Goal: Information Seeking & Learning: Learn about a topic

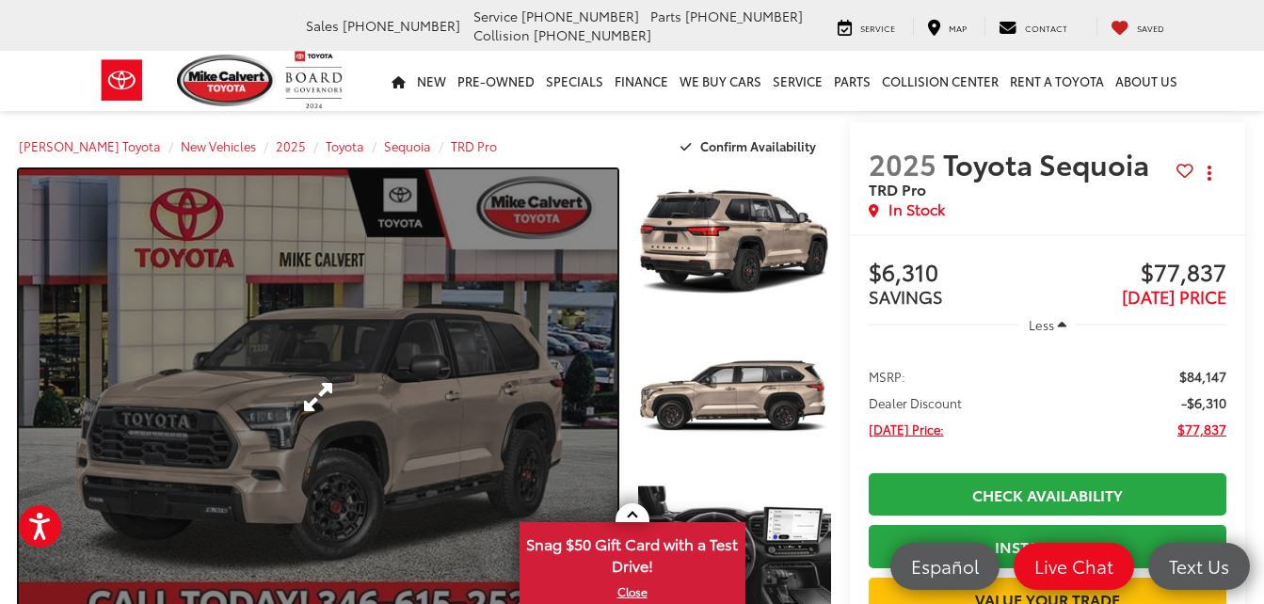
click at [308, 383] on link "Expand Photo 0" at bounding box center [318, 396] width 598 height 454
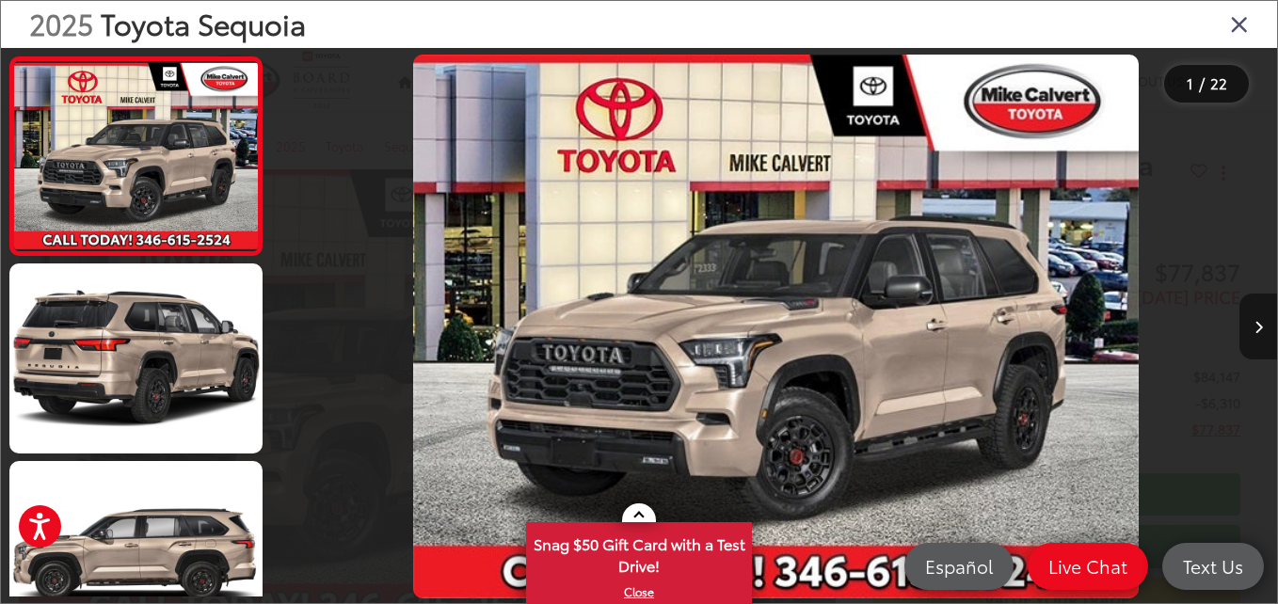
click at [1254, 325] on icon "Next image" at bounding box center [1258, 327] width 8 height 13
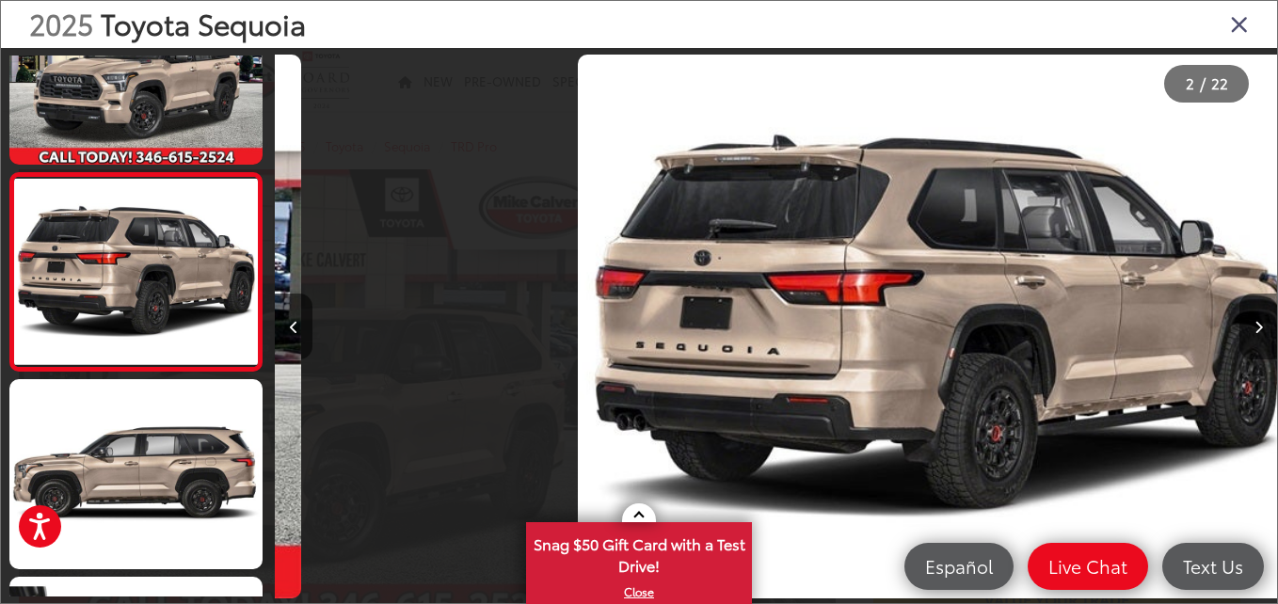
scroll to position [0, 1002]
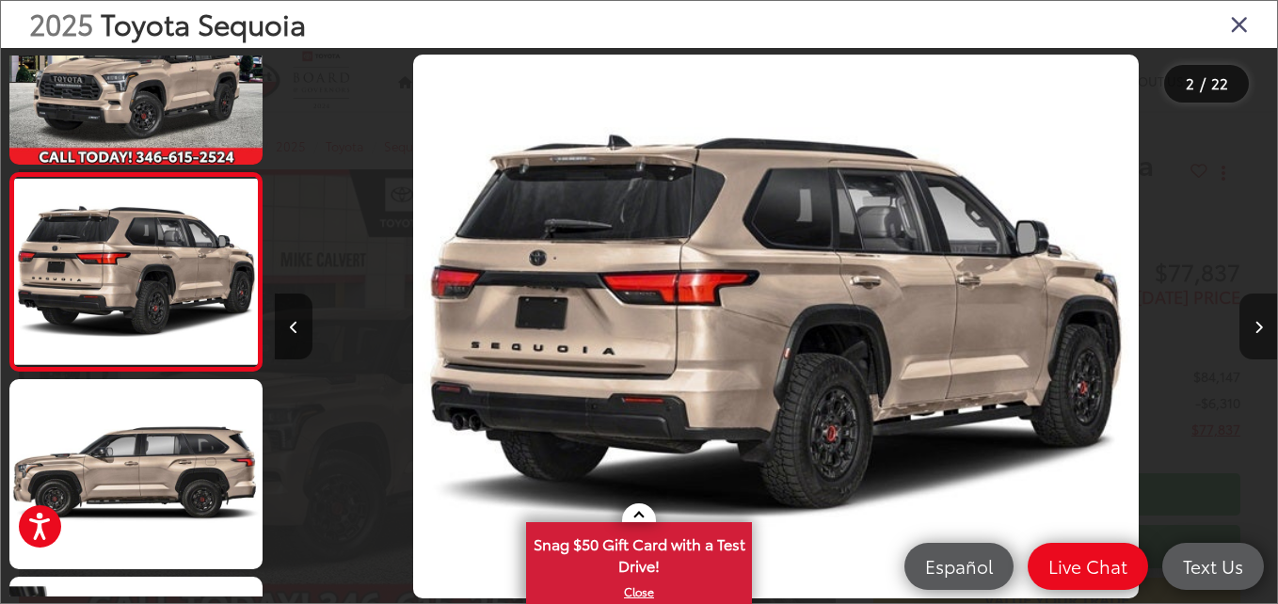
click at [1254, 325] on icon "Next image" at bounding box center [1258, 327] width 8 height 13
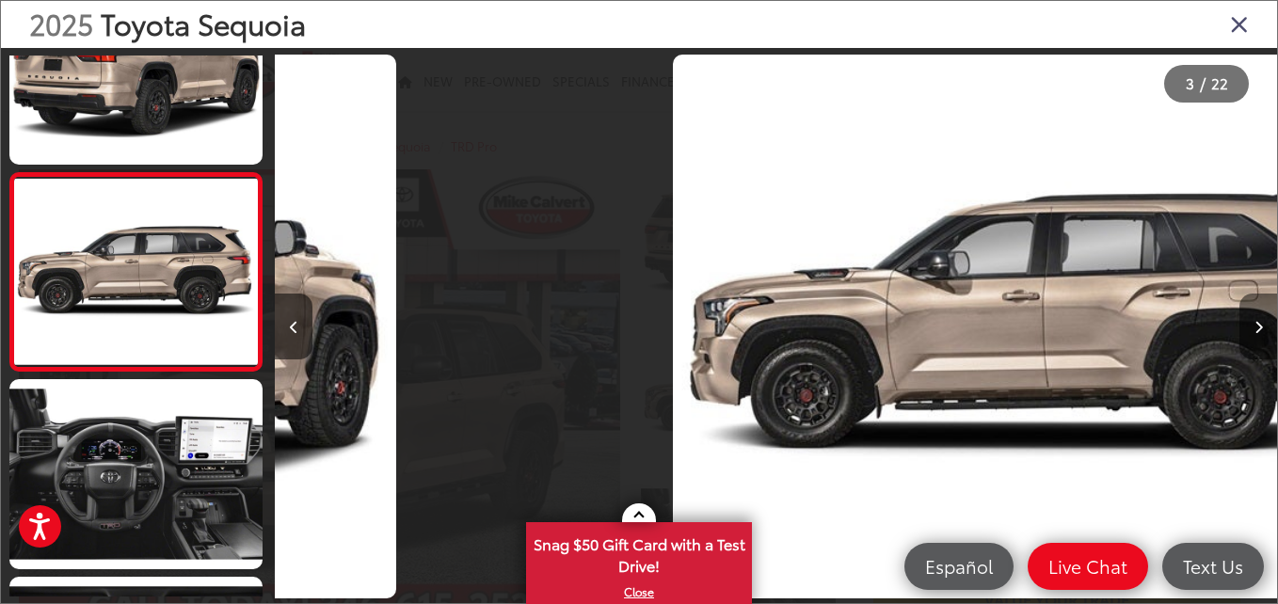
scroll to position [0, 2004]
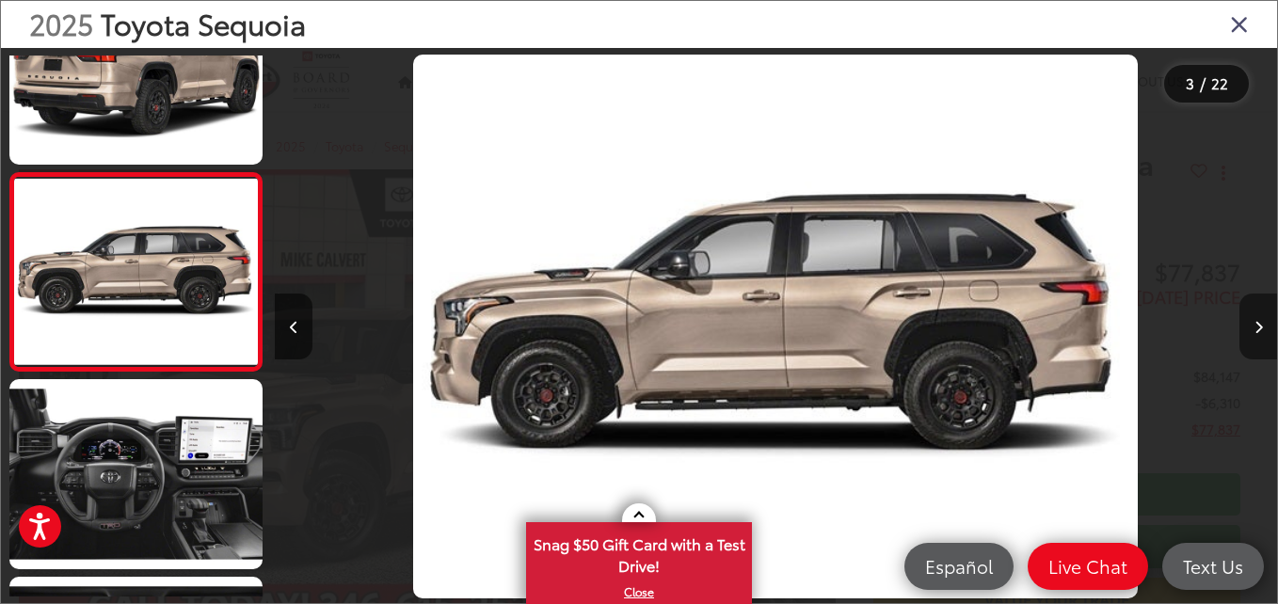
click at [1254, 325] on icon "Next image" at bounding box center [1258, 327] width 8 height 13
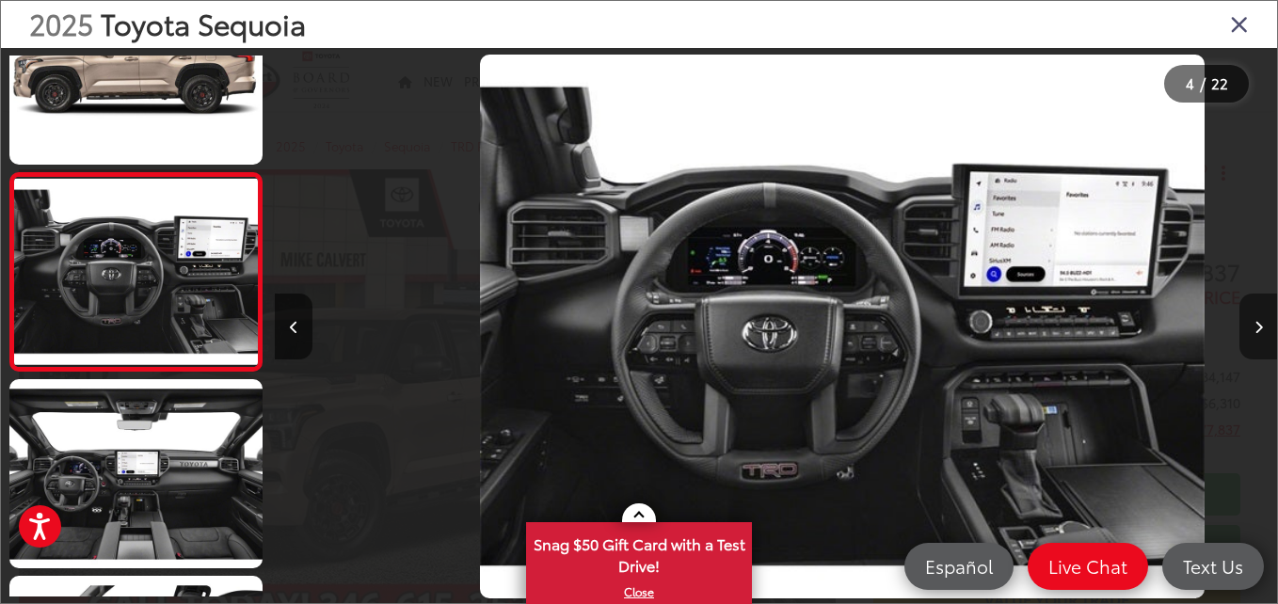
scroll to position [0, 3005]
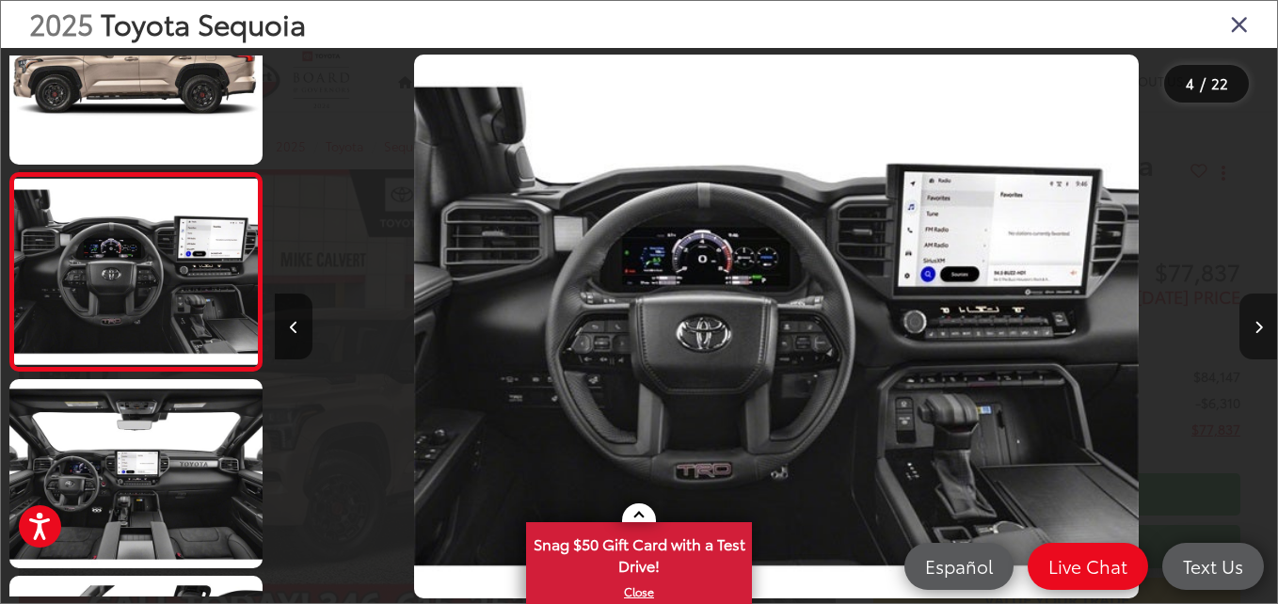
click at [1254, 325] on icon "Next image" at bounding box center [1258, 327] width 8 height 13
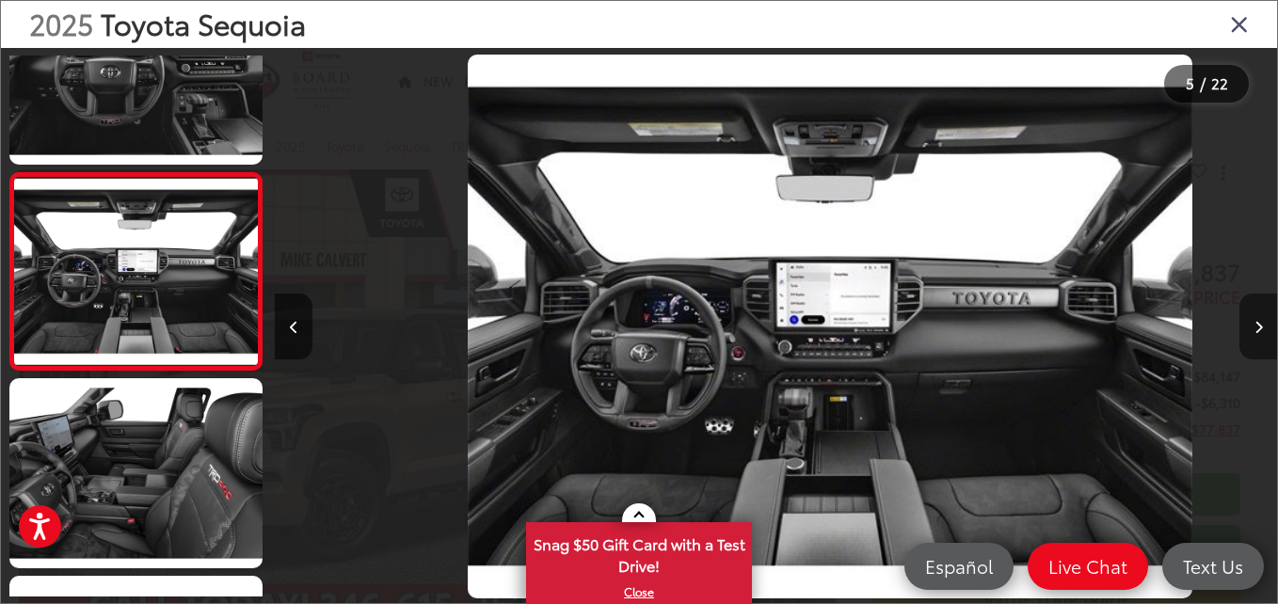
scroll to position [0, 4007]
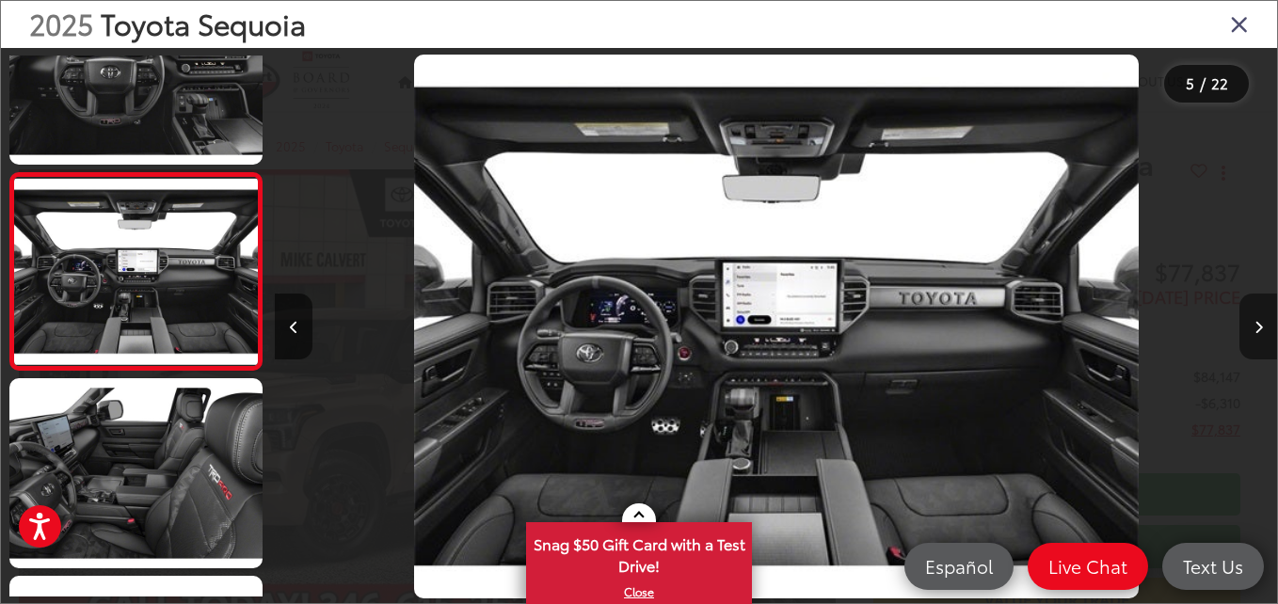
click at [1254, 325] on icon "Next image" at bounding box center [1258, 327] width 8 height 13
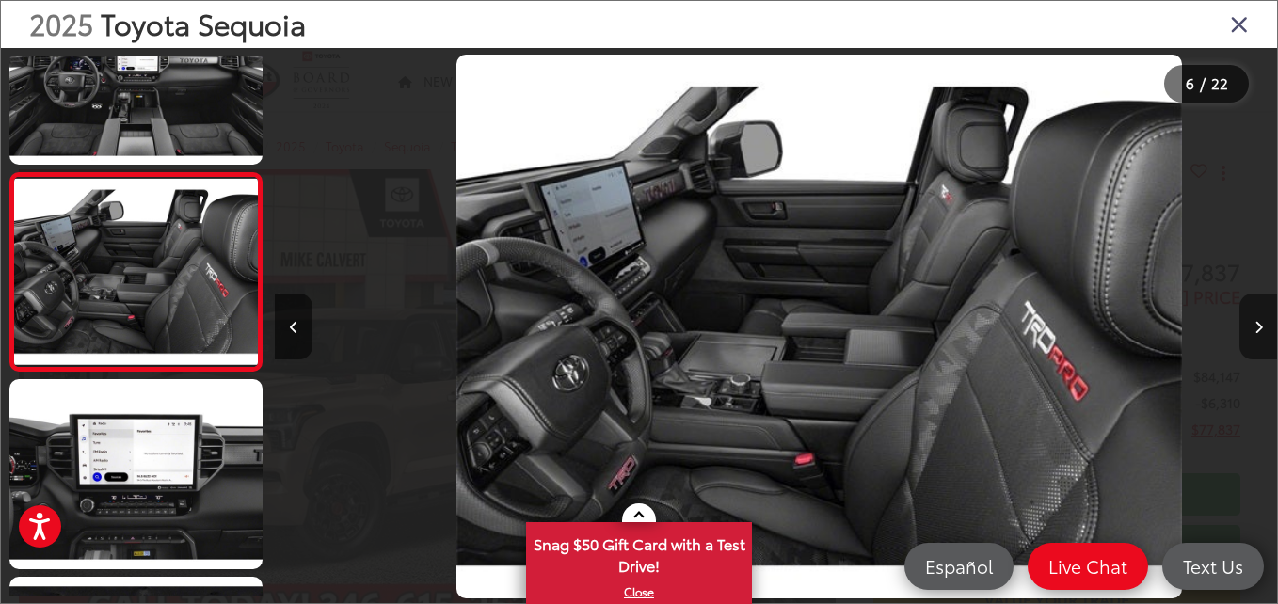
scroll to position [0, 5009]
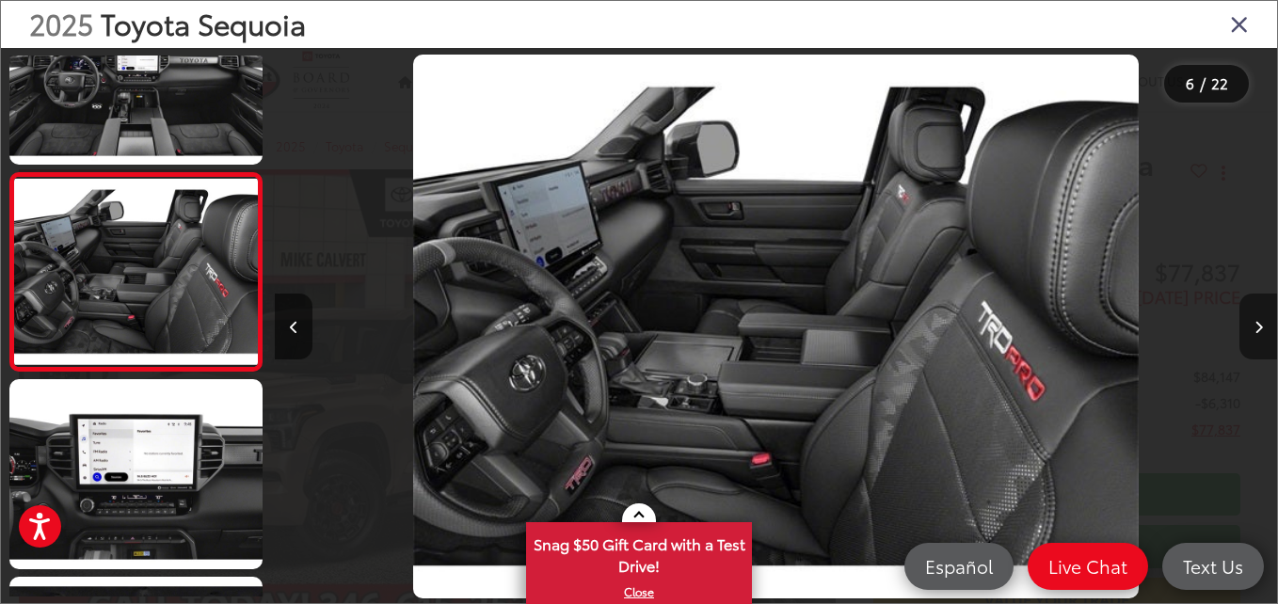
click at [1254, 325] on icon "Next image" at bounding box center [1258, 327] width 8 height 13
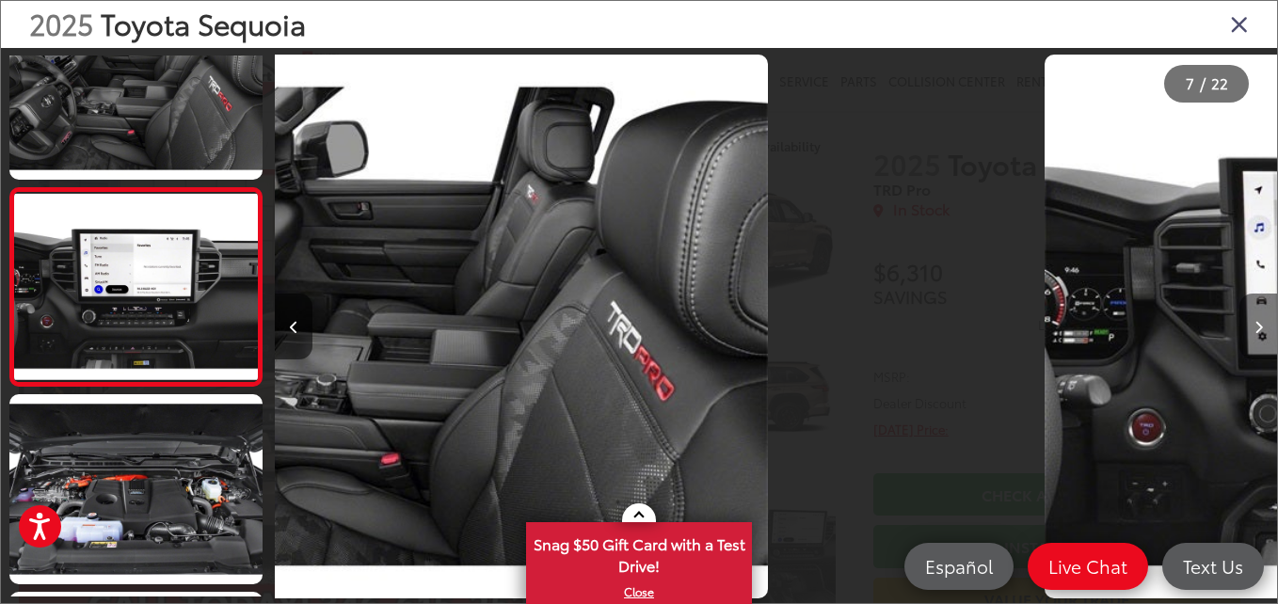
scroll to position [1069, 0]
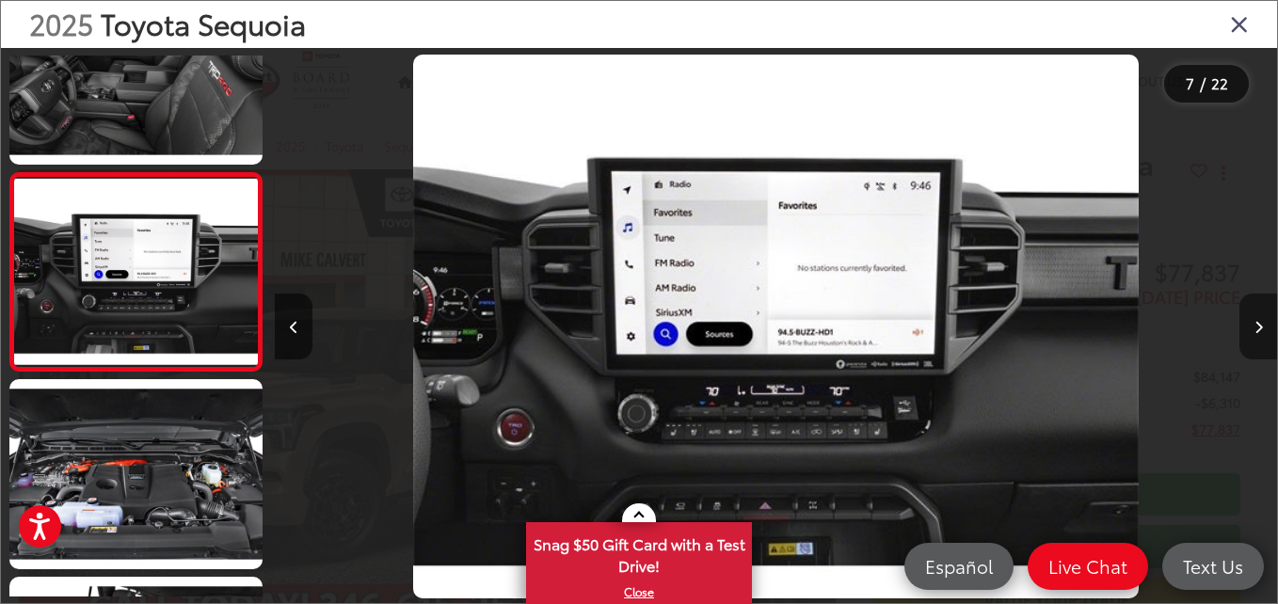
click at [1254, 325] on icon "Next image" at bounding box center [1258, 327] width 8 height 13
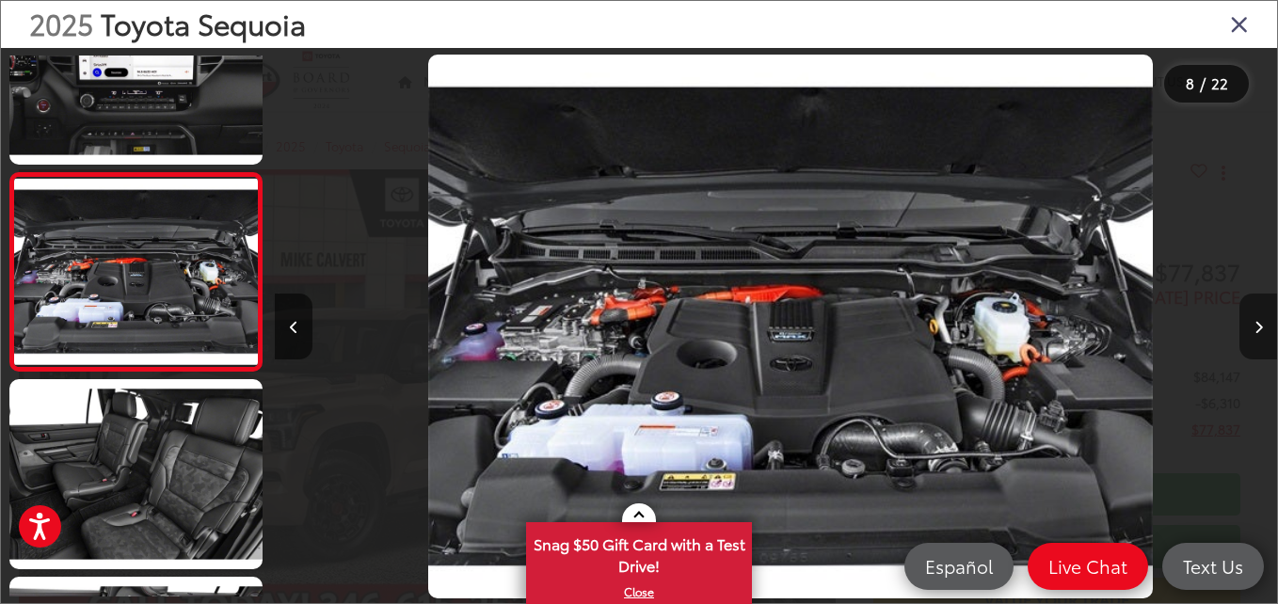
scroll to position [0, 7013]
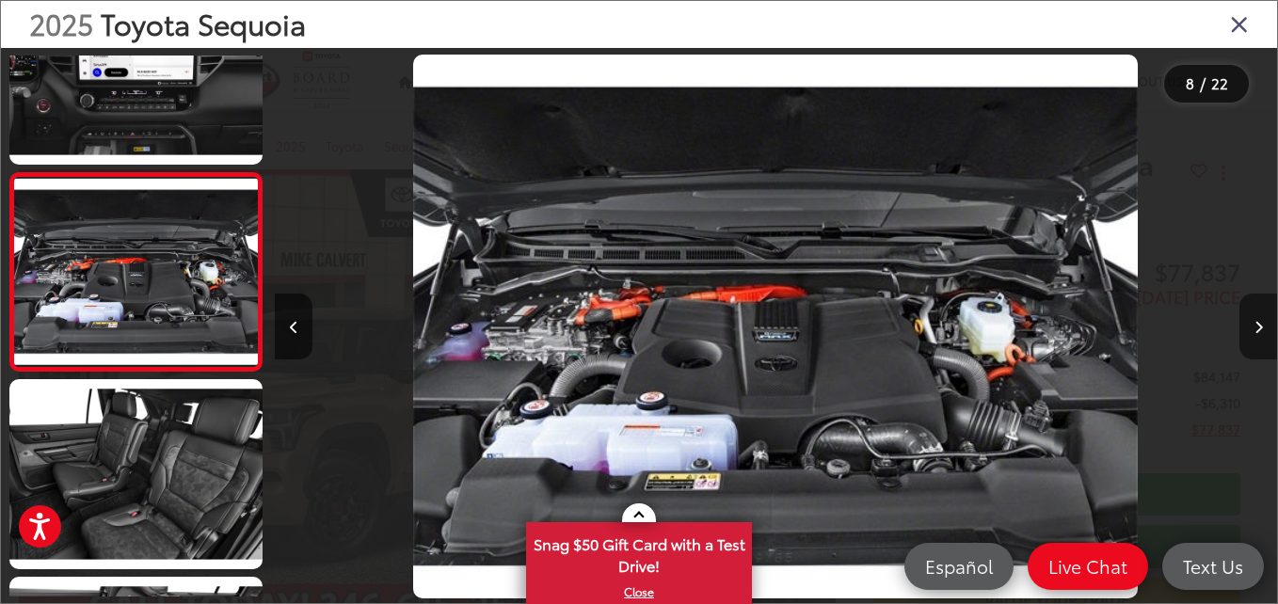
click at [1254, 325] on icon "Next image" at bounding box center [1258, 327] width 8 height 13
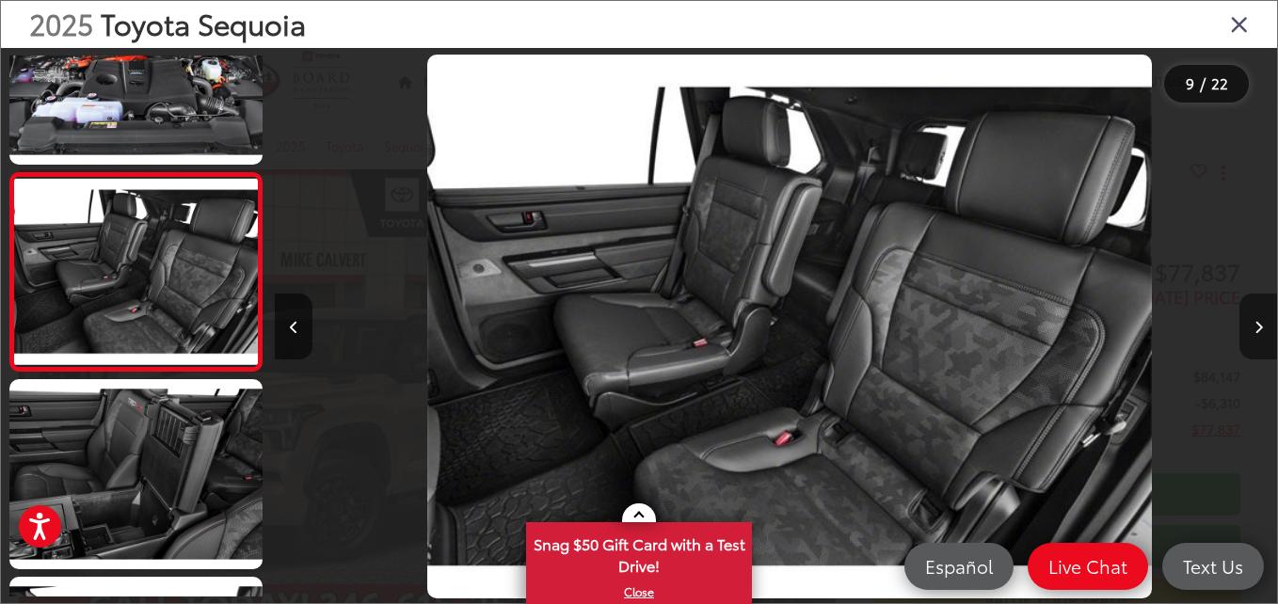
scroll to position [0, 8016]
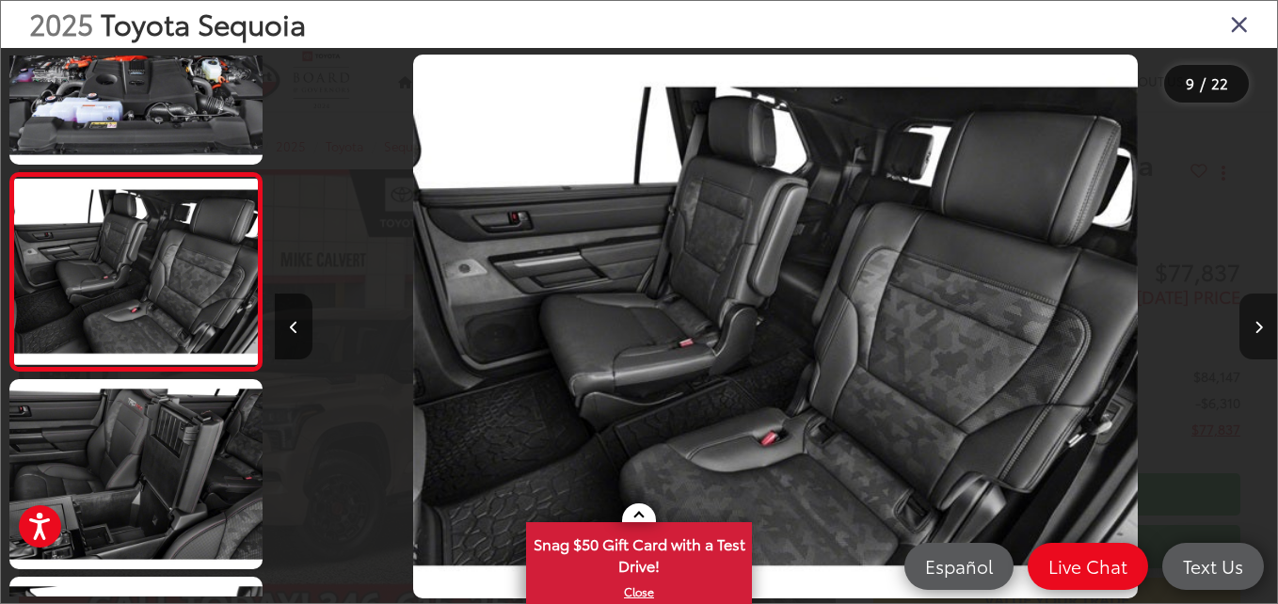
click at [1254, 325] on icon "Next image" at bounding box center [1258, 327] width 8 height 13
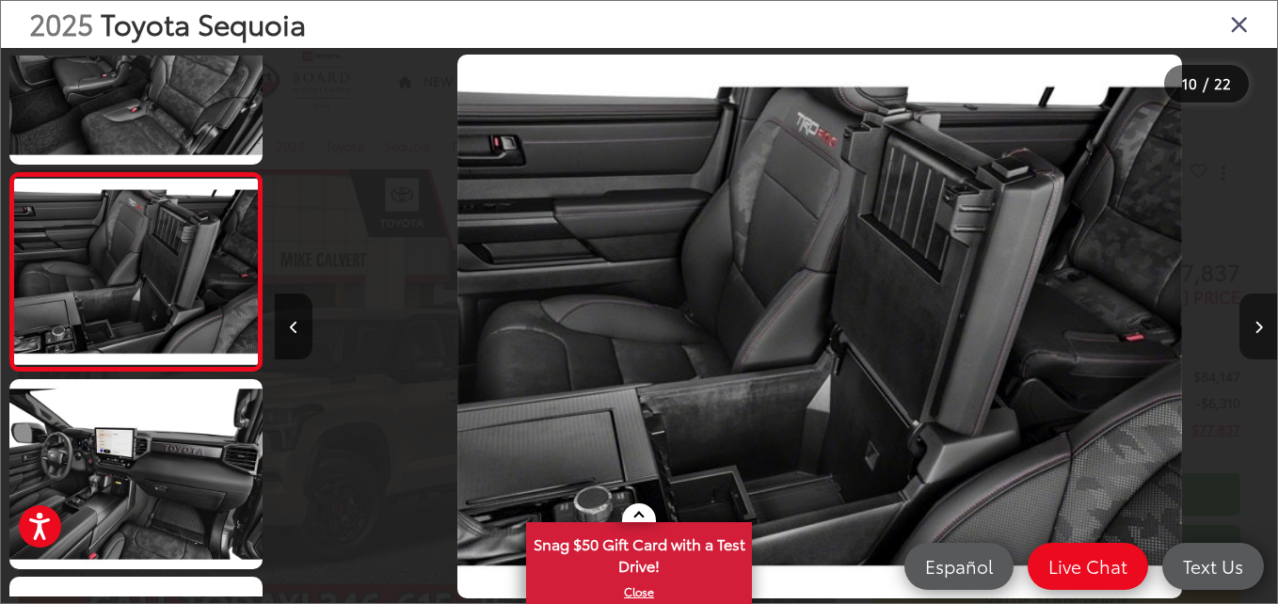
scroll to position [0, 0]
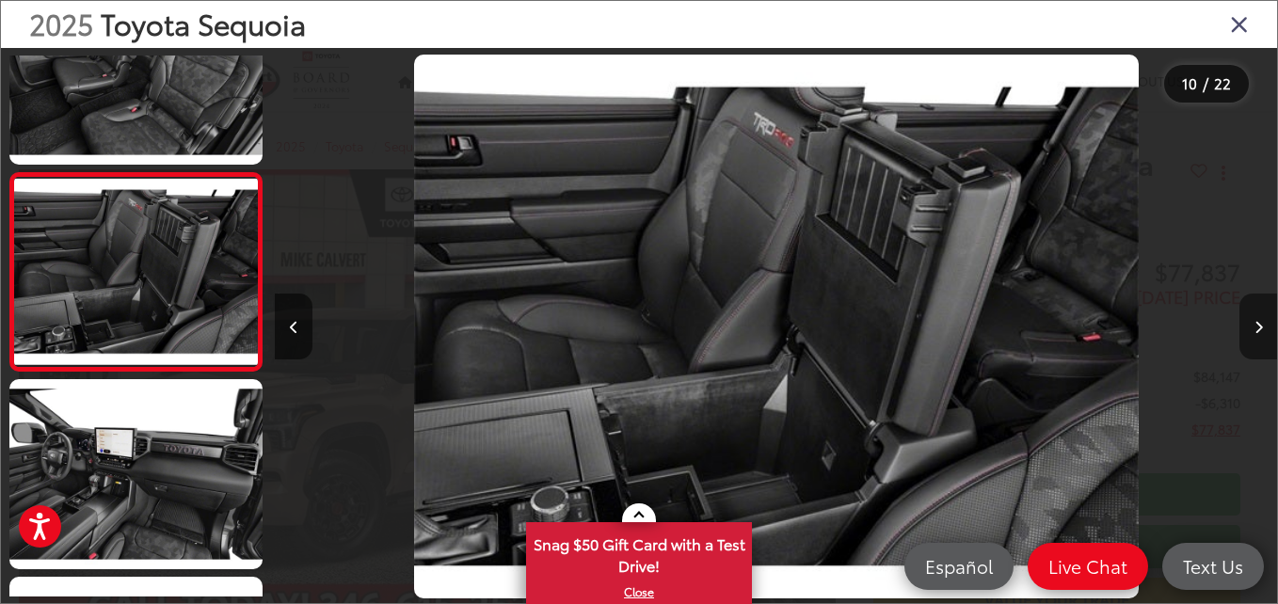
click at [1254, 325] on icon "Next image" at bounding box center [1258, 327] width 8 height 13
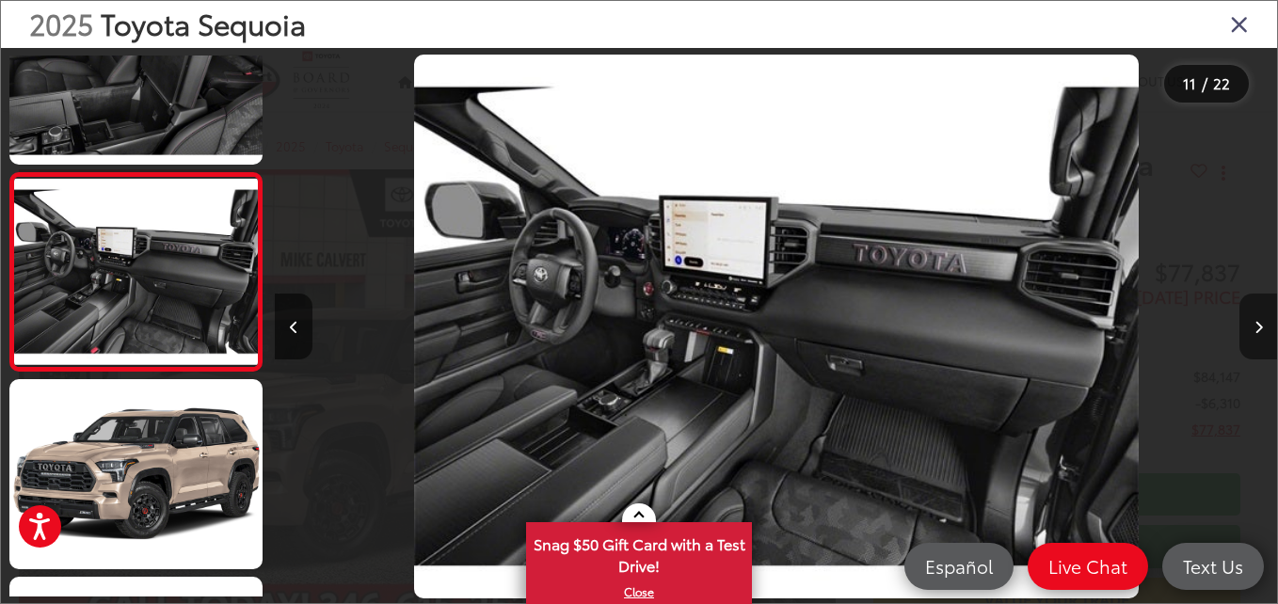
click at [1254, 325] on icon "Next image" at bounding box center [1258, 327] width 8 height 13
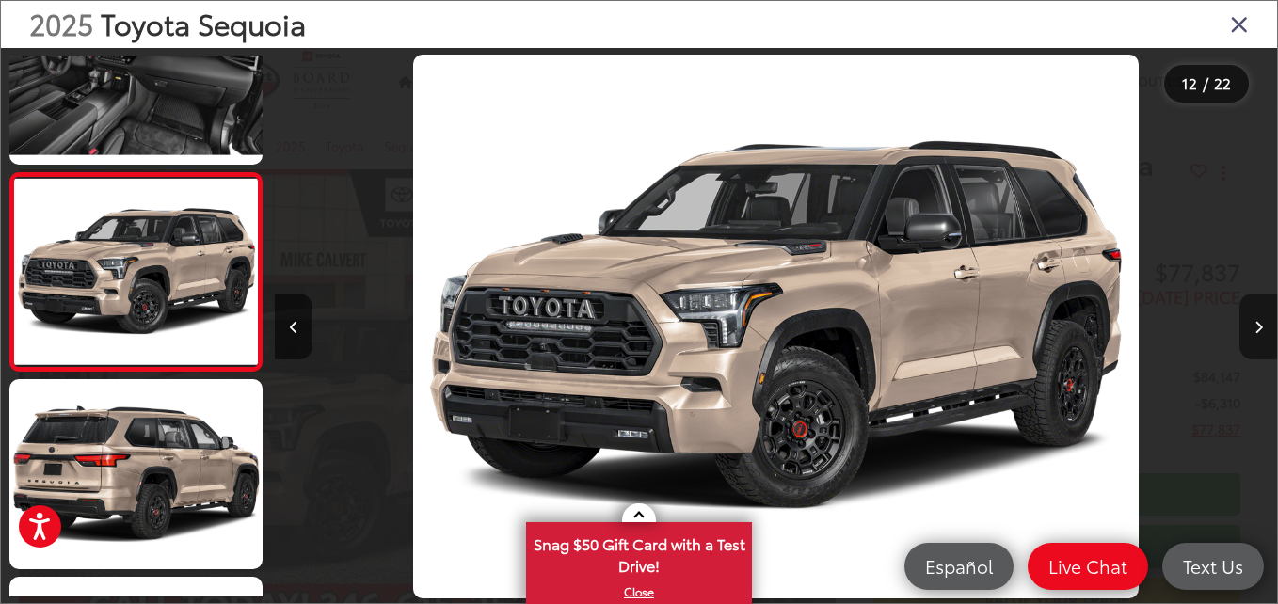
click at [1254, 325] on icon "Next image" at bounding box center [1258, 327] width 8 height 13
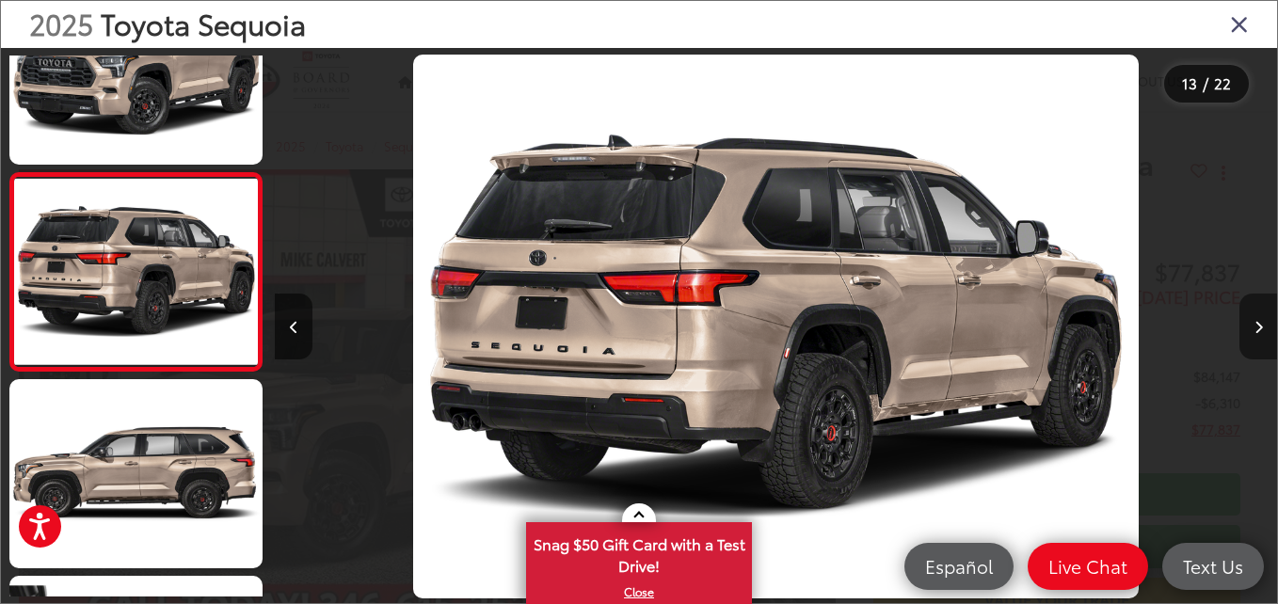
click at [1254, 325] on icon "Next image" at bounding box center [1258, 327] width 8 height 13
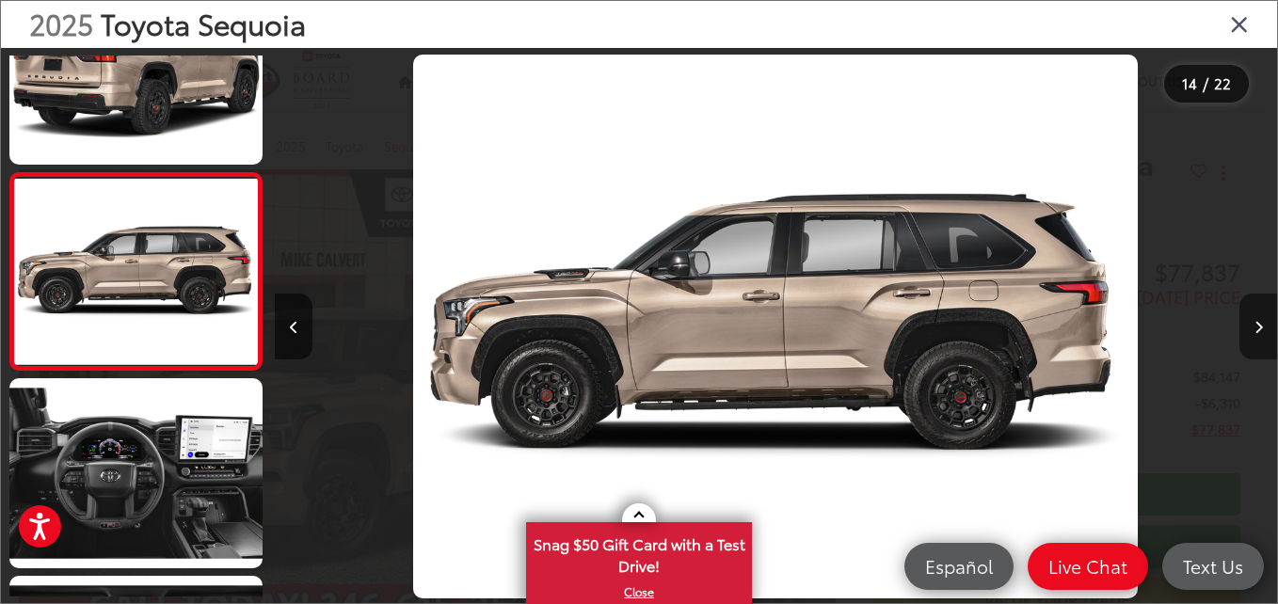
click at [1254, 325] on icon "Next image" at bounding box center [1258, 327] width 8 height 13
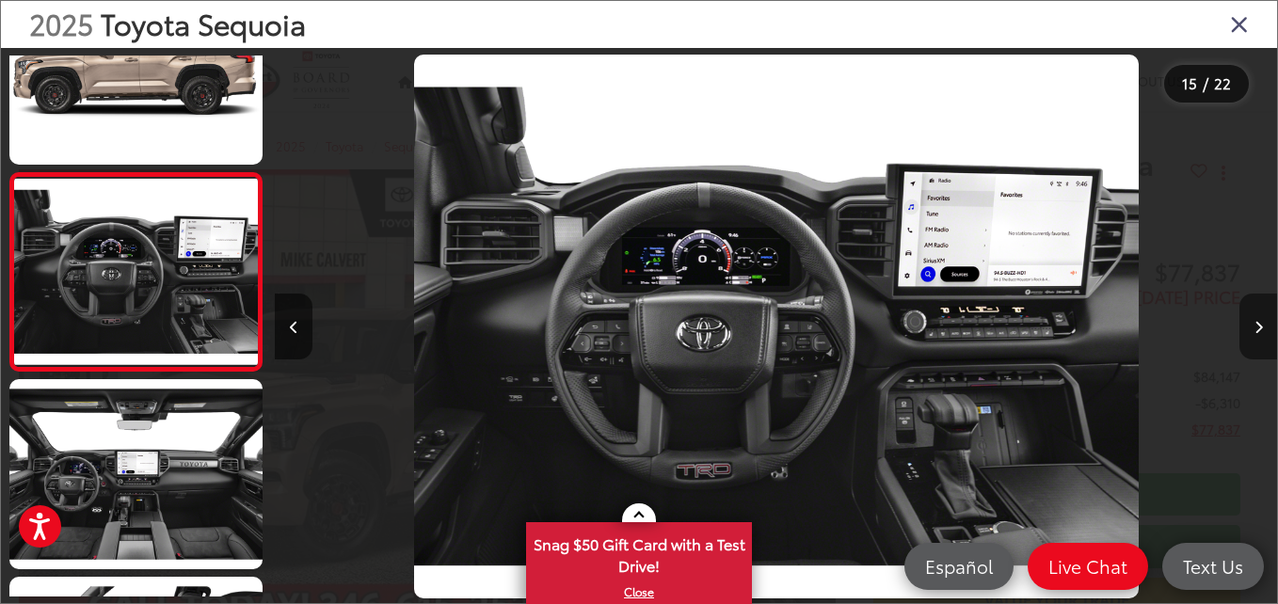
click at [1254, 325] on icon "Next image" at bounding box center [1258, 327] width 8 height 13
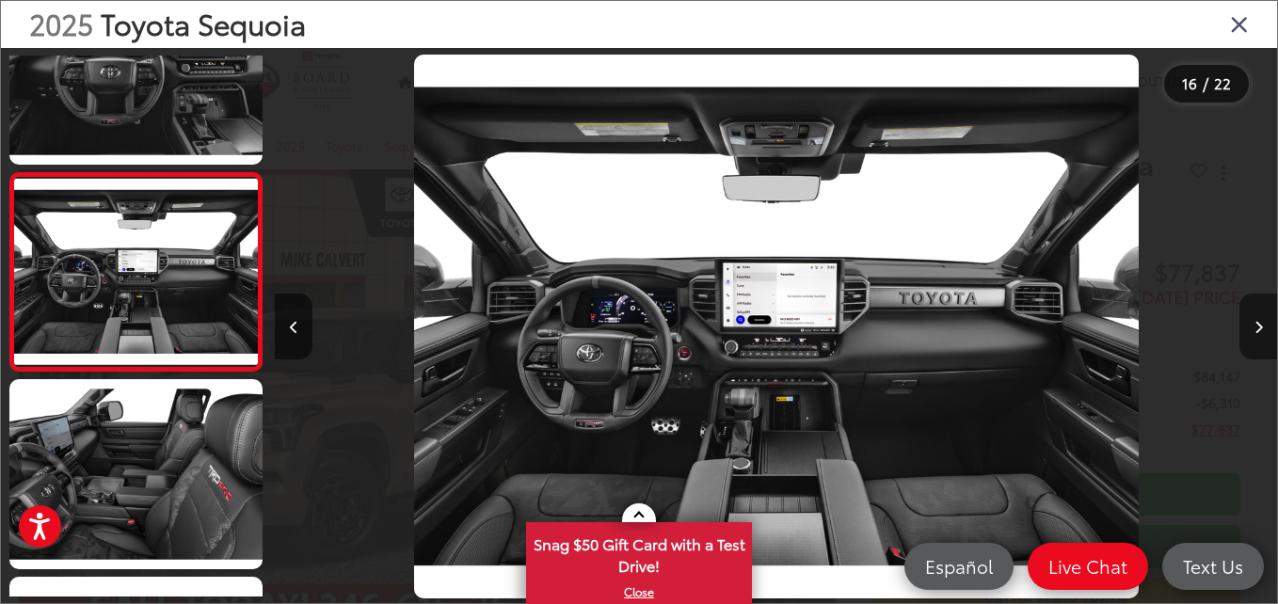
click at [1251, 319] on button "Next image" at bounding box center [1258, 327] width 38 height 66
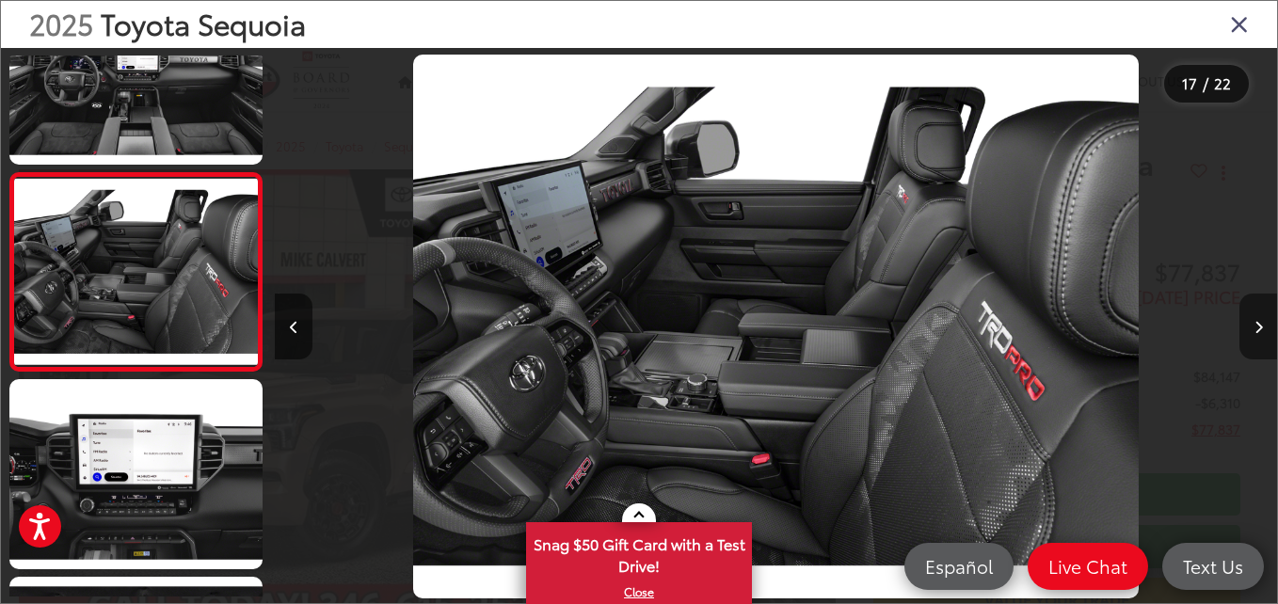
click at [1246, 325] on button "Next image" at bounding box center [1258, 327] width 38 height 66
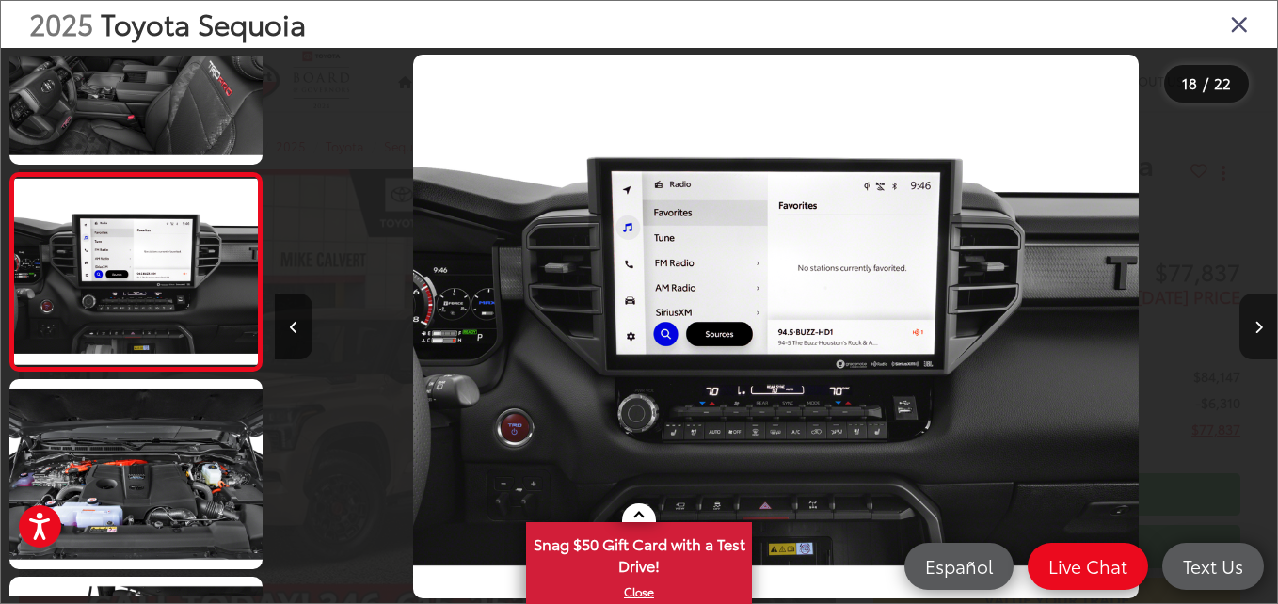
click at [1246, 325] on button "Next image" at bounding box center [1258, 327] width 38 height 66
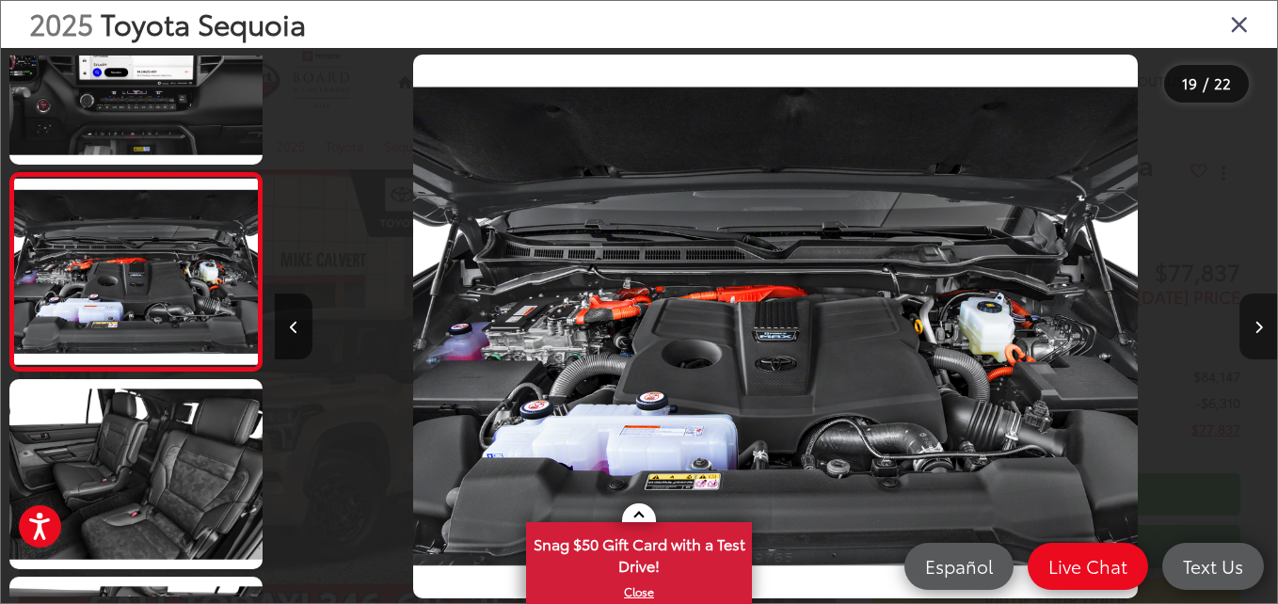
click at [1246, 325] on button "Next image" at bounding box center [1258, 327] width 38 height 66
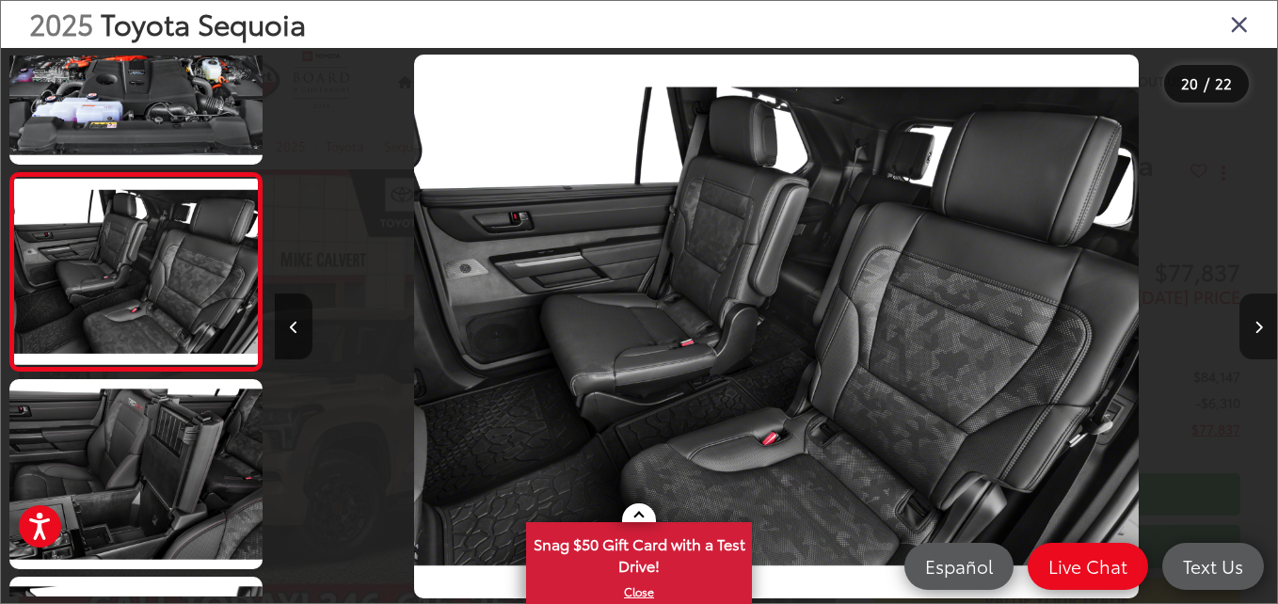
click at [1246, 325] on button "Next image" at bounding box center [1258, 327] width 38 height 66
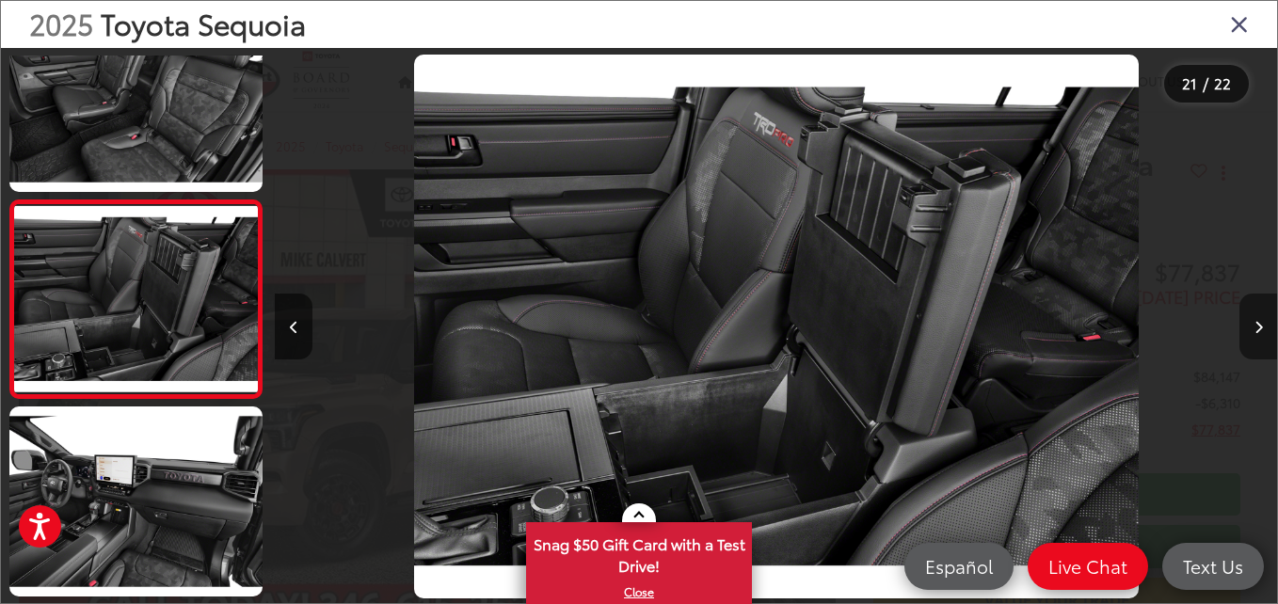
click at [1246, 325] on button "Next image" at bounding box center [1258, 327] width 38 height 66
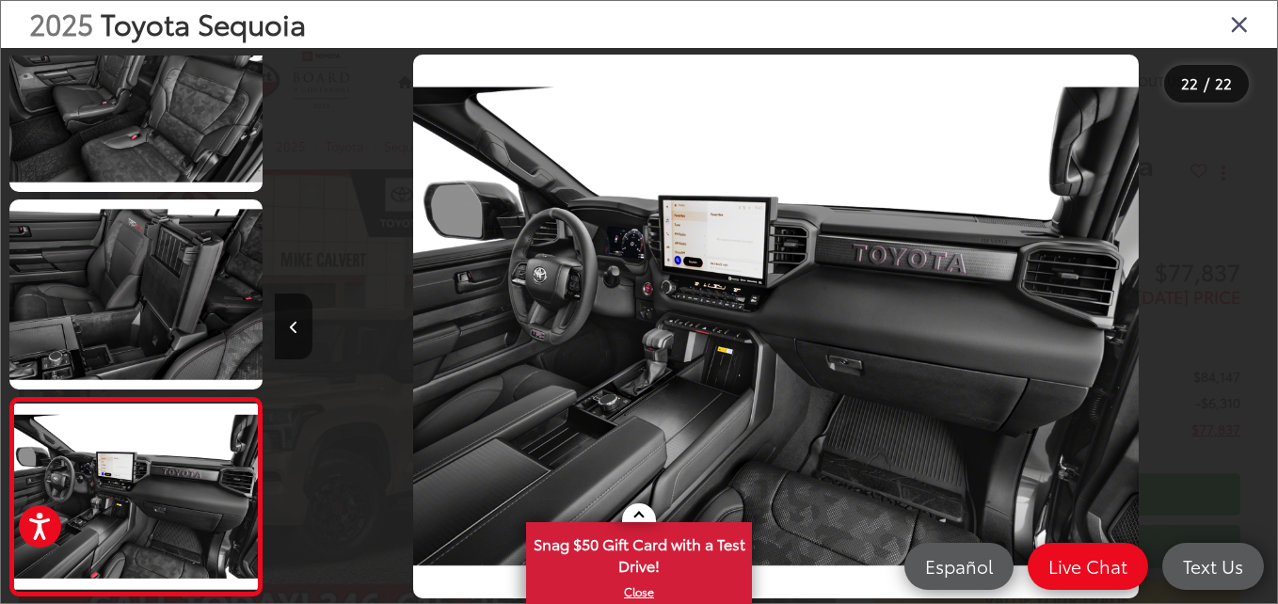
click at [1246, 325] on div at bounding box center [1152, 326] width 250 height 557
click at [1242, 15] on icon "Close gallery" at bounding box center [1239, 23] width 19 height 24
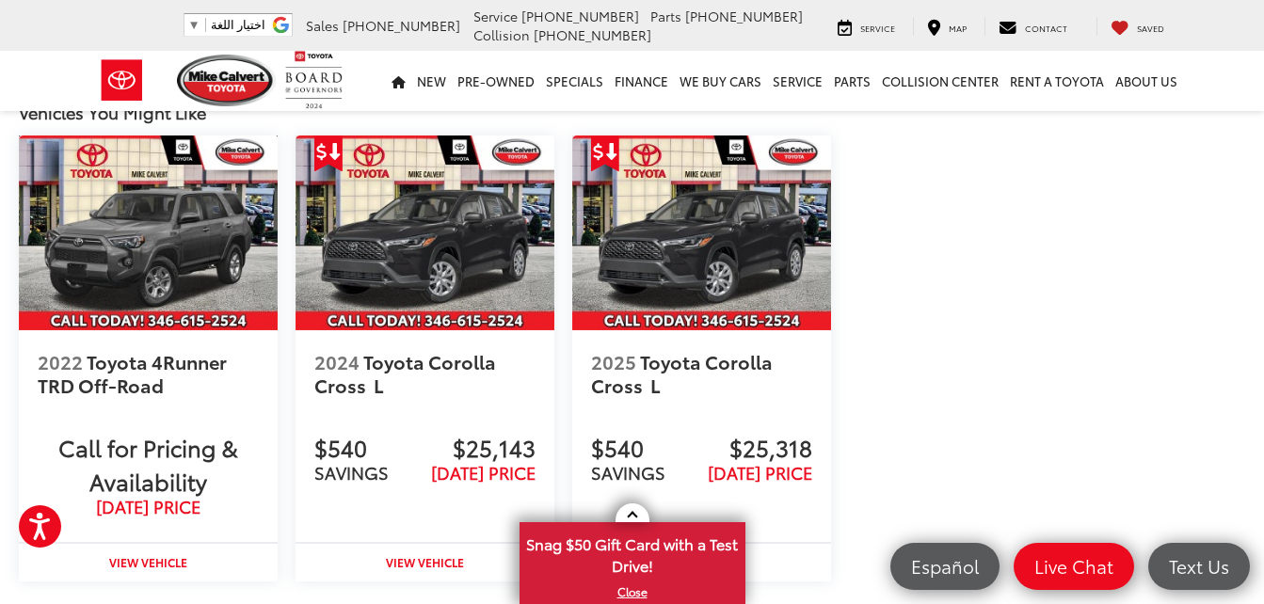
click at [175, 257] on img at bounding box center [148, 232] width 259 height 194
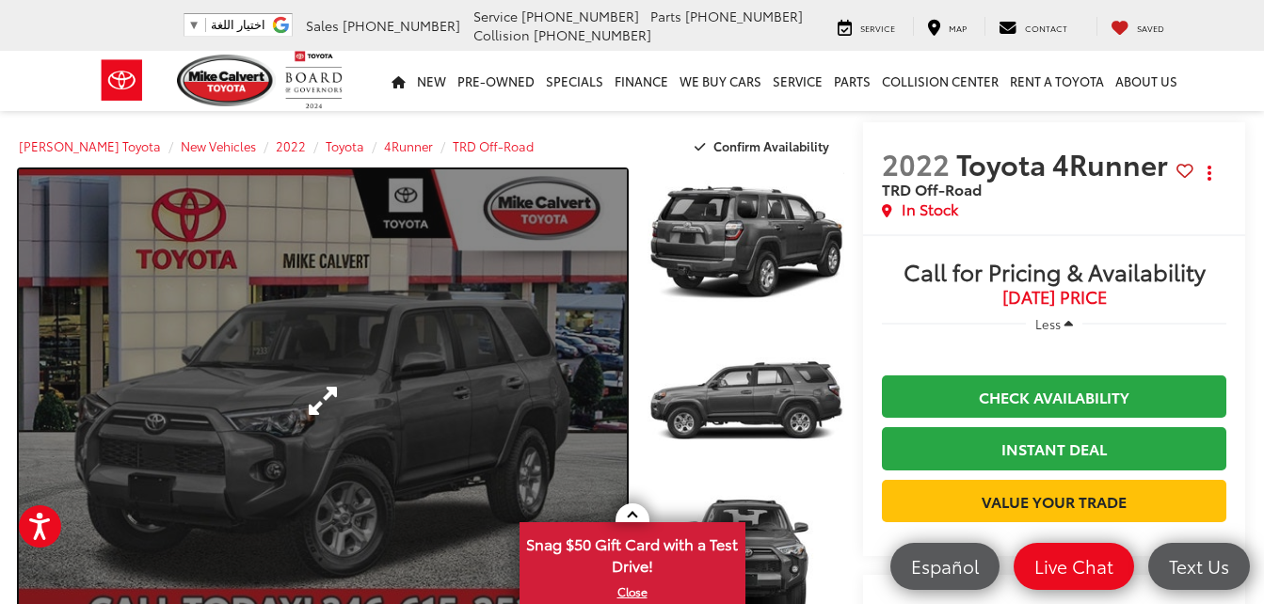
click at [411, 342] on link "Expand Photo 0" at bounding box center [323, 400] width 608 height 463
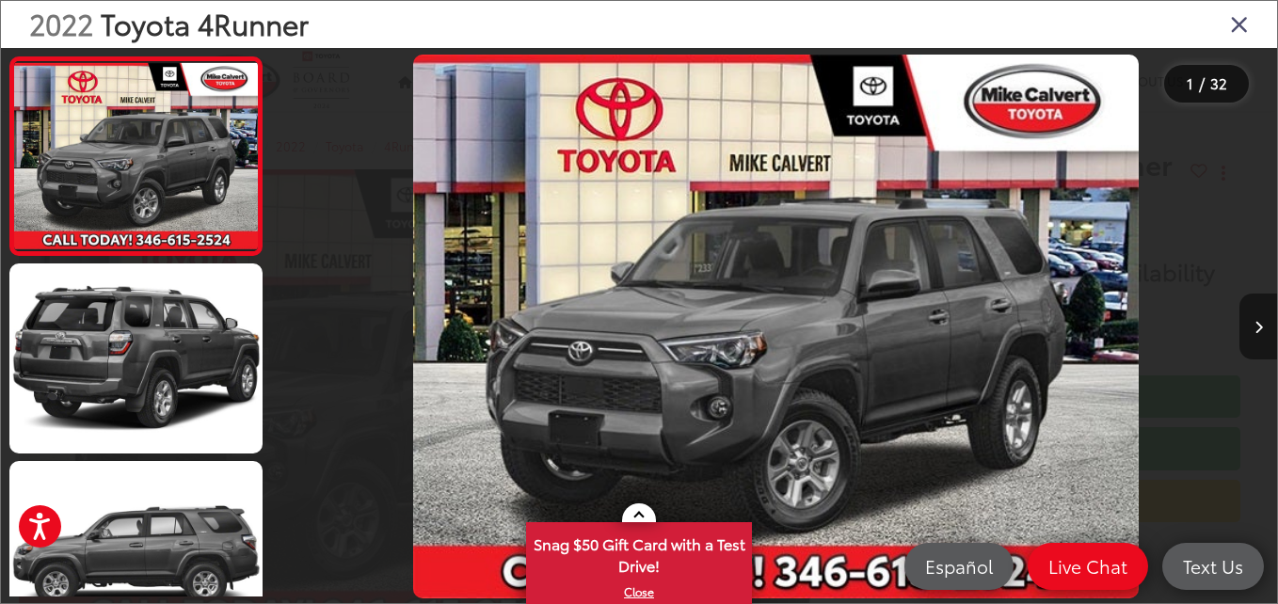
click at [1263, 314] on button "Next image" at bounding box center [1258, 327] width 38 height 66
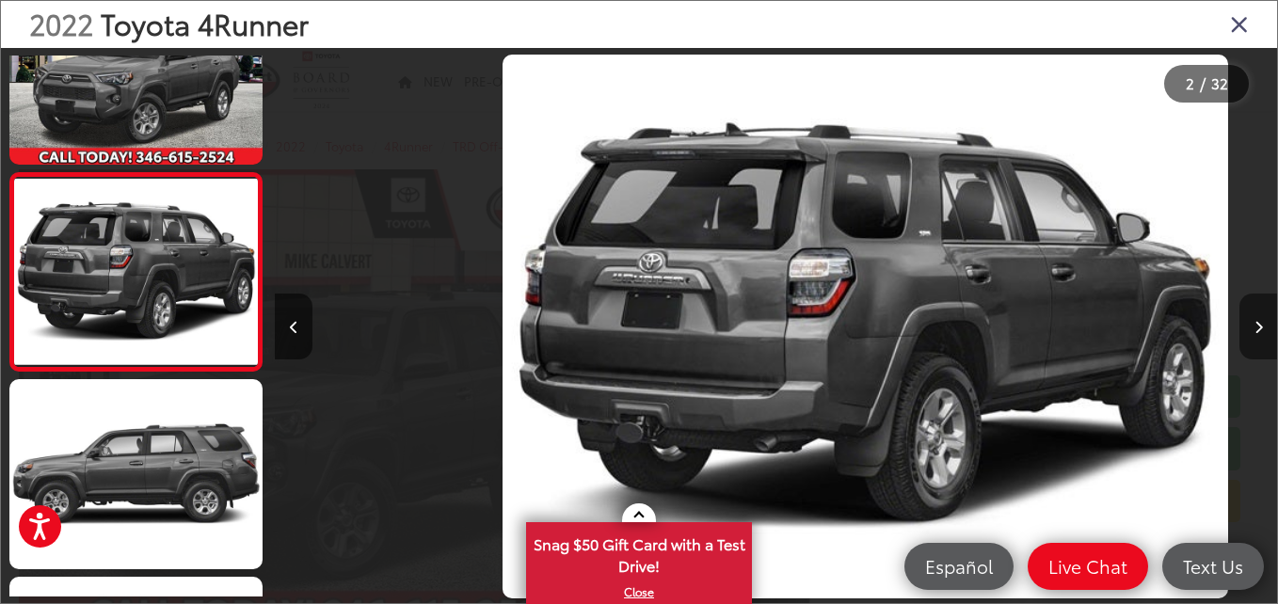
scroll to position [0, 1002]
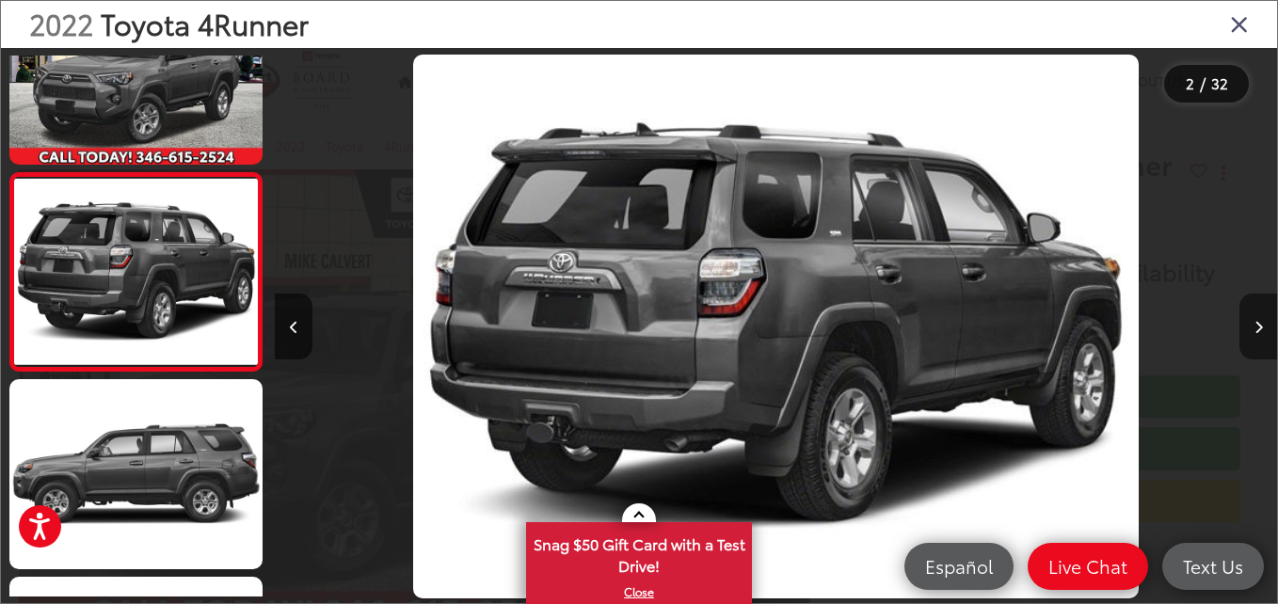
click at [1257, 322] on icon "Next image" at bounding box center [1258, 327] width 8 height 13
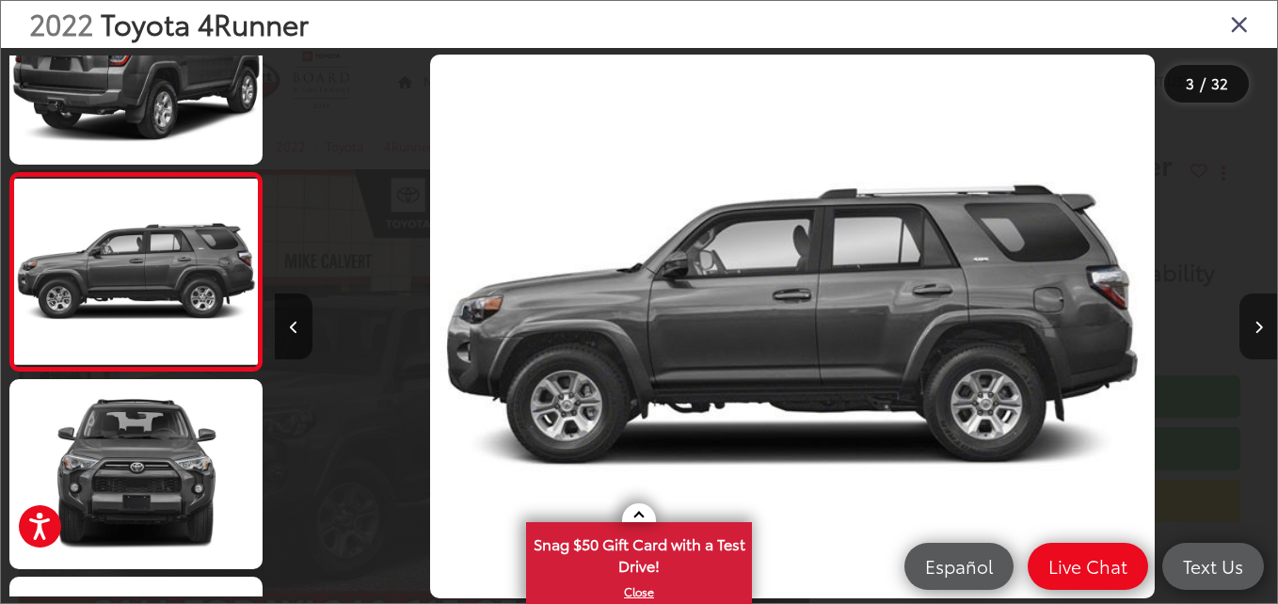
scroll to position [0, 2004]
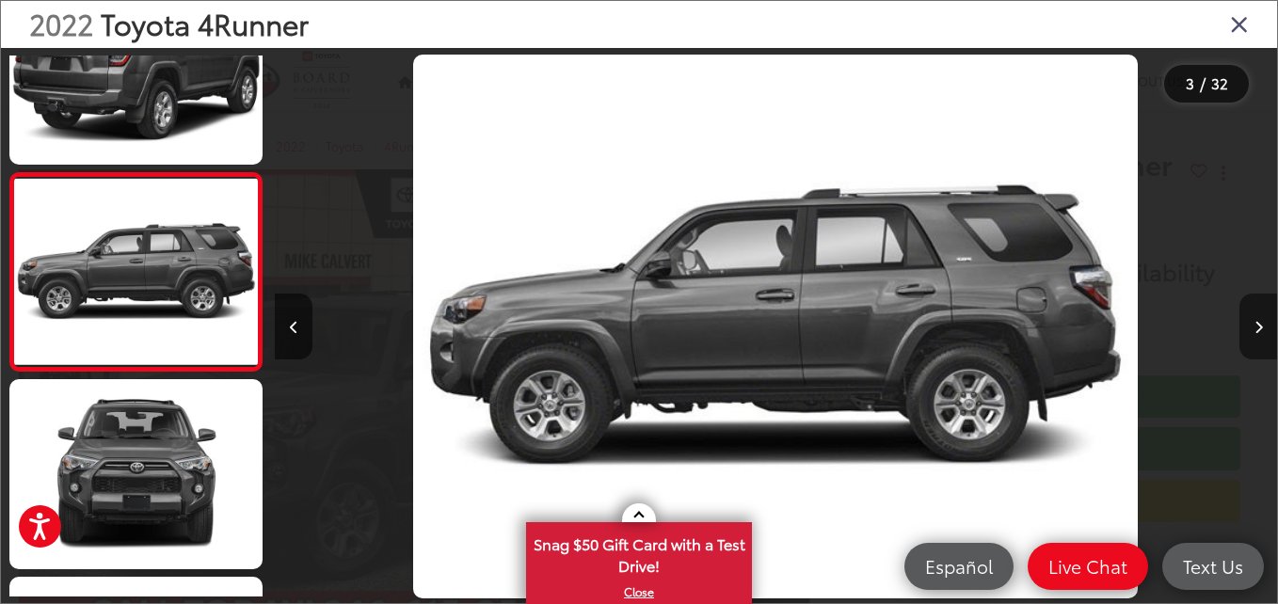
click at [1256, 322] on icon "Next image" at bounding box center [1258, 327] width 8 height 13
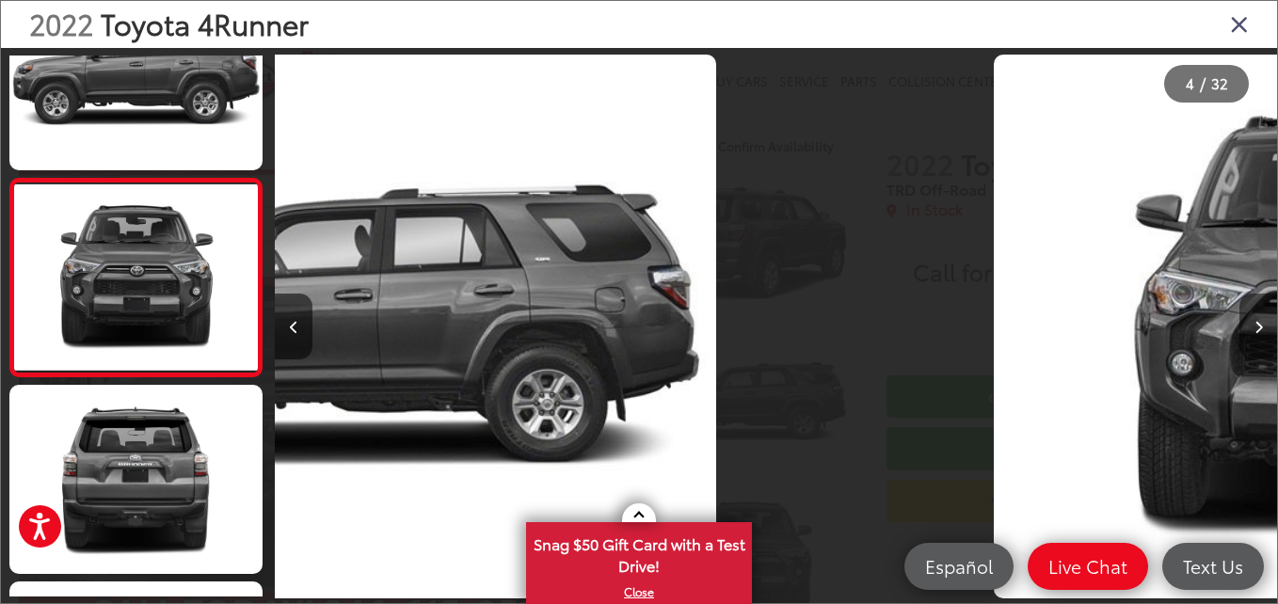
scroll to position [477, 0]
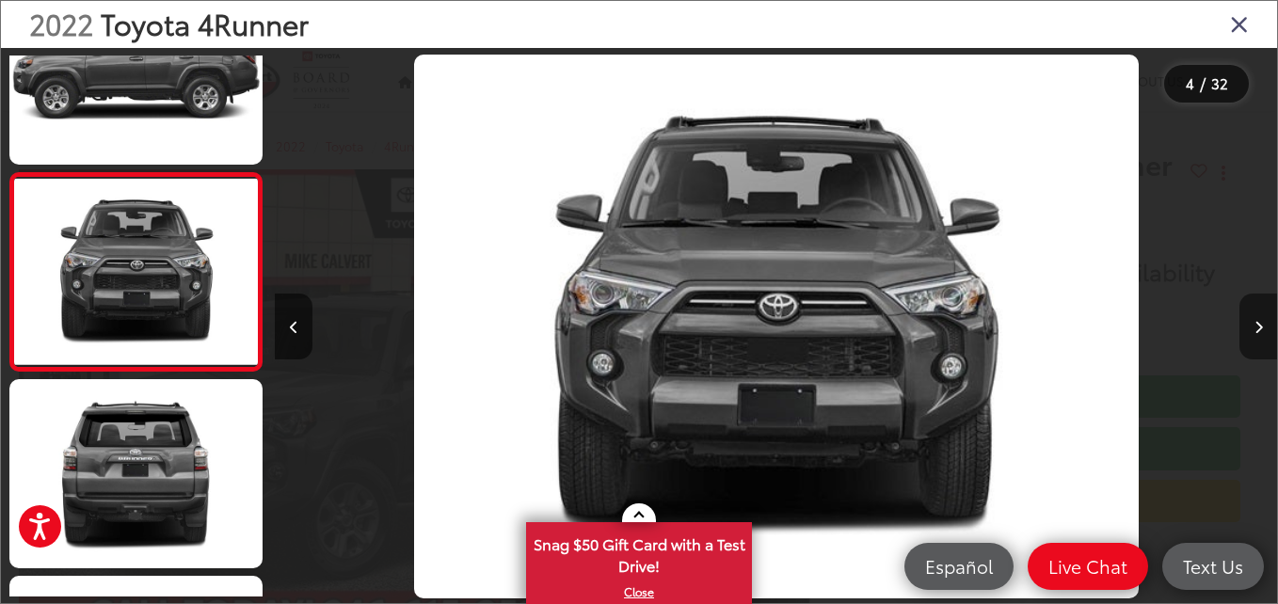
click at [1256, 322] on icon "Next image" at bounding box center [1258, 327] width 8 height 13
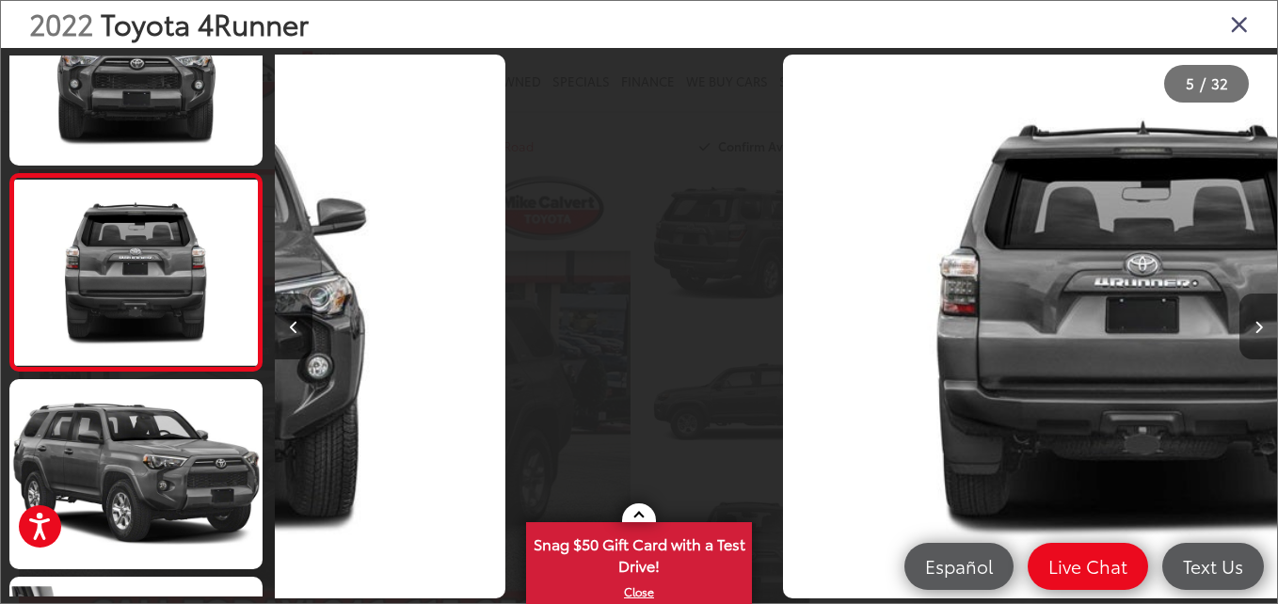
scroll to position [675, 0]
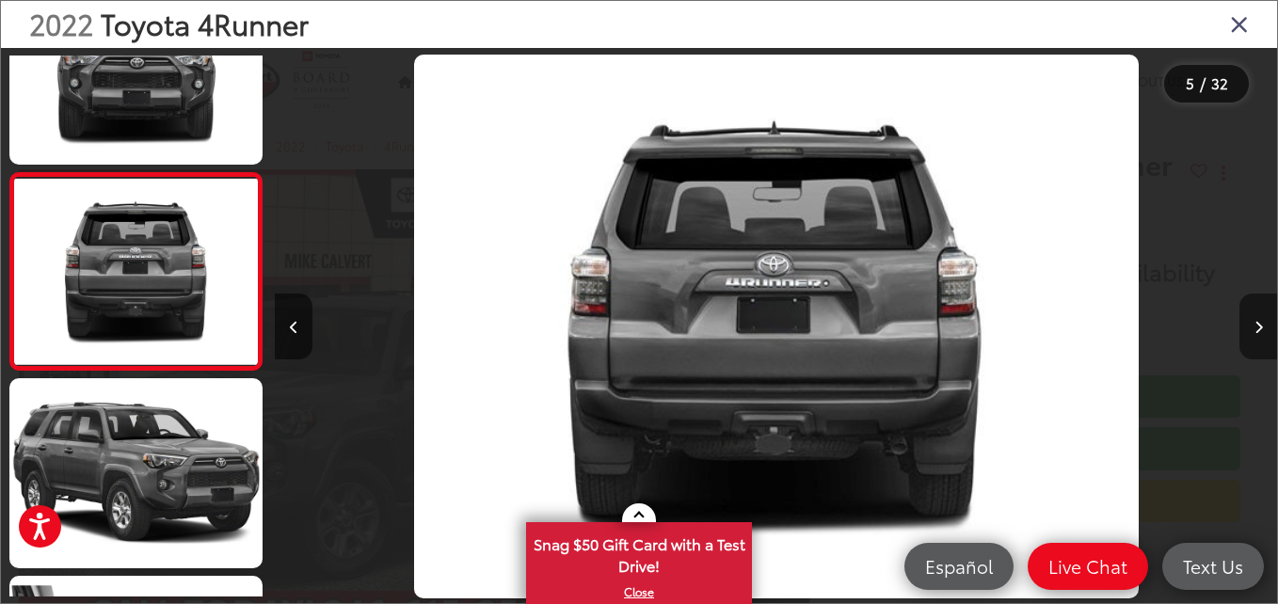
click at [1256, 322] on icon "Next image" at bounding box center [1258, 327] width 8 height 13
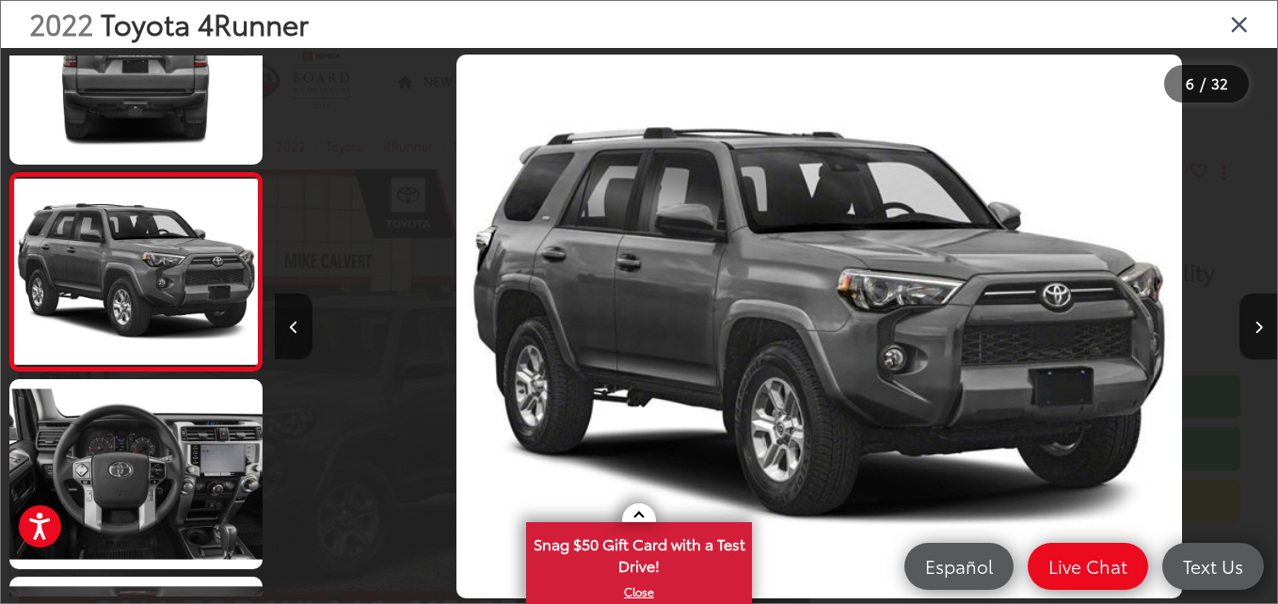
scroll to position [0, 5009]
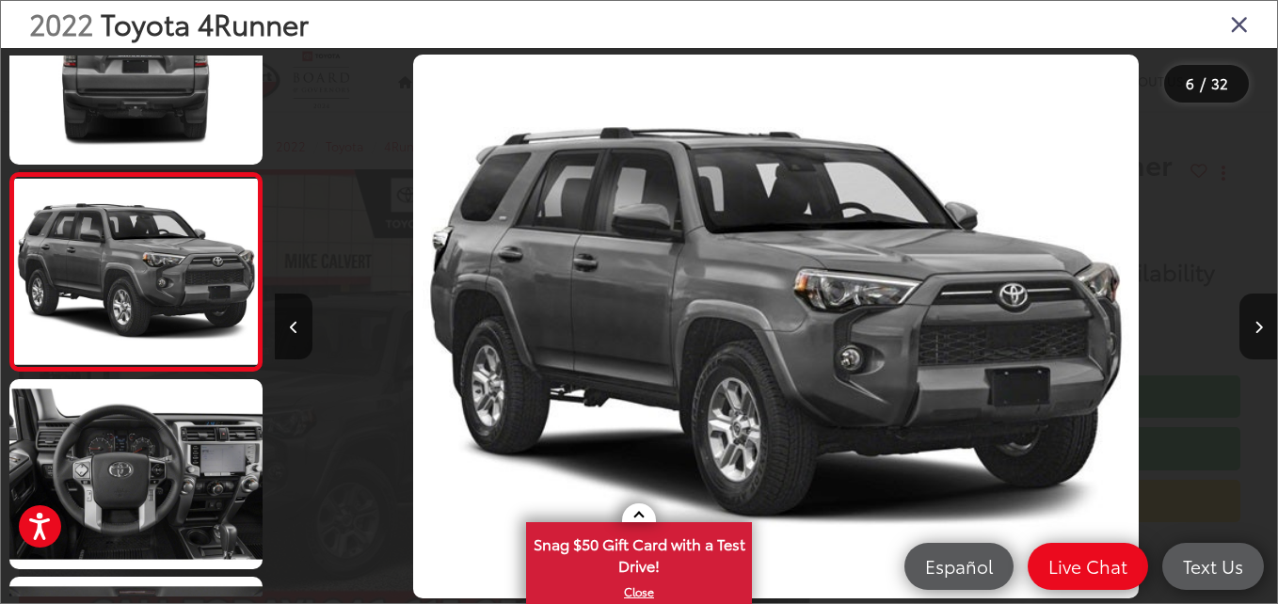
click at [1232, 332] on div at bounding box center [1152, 326] width 250 height 557
click at [1253, 320] on button "Next image" at bounding box center [1258, 327] width 38 height 66
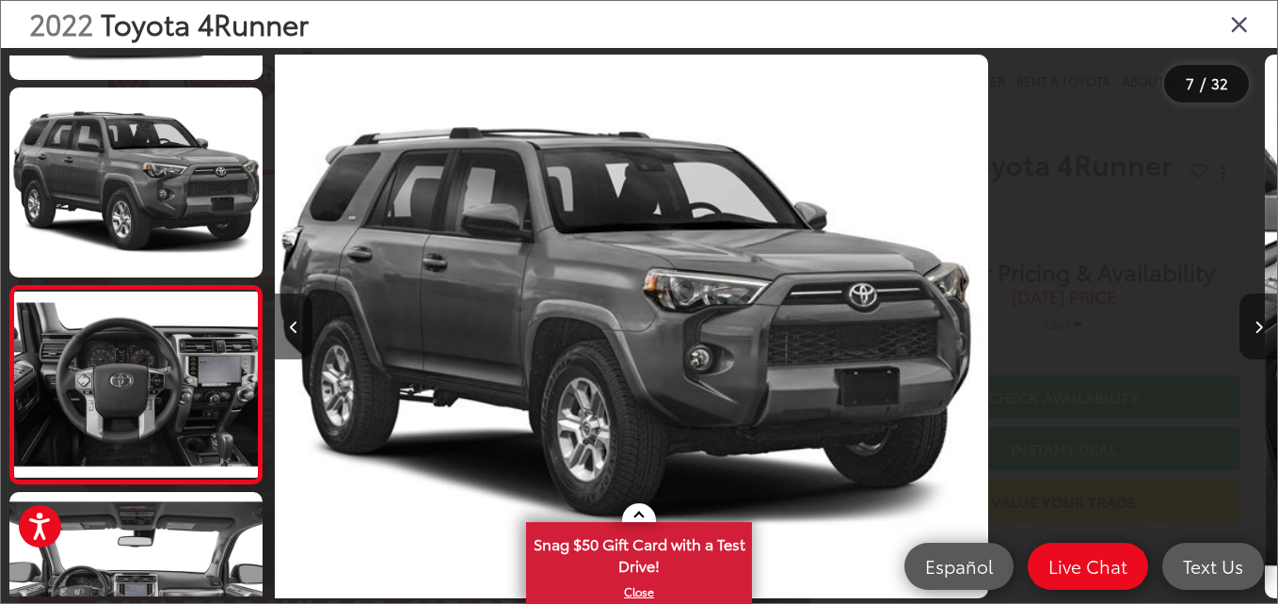
scroll to position [0, 0]
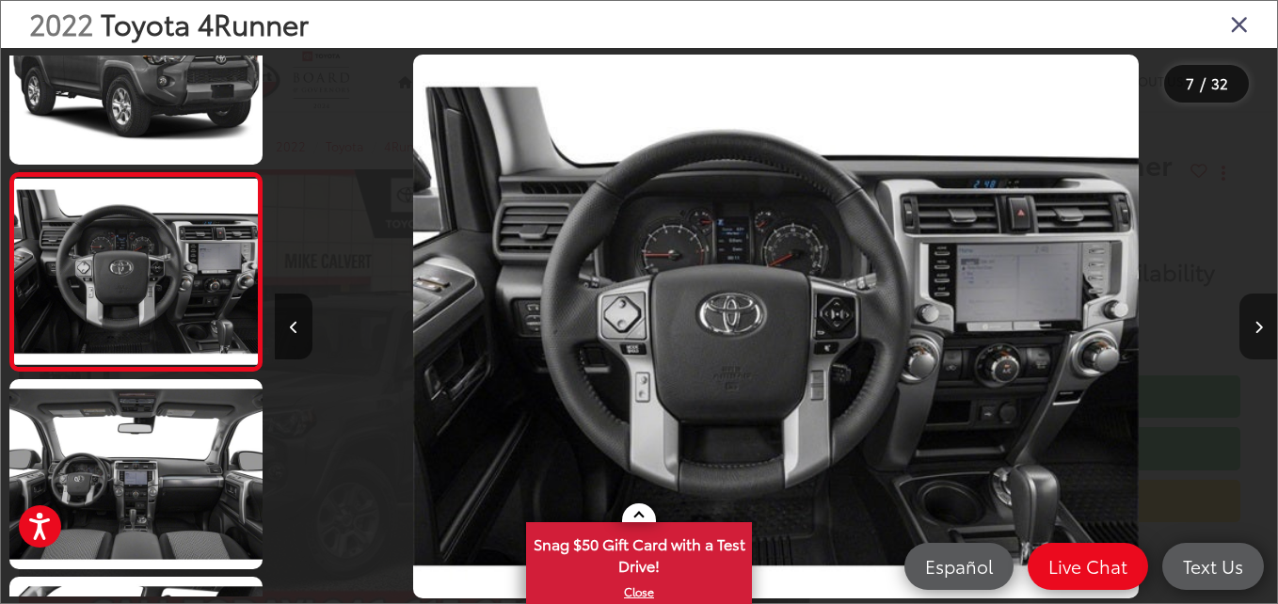
click at [1253, 320] on button "Next image" at bounding box center [1258, 327] width 38 height 66
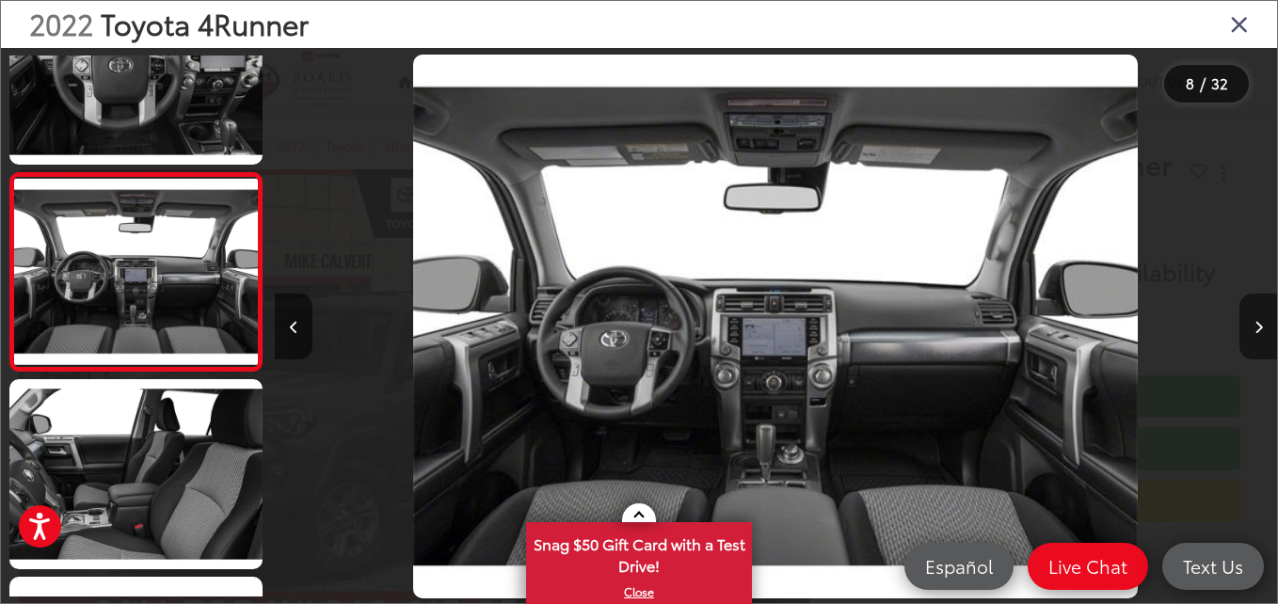
click at [1253, 320] on button "Next image" at bounding box center [1258, 327] width 38 height 66
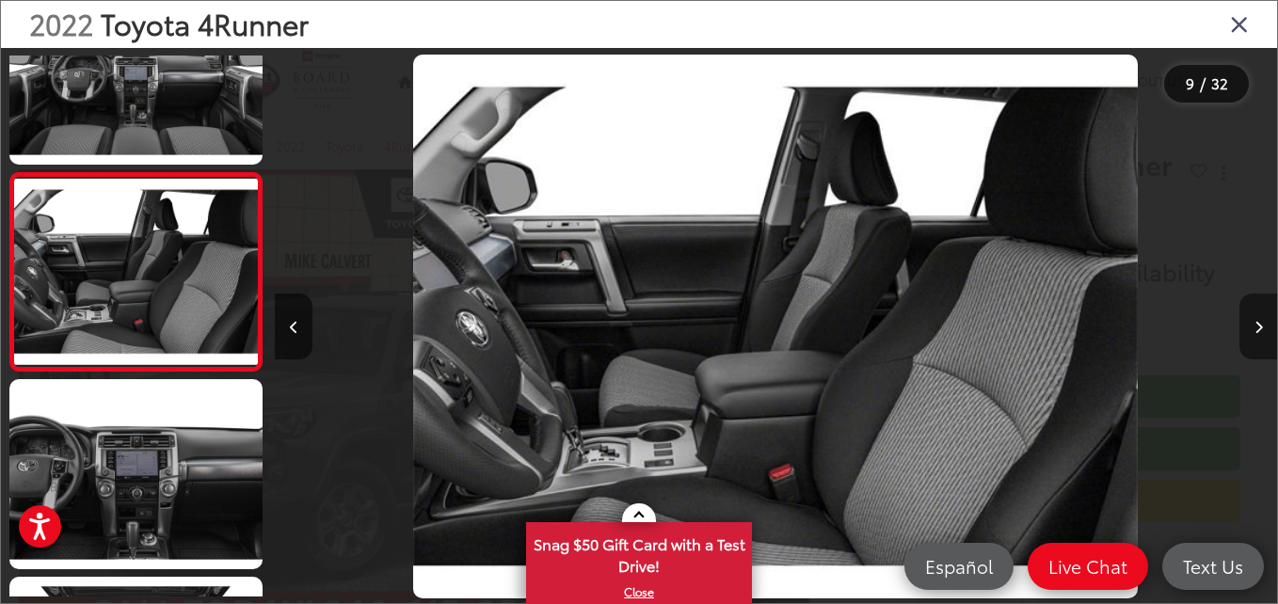
click at [1253, 320] on button "Next image" at bounding box center [1258, 327] width 38 height 66
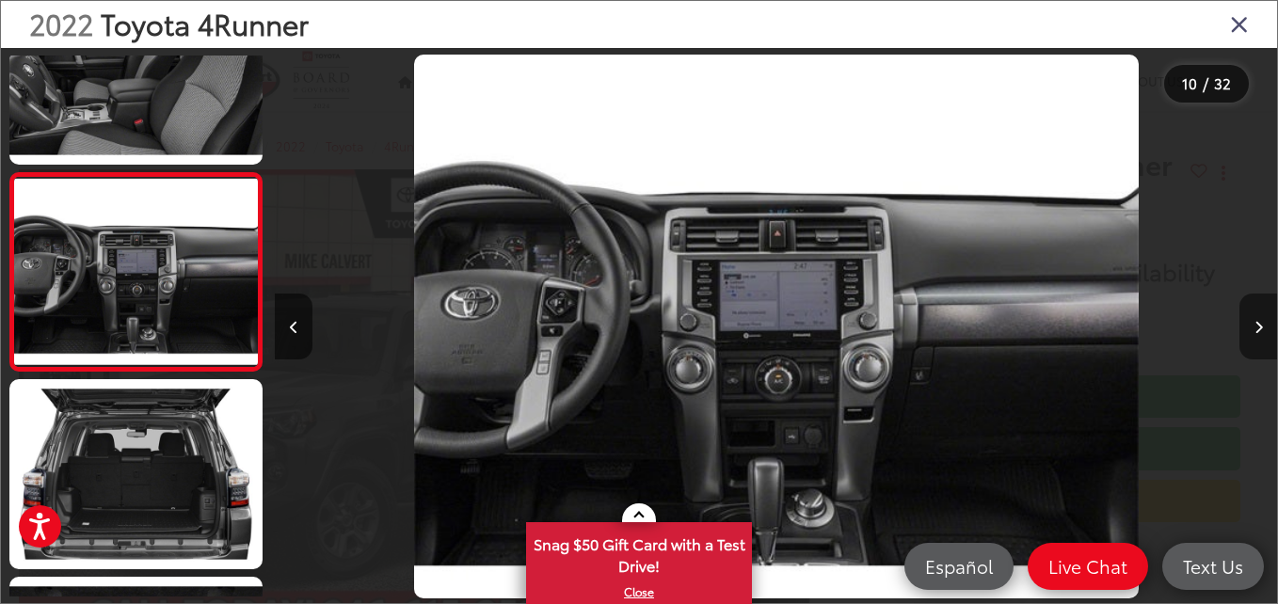
click at [1253, 320] on button "Next image" at bounding box center [1258, 327] width 38 height 66
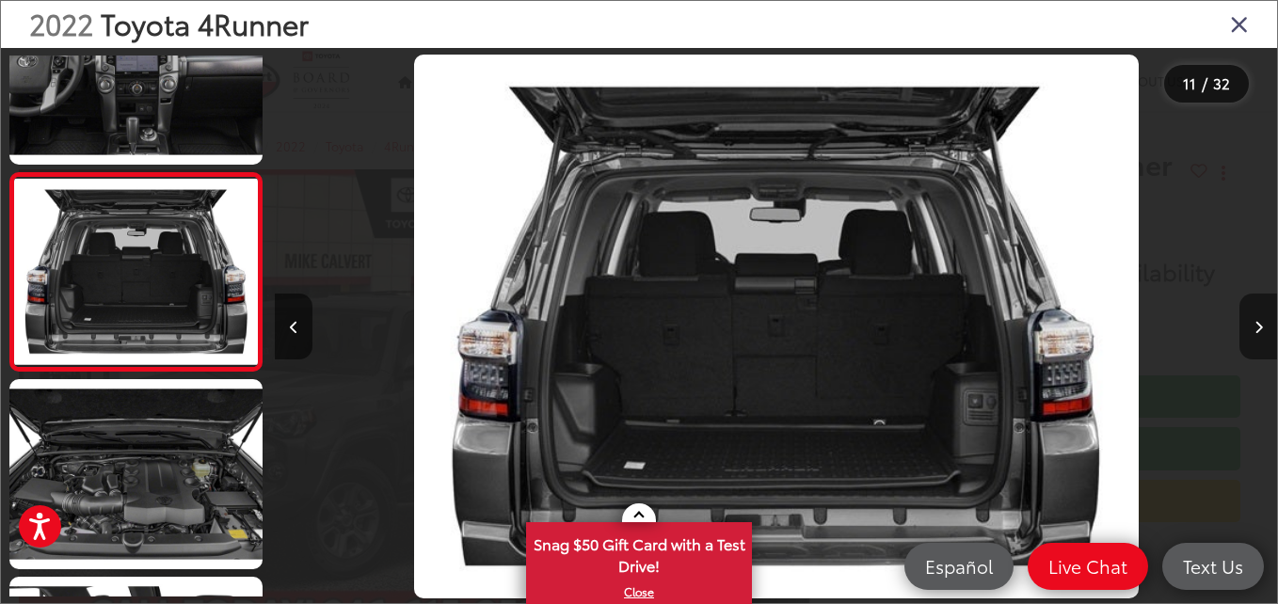
click at [1253, 320] on button "Next image" at bounding box center [1258, 327] width 38 height 66
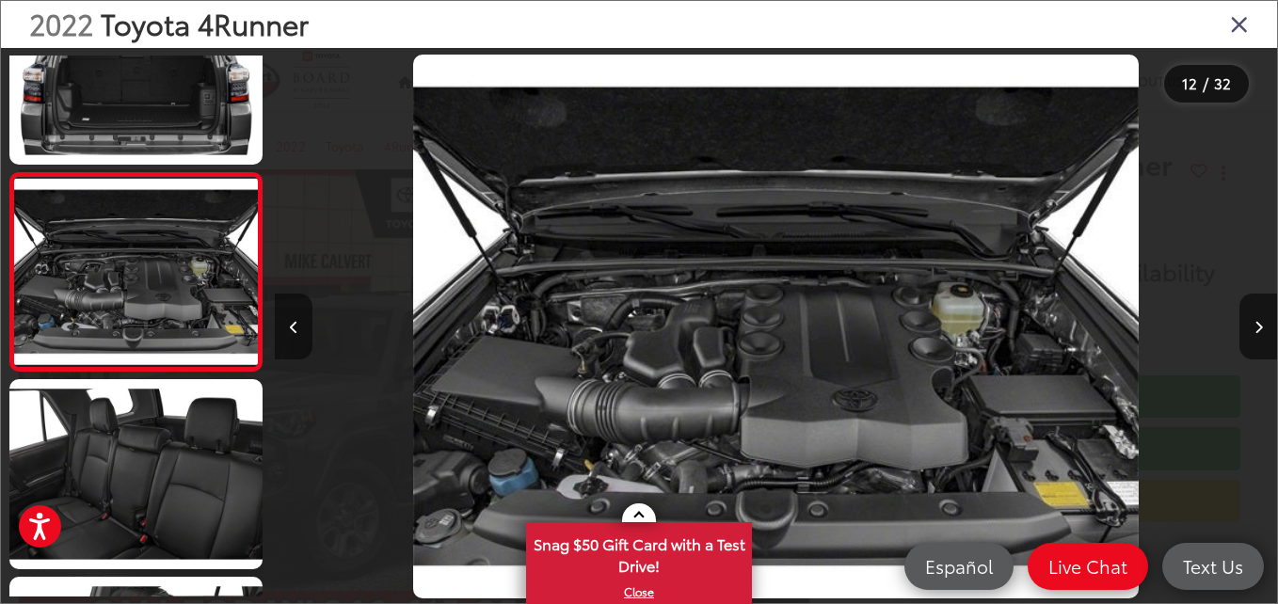
click at [301, 318] on button "Previous image" at bounding box center [294, 327] width 38 height 66
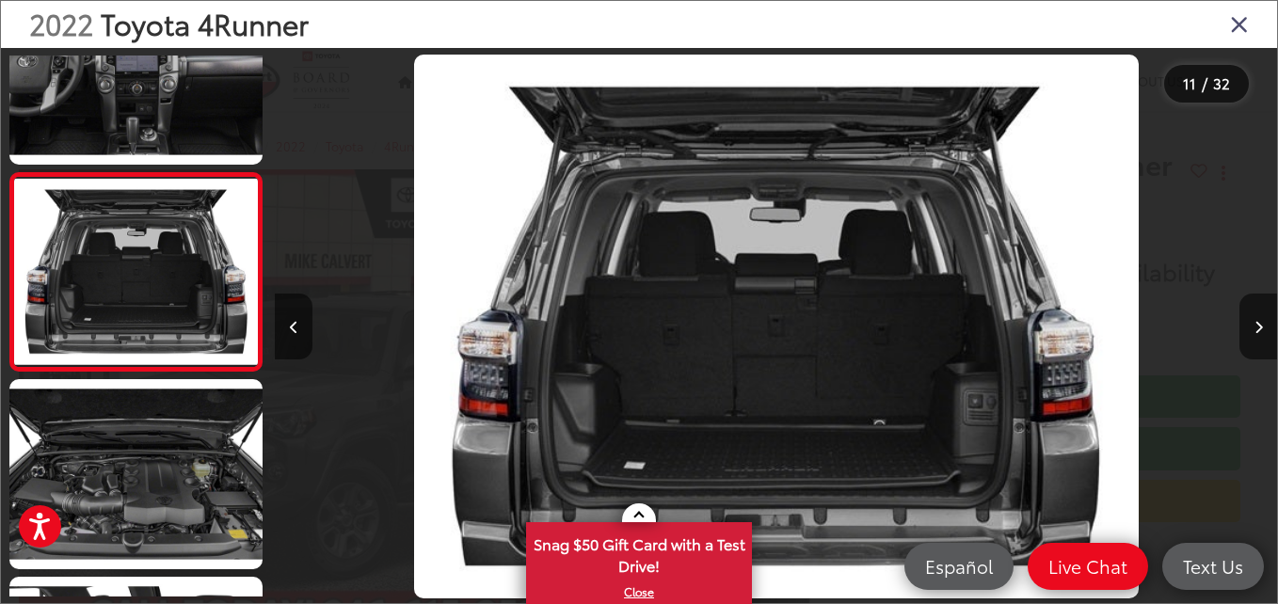
click at [674, 326] on img "2022 Toyota 4Runner TRD Off-Road 10" at bounding box center [776, 327] width 724 height 544
click at [679, 326] on img "2022 Toyota 4Runner TRD Off-Road 10" at bounding box center [776, 327] width 724 height 544
click at [686, 333] on img "2022 Toyota 4Runner TRD Off-Road 10" at bounding box center [776, 327] width 724 height 544
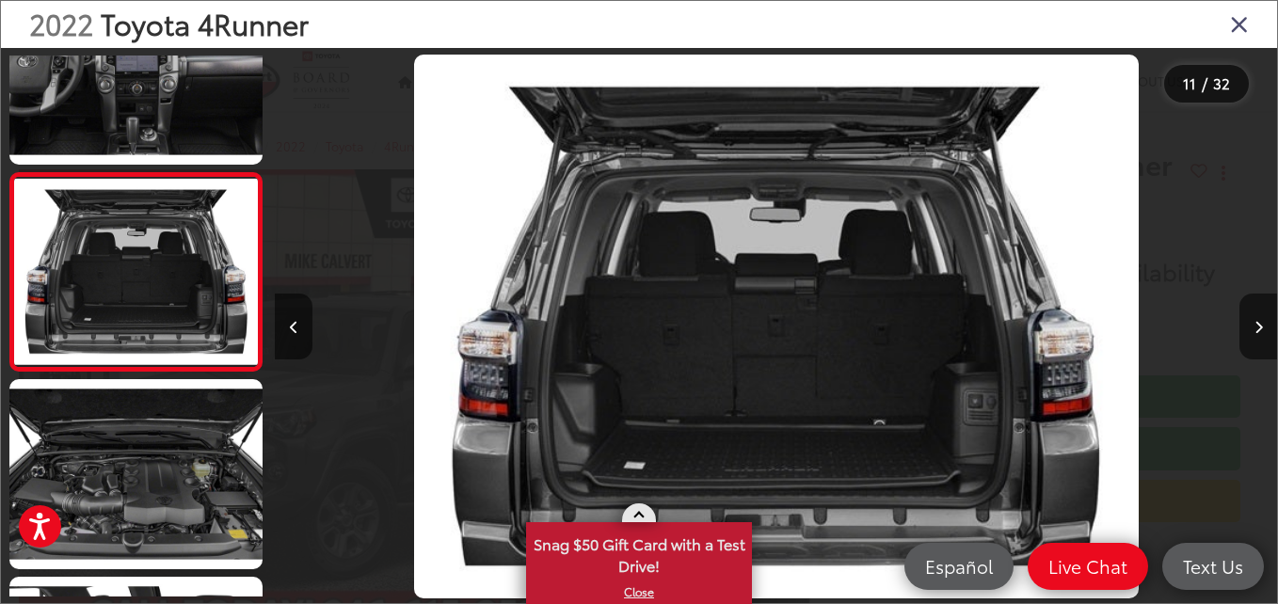
click at [641, 515] on span at bounding box center [638, 517] width 10 height 10
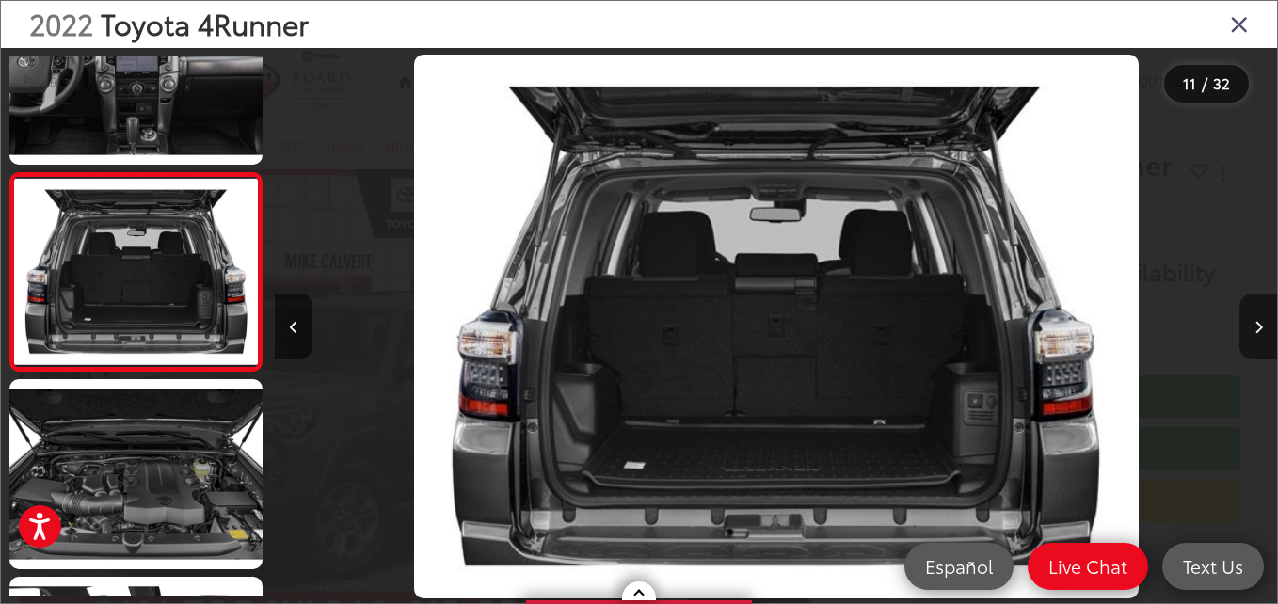
click at [1263, 317] on button "Next image" at bounding box center [1258, 327] width 38 height 66
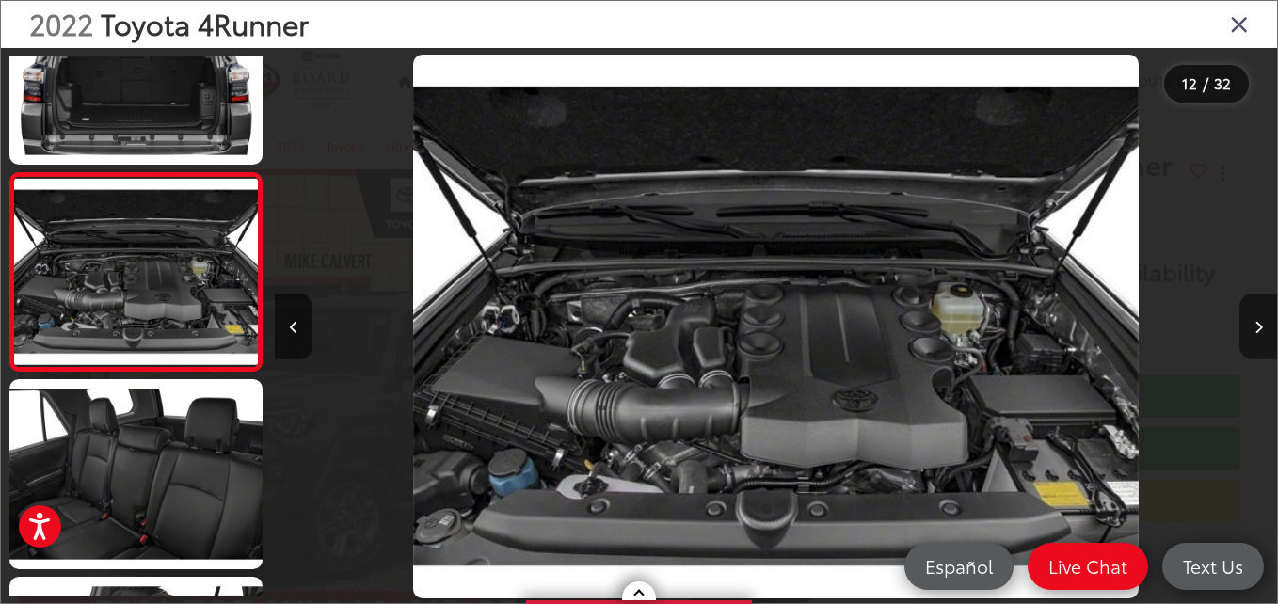
click at [1263, 318] on button "Next image" at bounding box center [1258, 327] width 38 height 66
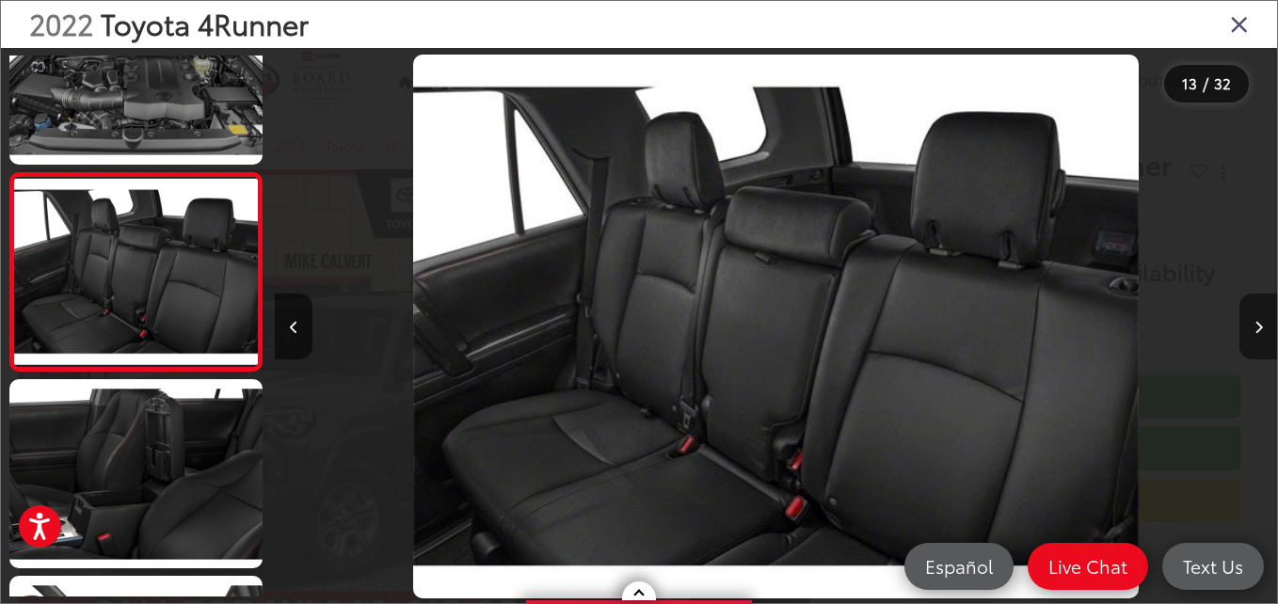
click at [1263, 318] on button "Next image" at bounding box center [1258, 327] width 38 height 66
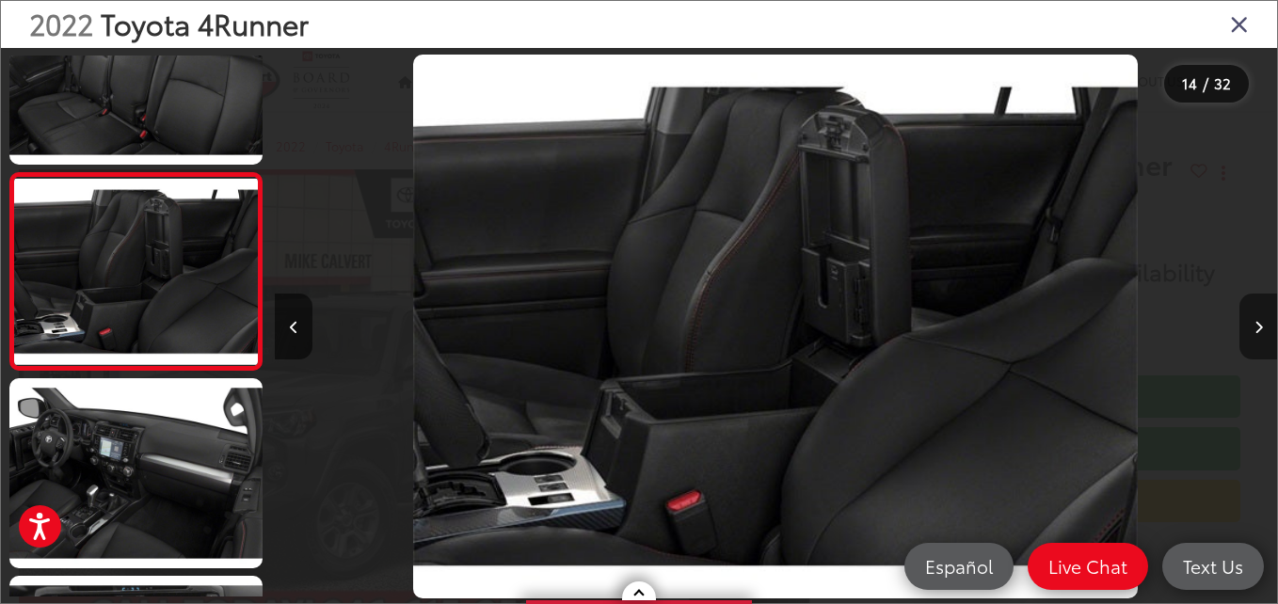
click at [1263, 318] on button "Next image" at bounding box center [1258, 327] width 38 height 66
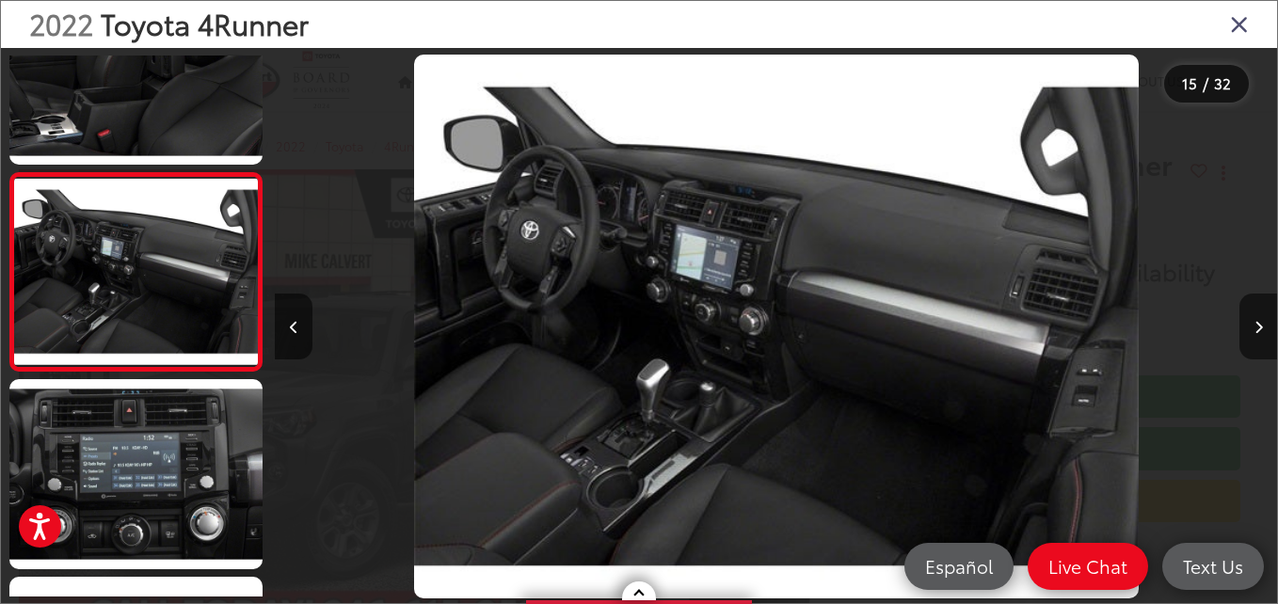
click at [1237, 310] on div at bounding box center [1152, 326] width 250 height 557
click at [1254, 324] on icon "Next image" at bounding box center [1258, 327] width 8 height 13
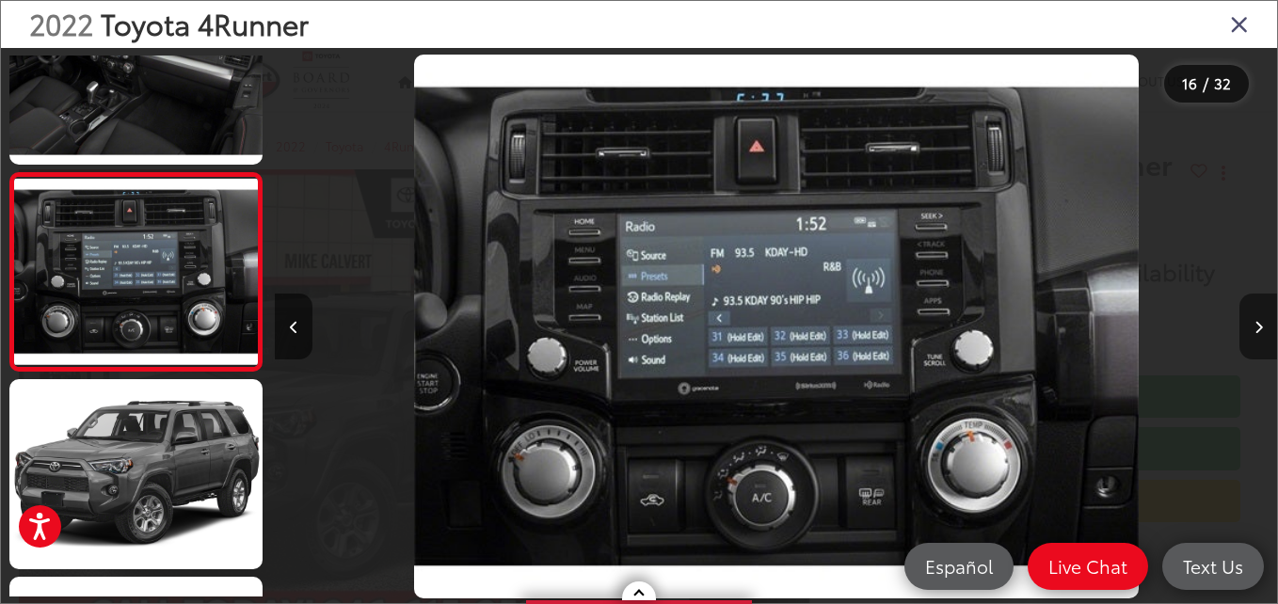
click at [1254, 324] on icon "Next image" at bounding box center [1258, 327] width 8 height 13
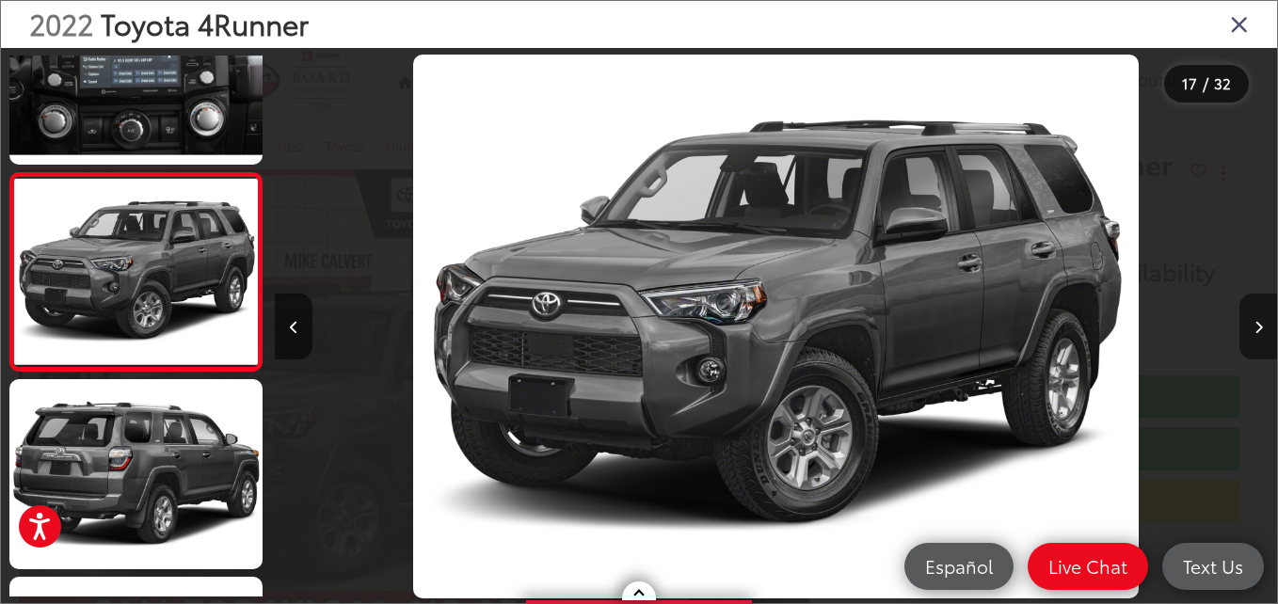
click at [1254, 324] on icon "Next image" at bounding box center [1258, 327] width 8 height 13
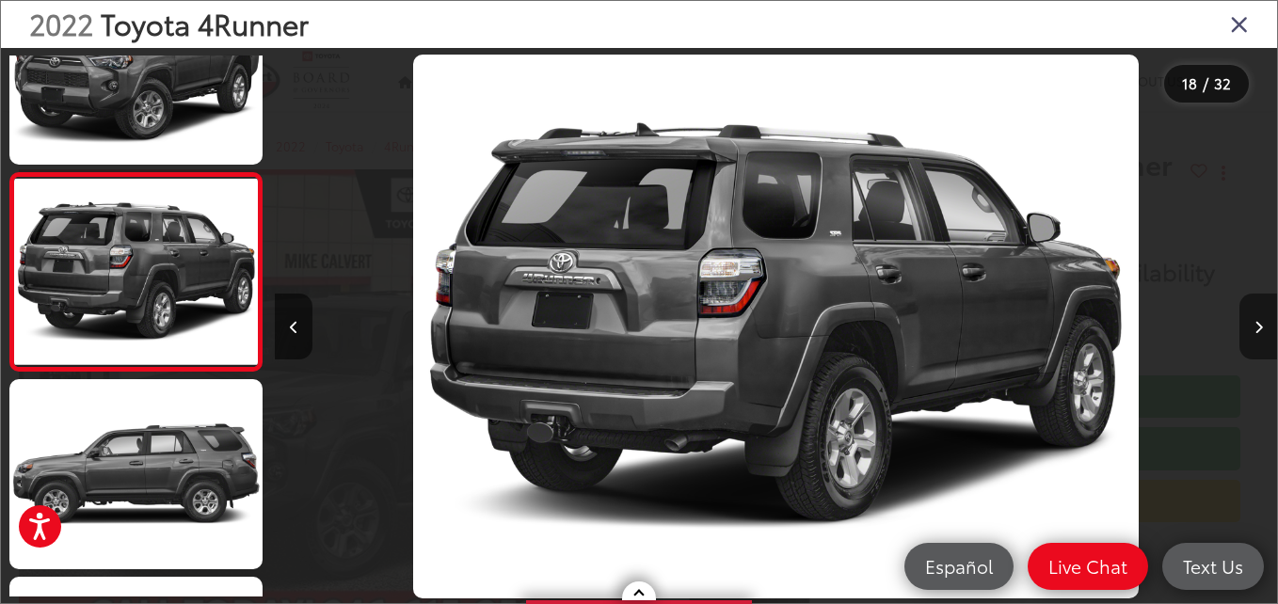
click at [1254, 324] on icon "Next image" at bounding box center [1258, 327] width 8 height 13
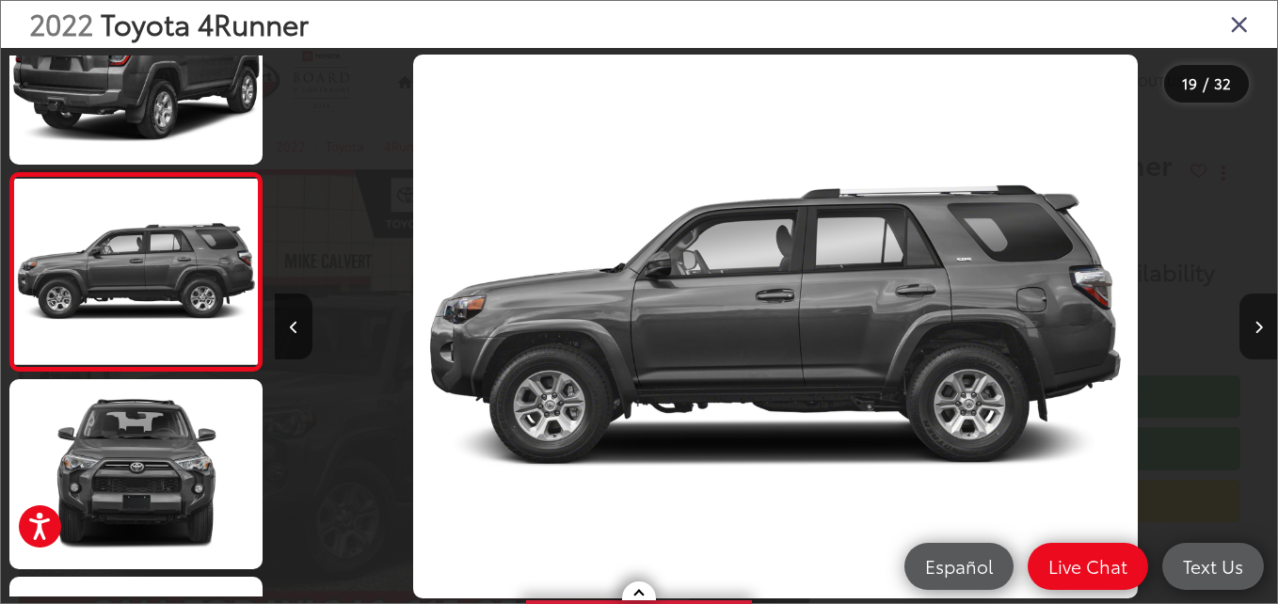
click at [1254, 324] on icon "Next image" at bounding box center [1258, 327] width 8 height 13
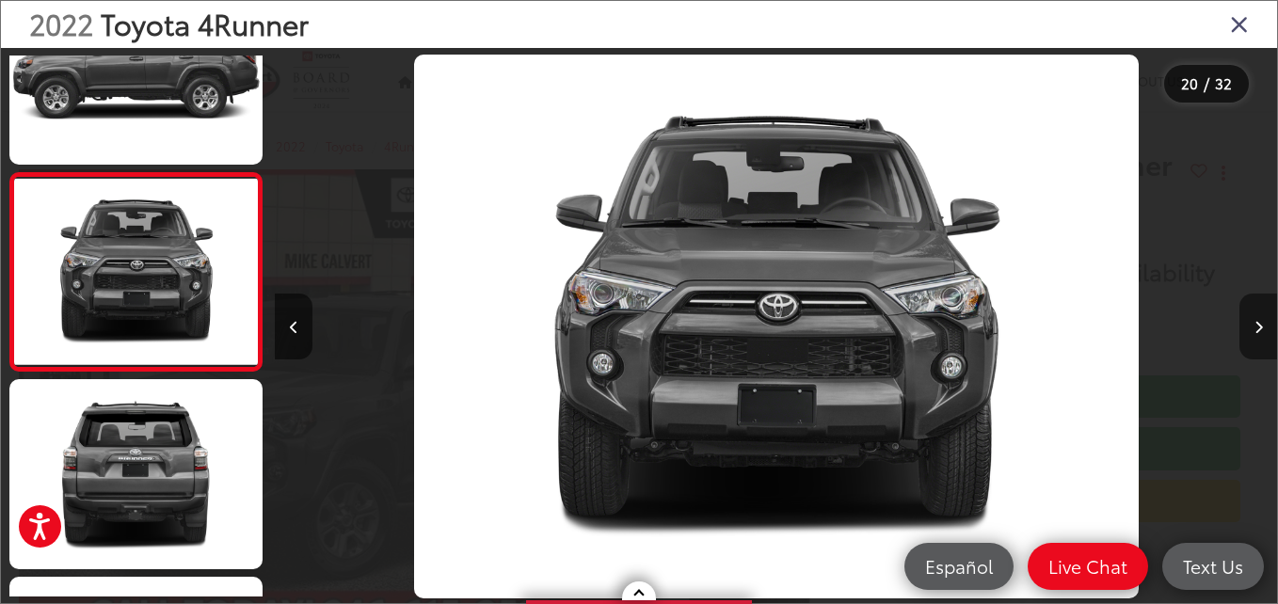
click at [1254, 324] on icon "Next image" at bounding box center [1258, 327] width 8 height 13
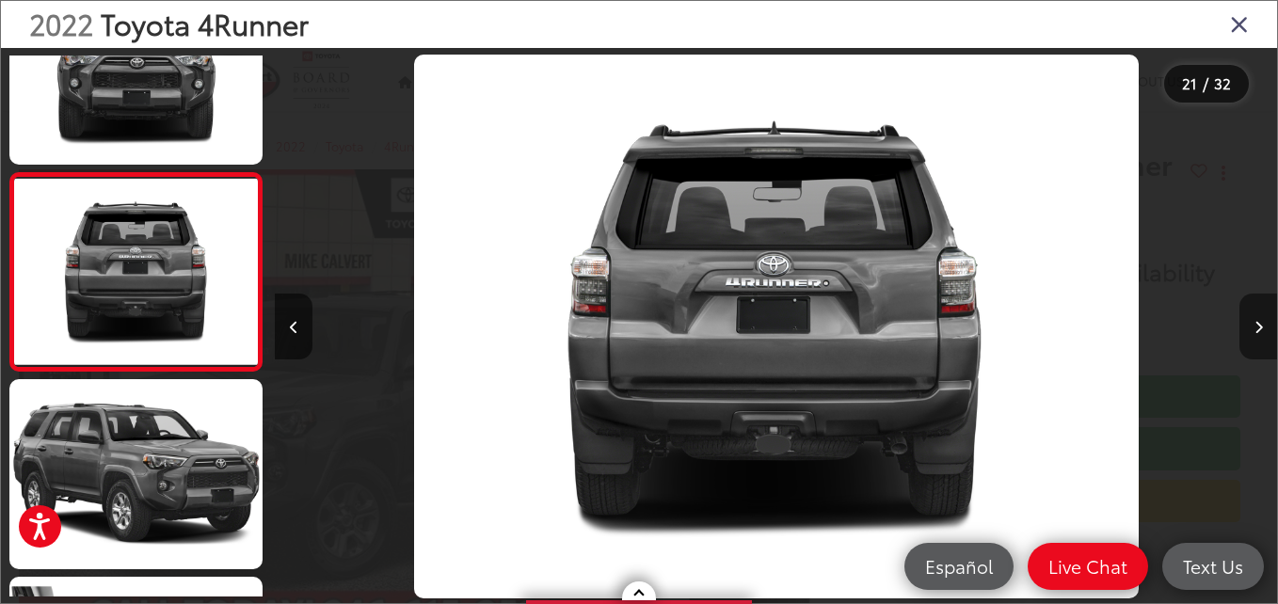
click at [1254, 324] on icon "Next image" at bounding box center [1258, 327] width 8 height 13
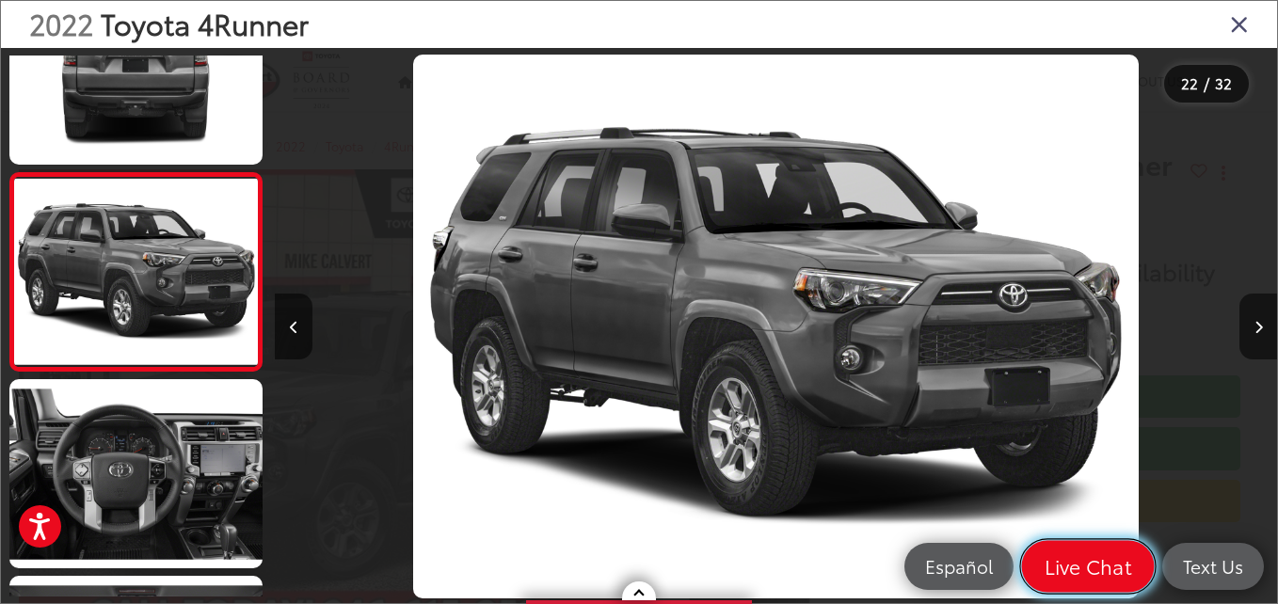
click at [1056, 574] on span "Live Chat" at bounding box center [1087, 566] width 107 height 26
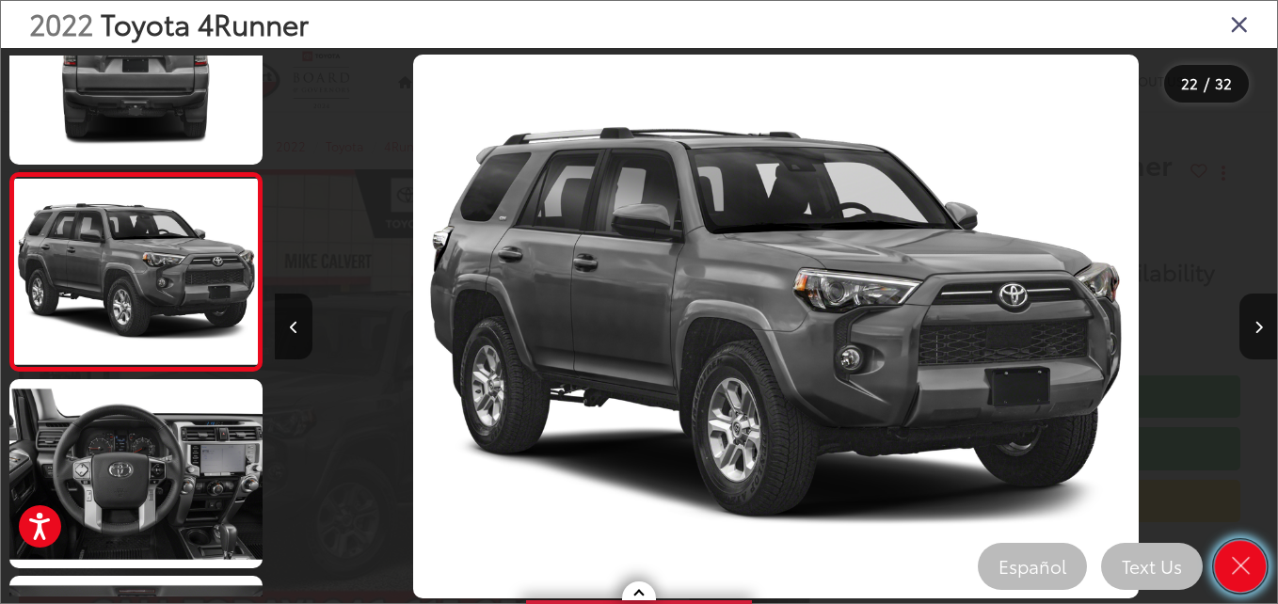
click at [1241, 568] on icon "Close" at bounding box center [1240, 566] width 26 height 26
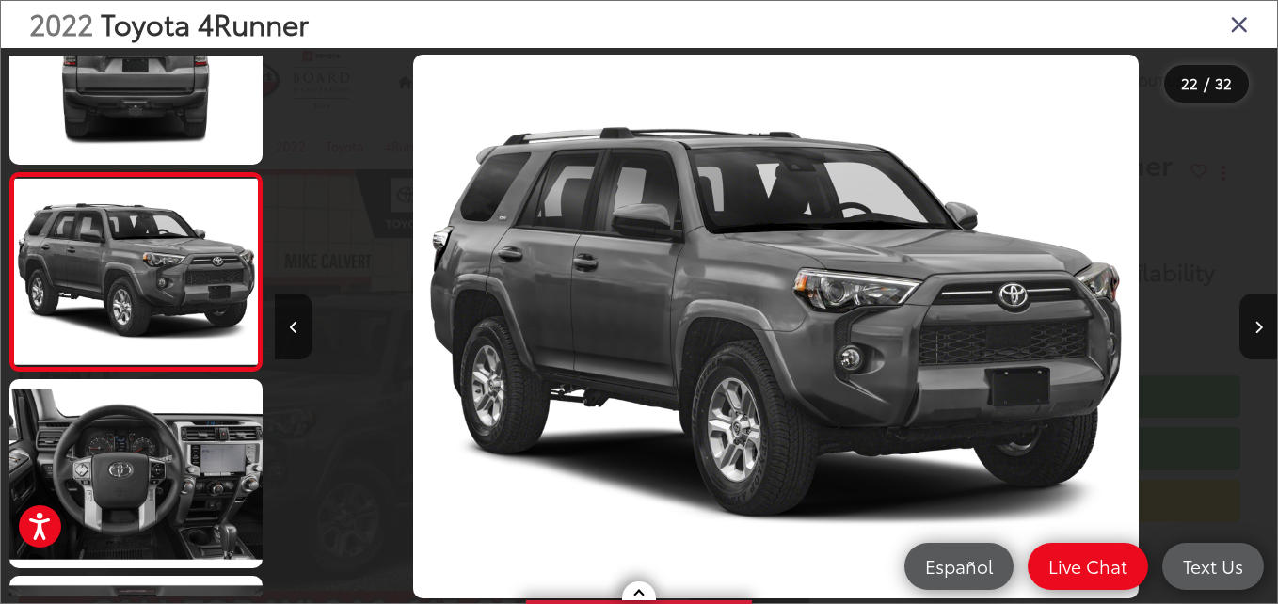
click at [1235, 18] on icon "Close gallery" at bounding box center [1239, 23] width 19 height 24
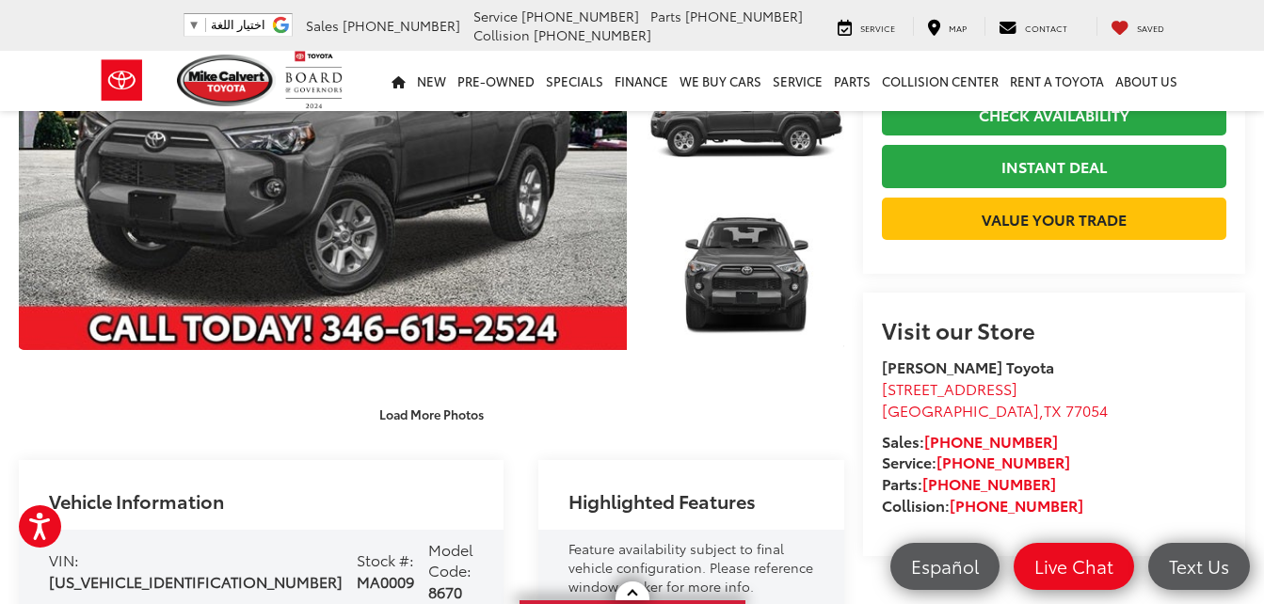
click at [293, 28] on div "اختيار اللغة ​ ▼" at bounding box center [237, 25] width 109 height 24
click at [376, 49] on span "اختيار اللغة" at bounding box center [356, 52] width 56 height 14
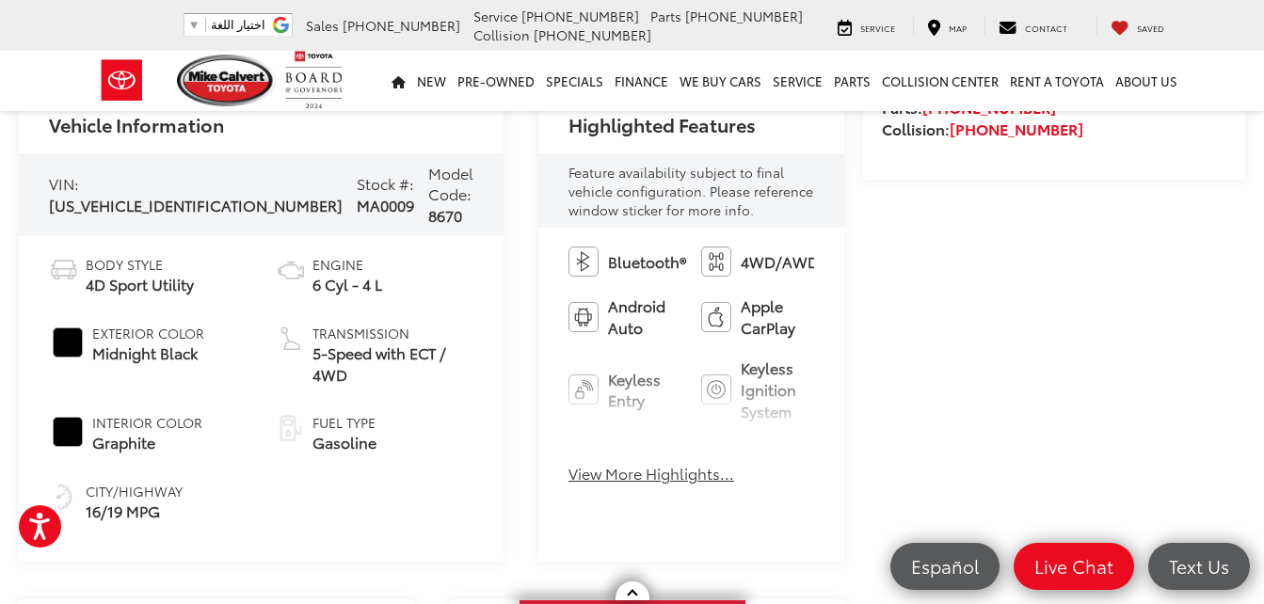
drag, startPoint x: 170, startPoint y: 0, endPoint x: 588, endPoint y: 272, distance: 498.5
click at [588, 295] on li "Android Auto" at bounding box center [624, 316] width 113 height 43
click at [701, 302] on img at bounding box center [716, 317] width 30 height 30
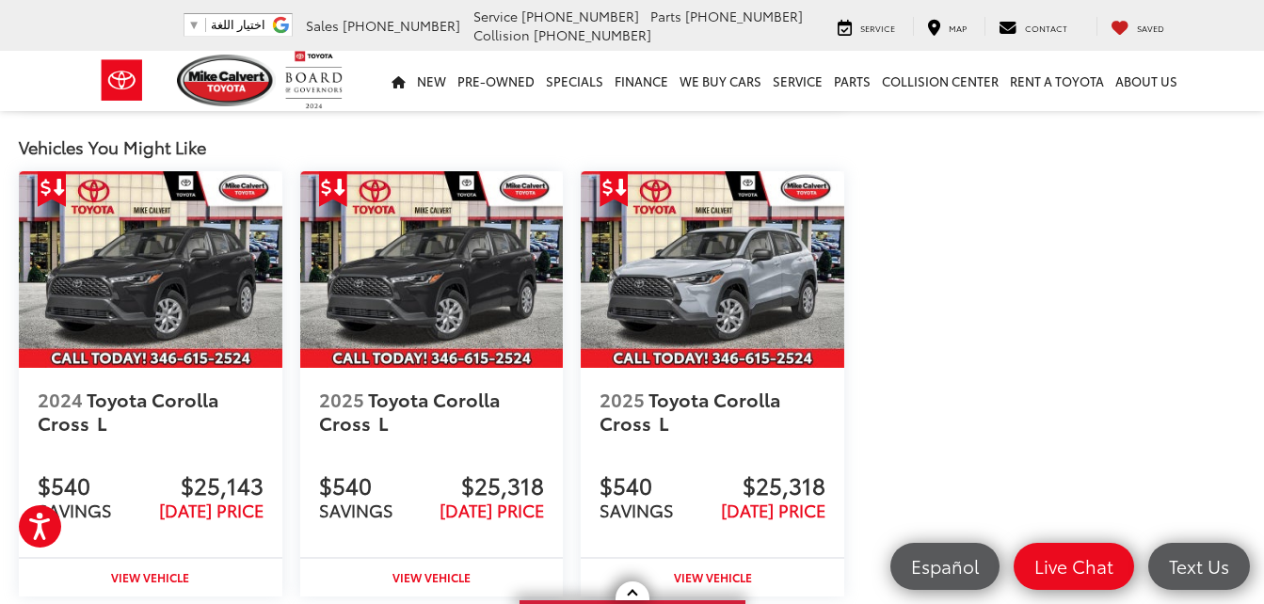
scroll to position [2201, 0]
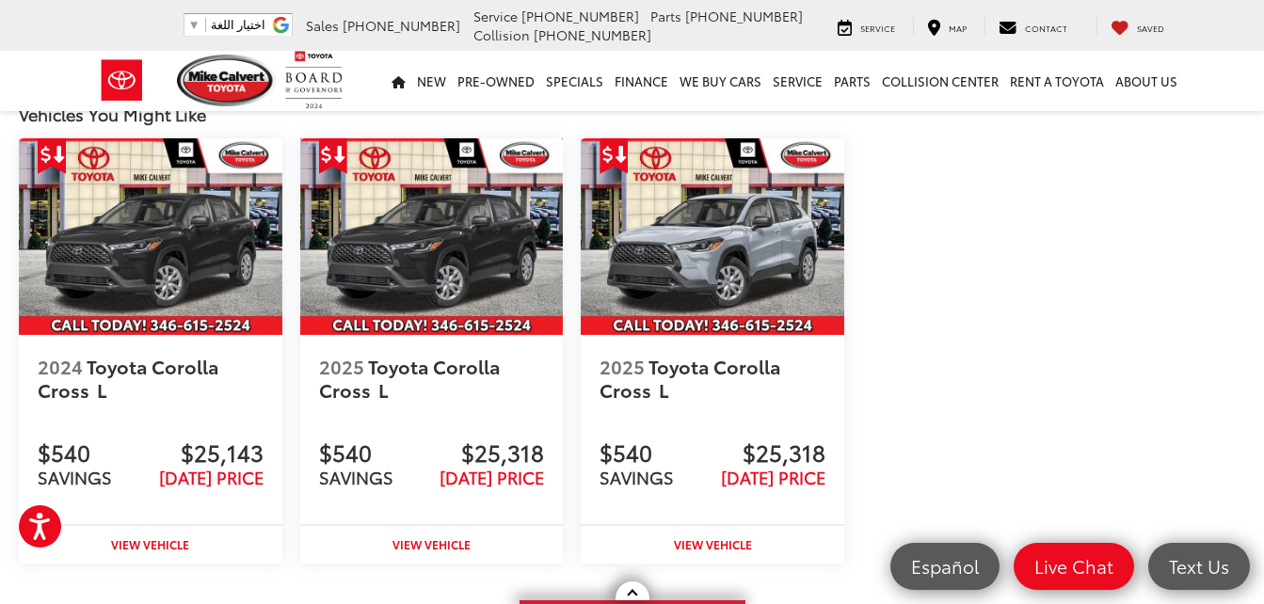
click at [444, 278] on img at bounding box center [431, 237] width 263 height 198
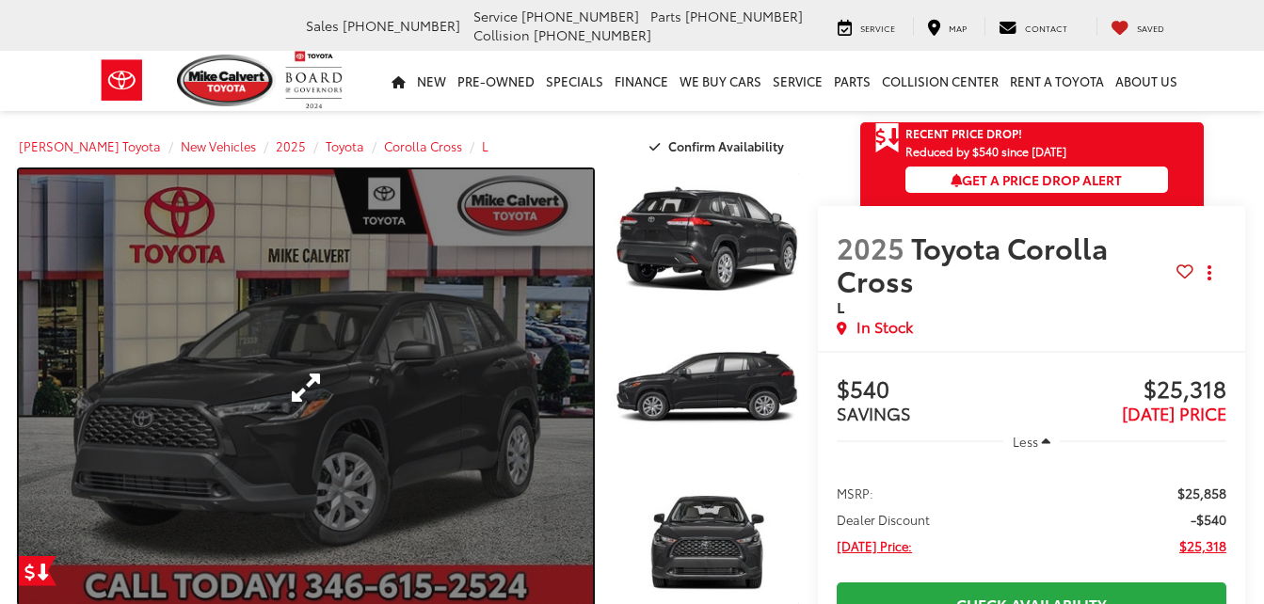
click at [369, 375] on link "Expand Photo 0" at bounding box center [306, 388] width 574 height 438
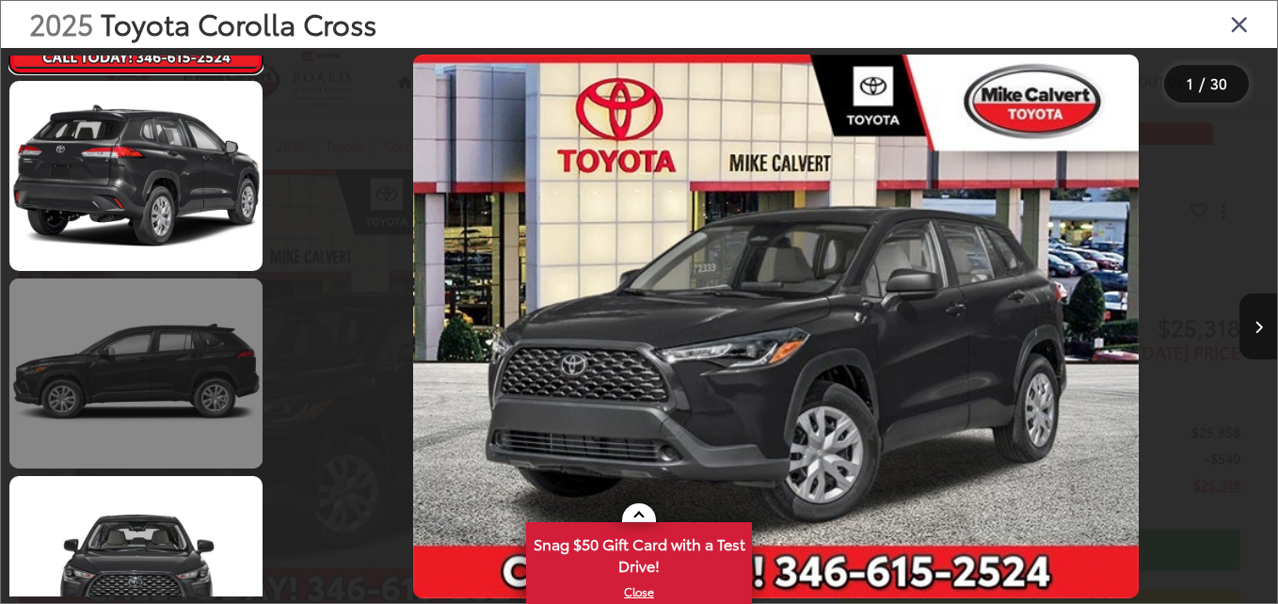
scroll to position [188, 0]
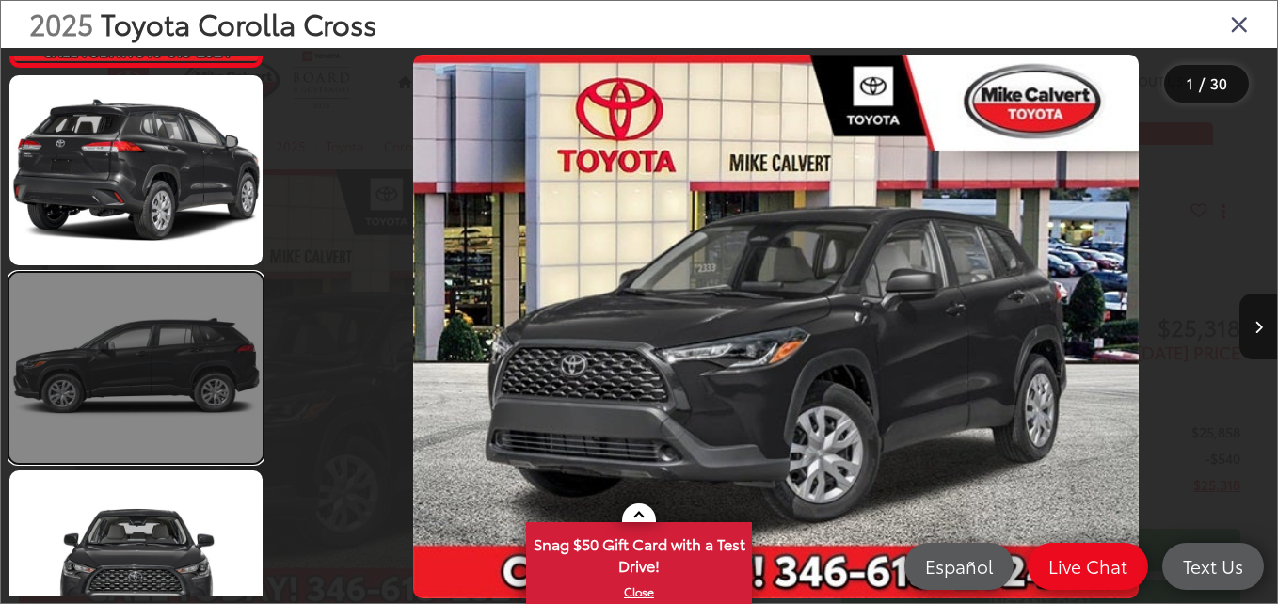
click at [154, 390] on link at bounding box center [135, 368] width 253 height 190
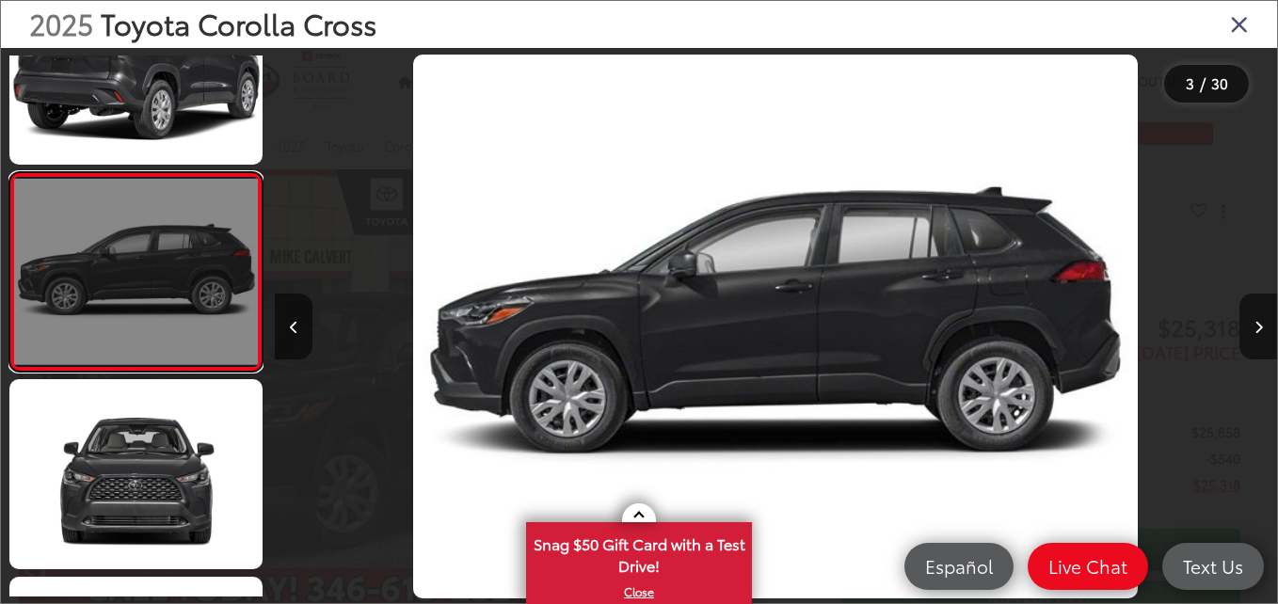
scroll to position [0, 0]
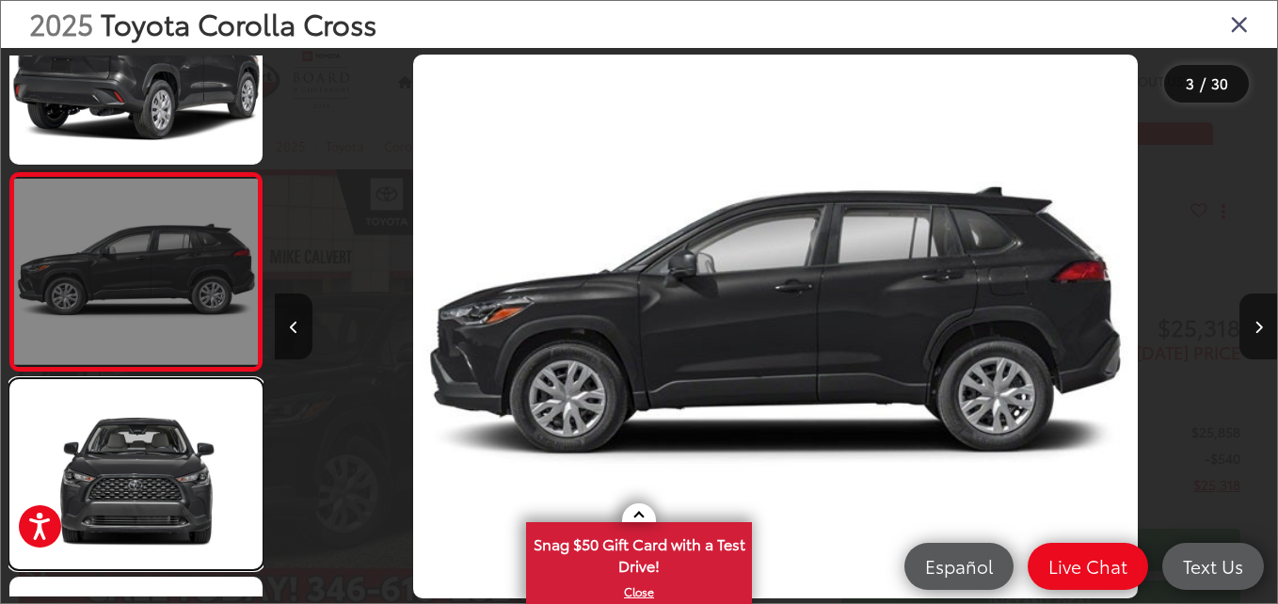
click at [154, 390] on link at bounding box center [135, 474] width 253 height 190
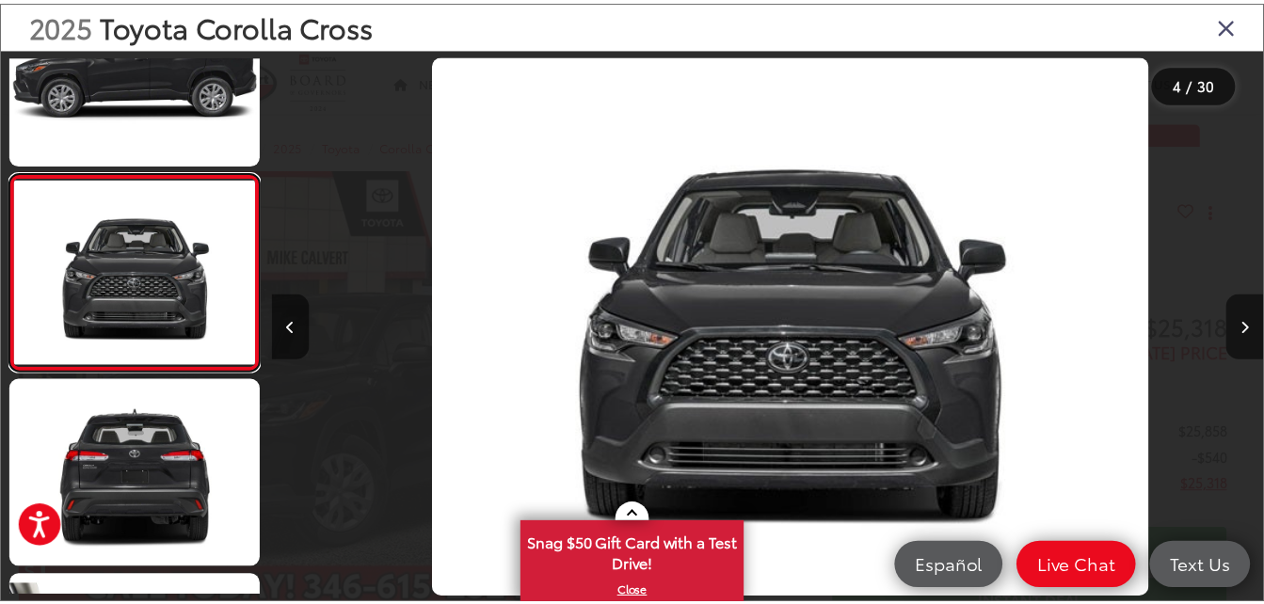
scroll to position [0, 3005]
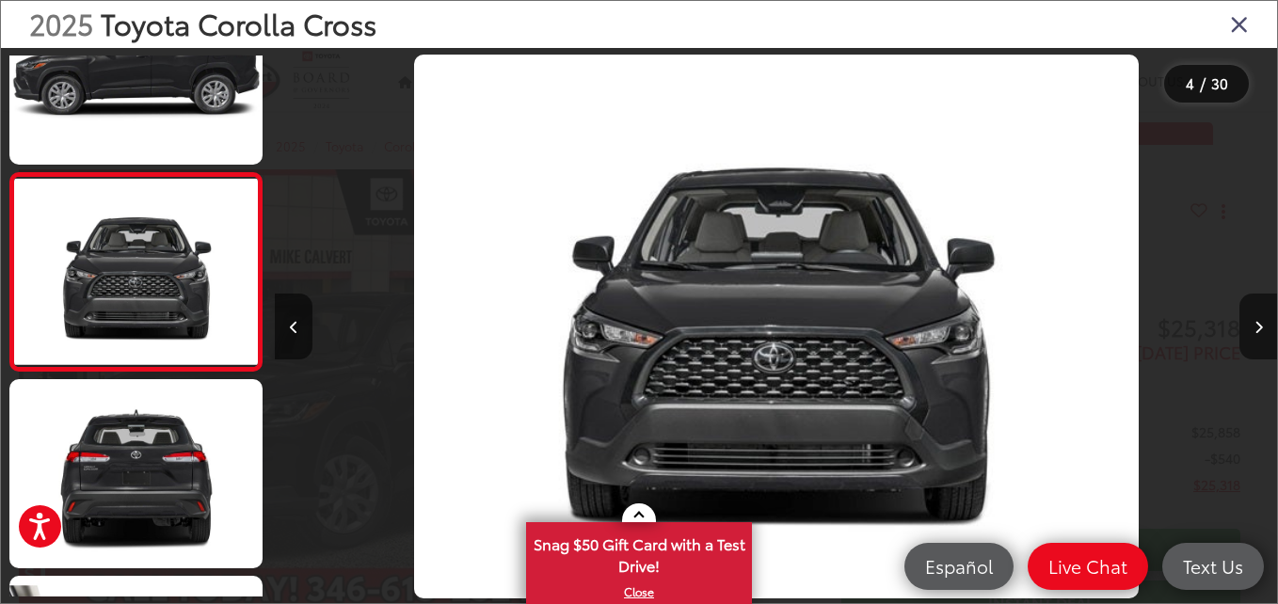
click at [1243, 19] on icon "Close gallery" at bounding box center [1239, 23] width 19 height 24
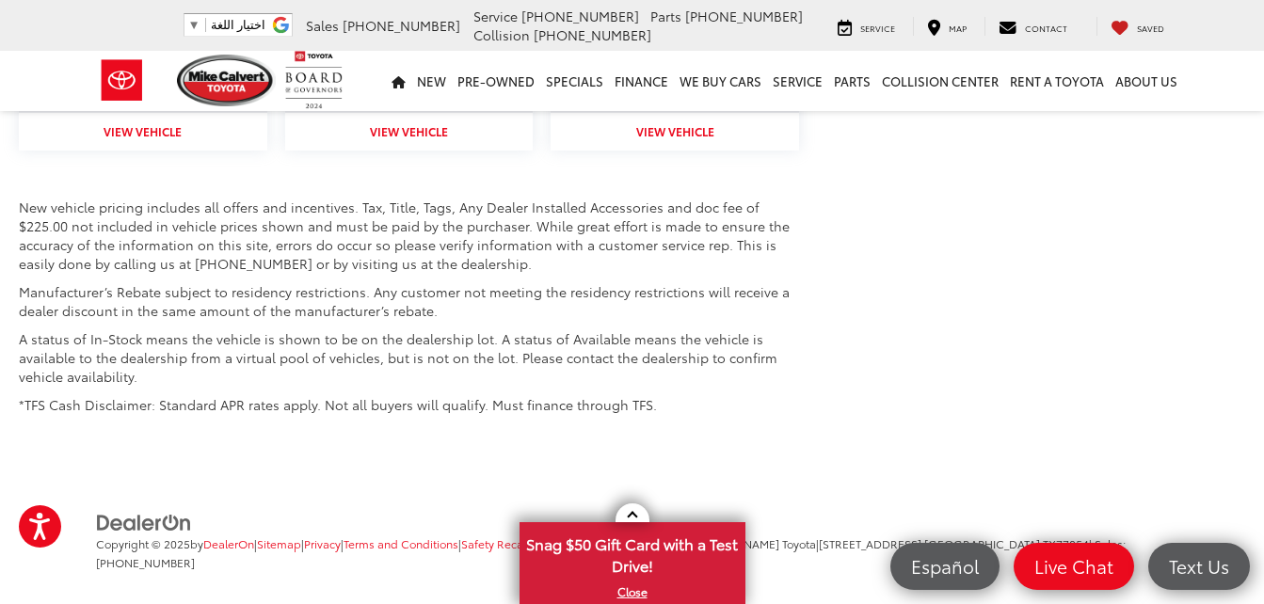
scroll to position [2607, 0]
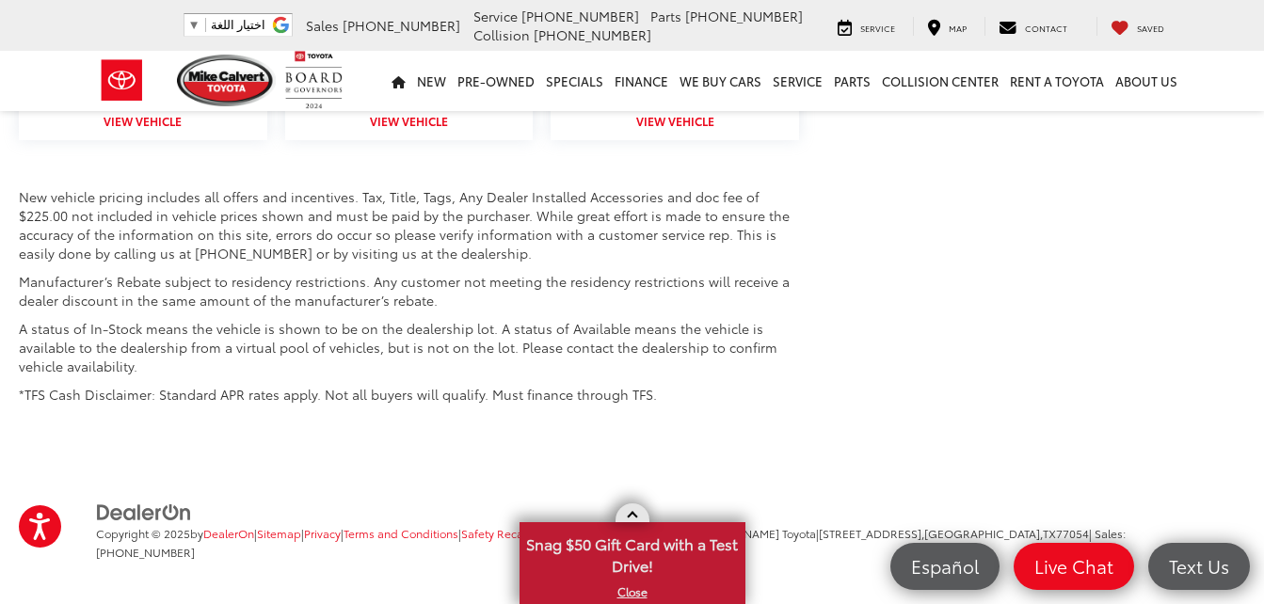
click at [629, 512] on link at bounding box center [632, 512] width 34 height 19
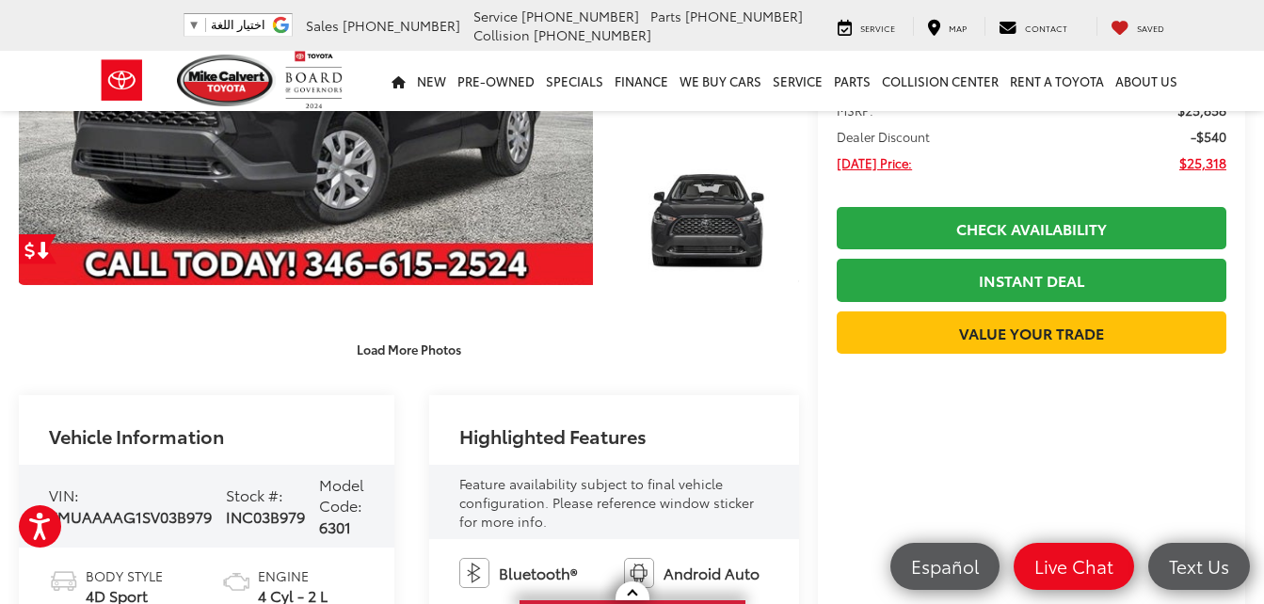
scroll to position [0, 0]
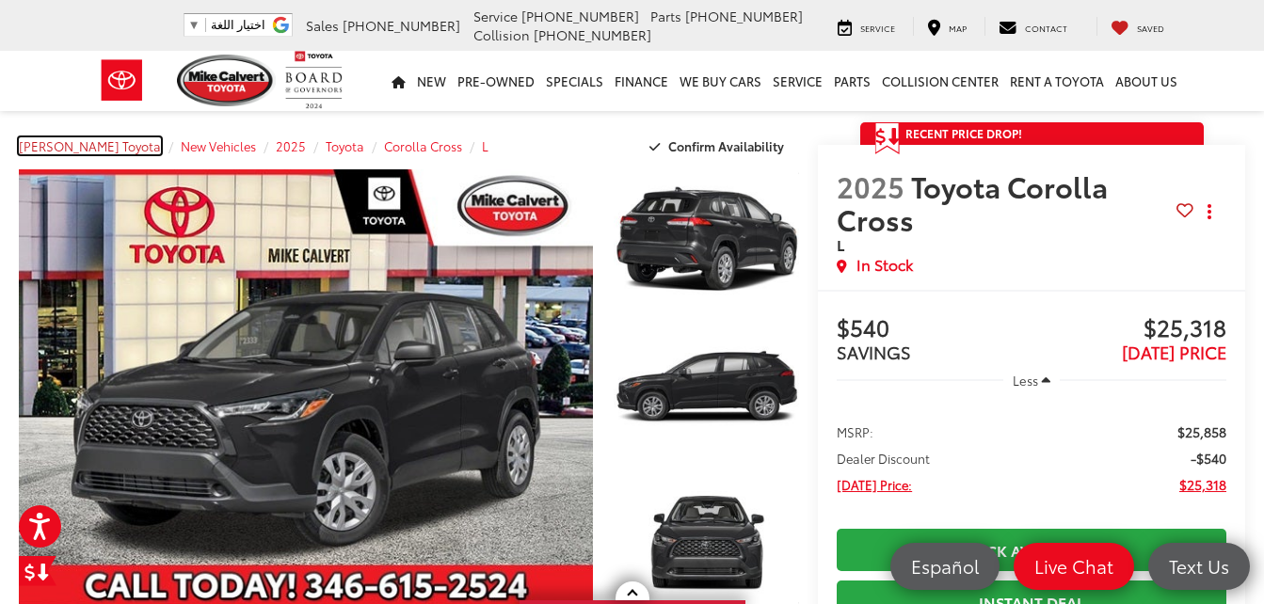
click at [67, 148] on span "[PERSON_NAME] Toyota" at bounding box center [90, 145] width 142 height 17
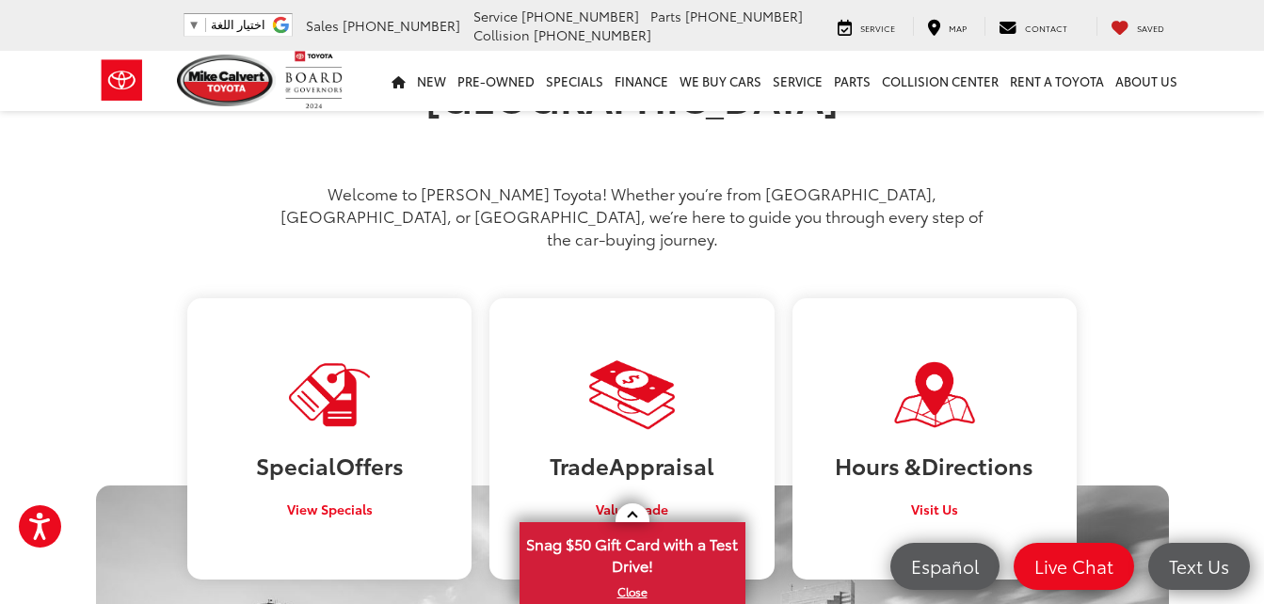
scroll to position [877, 0]
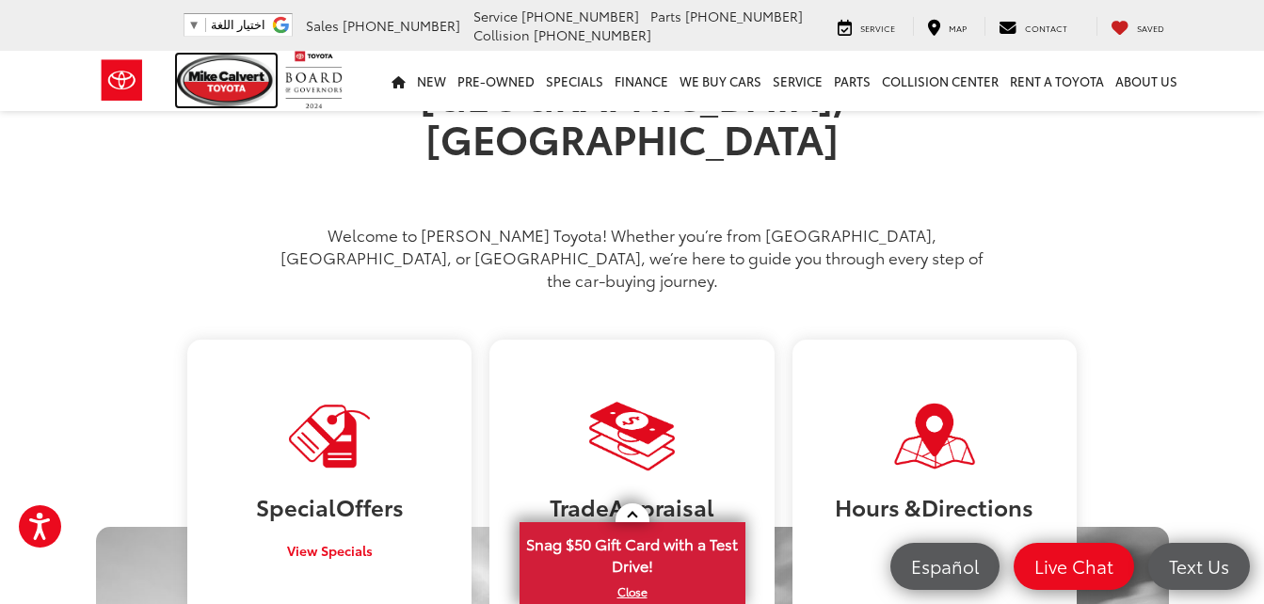
click at [198, 76] on img at bounding box center [227, 81] width 100 height 52
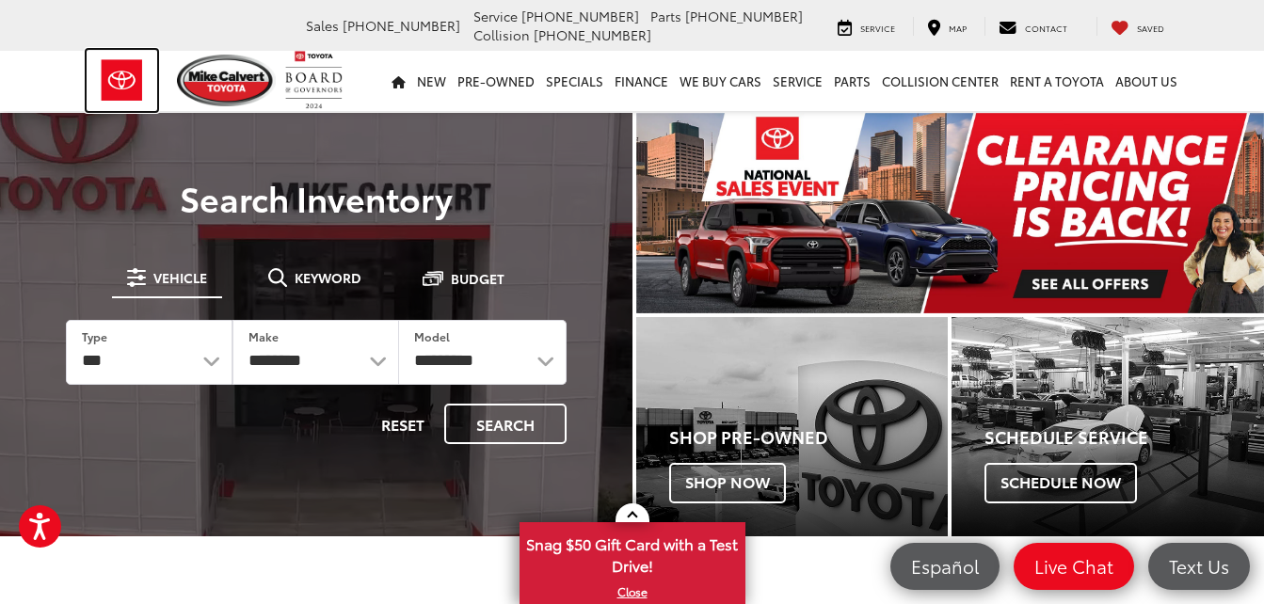
click at [103, 77] on img at bounding box center [122, 80] width 71 height 61
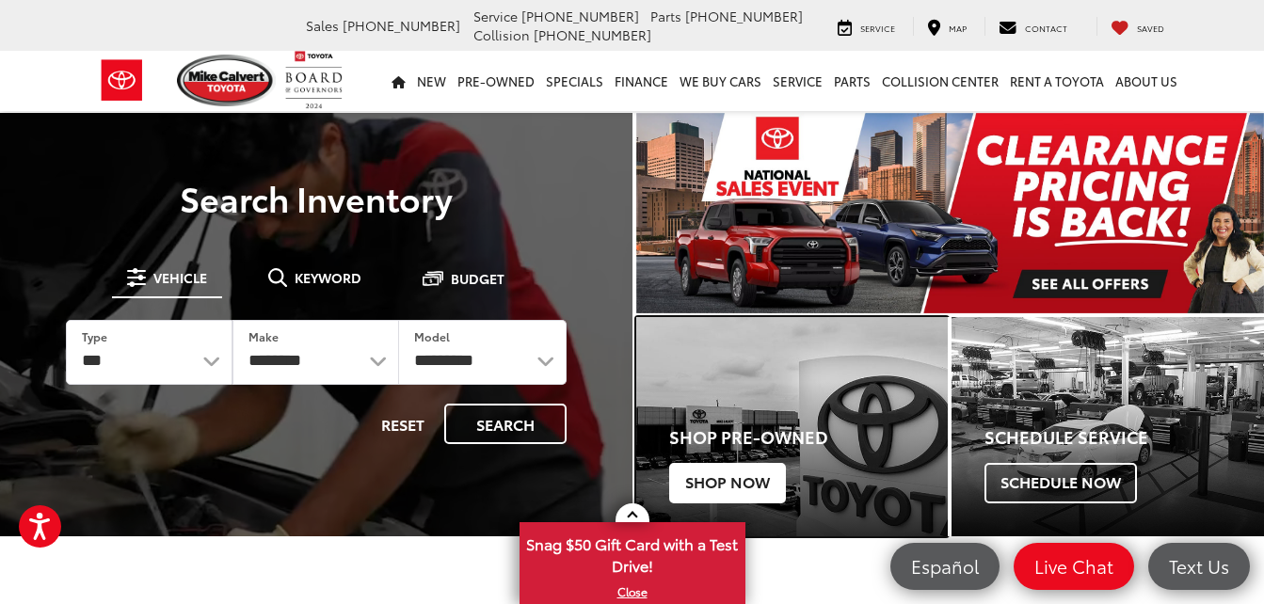
drag, startPoint x: 750, startPoint y: 400, endPoint x: 742, endPoint y: 430, distance: 31.0
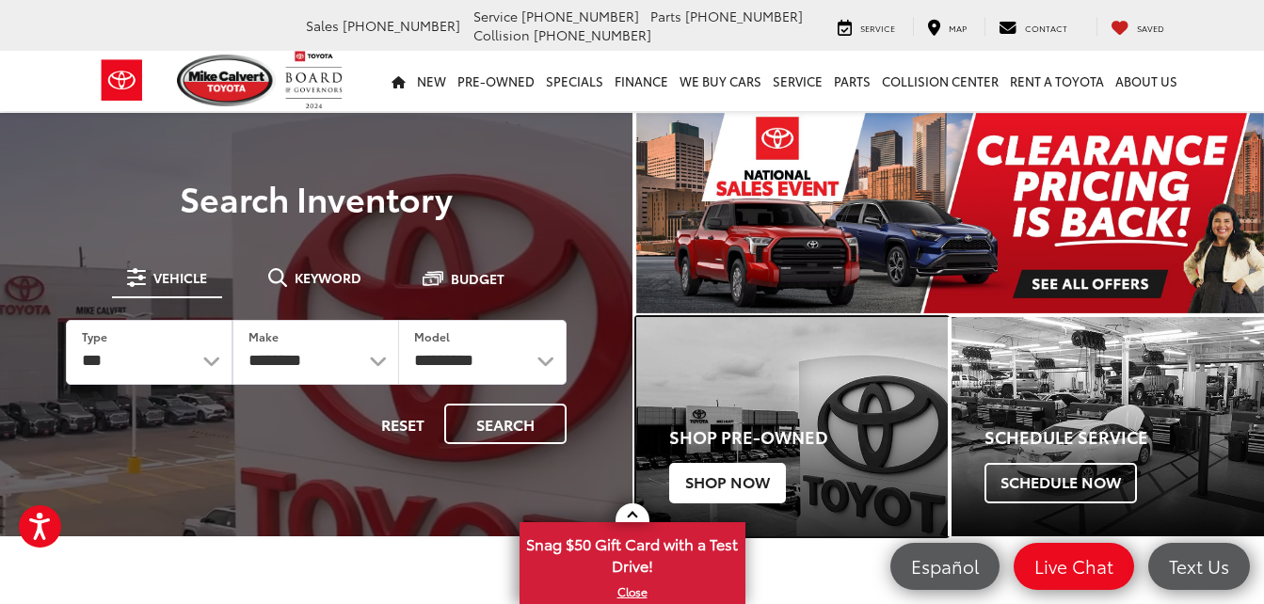
click at [751, 400] on div "Shop Pre-Owned Shop Now" at bounding box center [792, 458] width 312 height 155
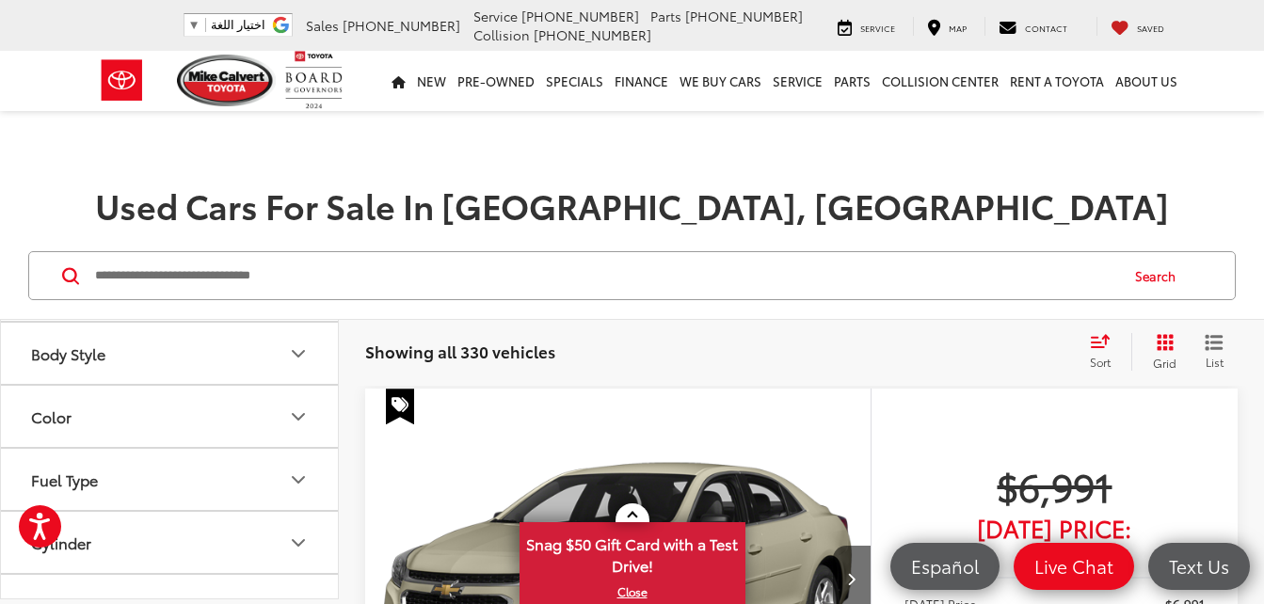
click at [96, 281] on input "Search by Make, Model, or Keyword" at bounding box center [605, 275] width 1024 height 45
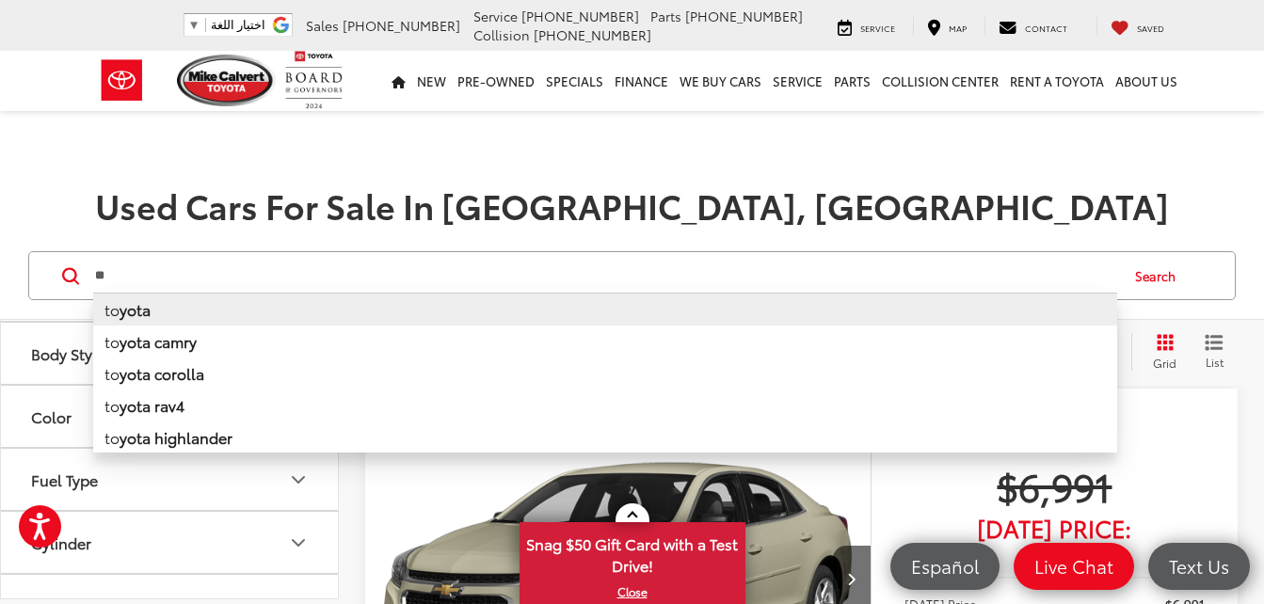
click at [218, 316] on li "to yota" at bounding box center [605, 309] width 1024 height 33
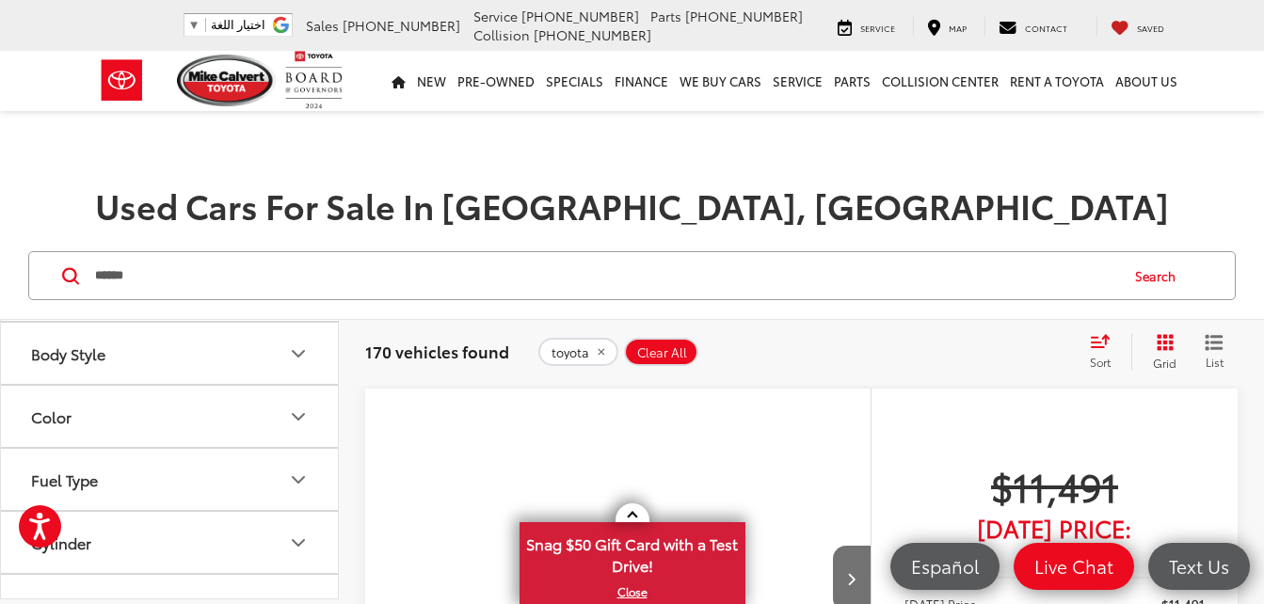
click at [153, 273] on input "******" at bounding box center [605, 275] width 1024 height 45
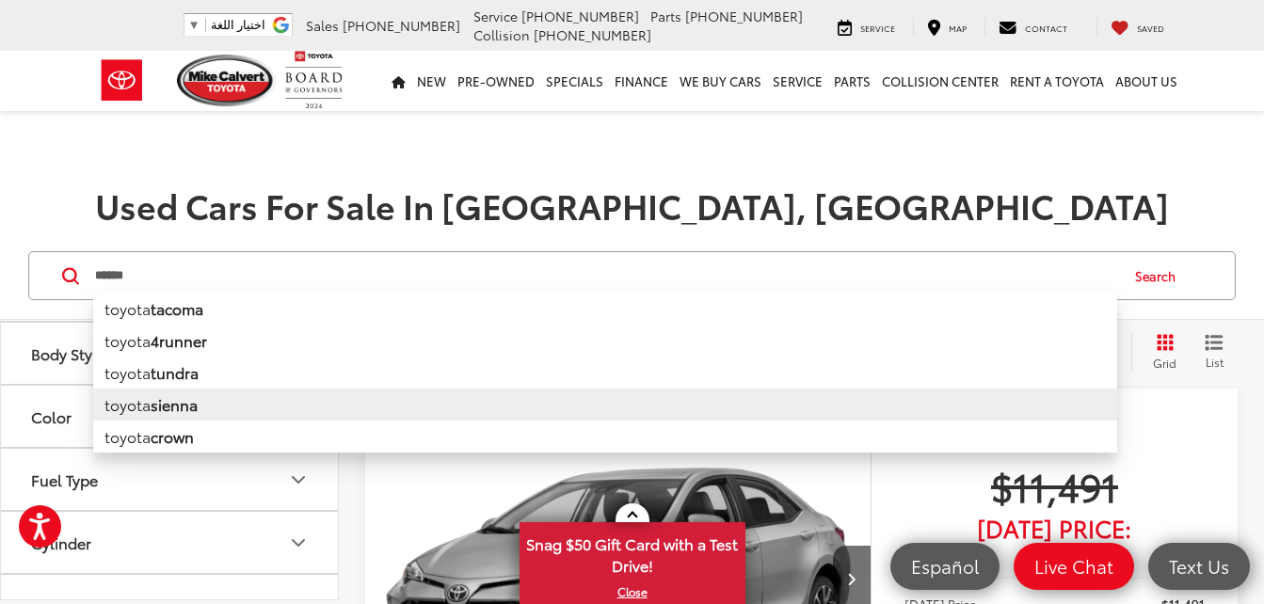
scroll to position [94, 0]
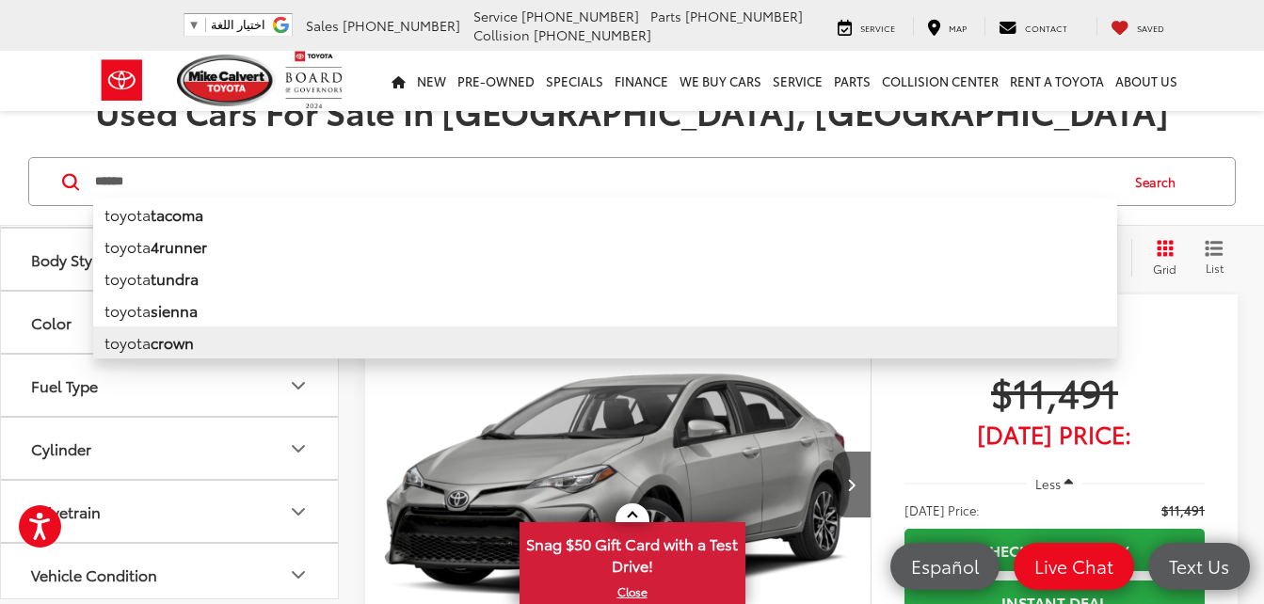
click at [247, 343] on li "toyota crown" at bounding box center [605, 342] width 1024 height 32
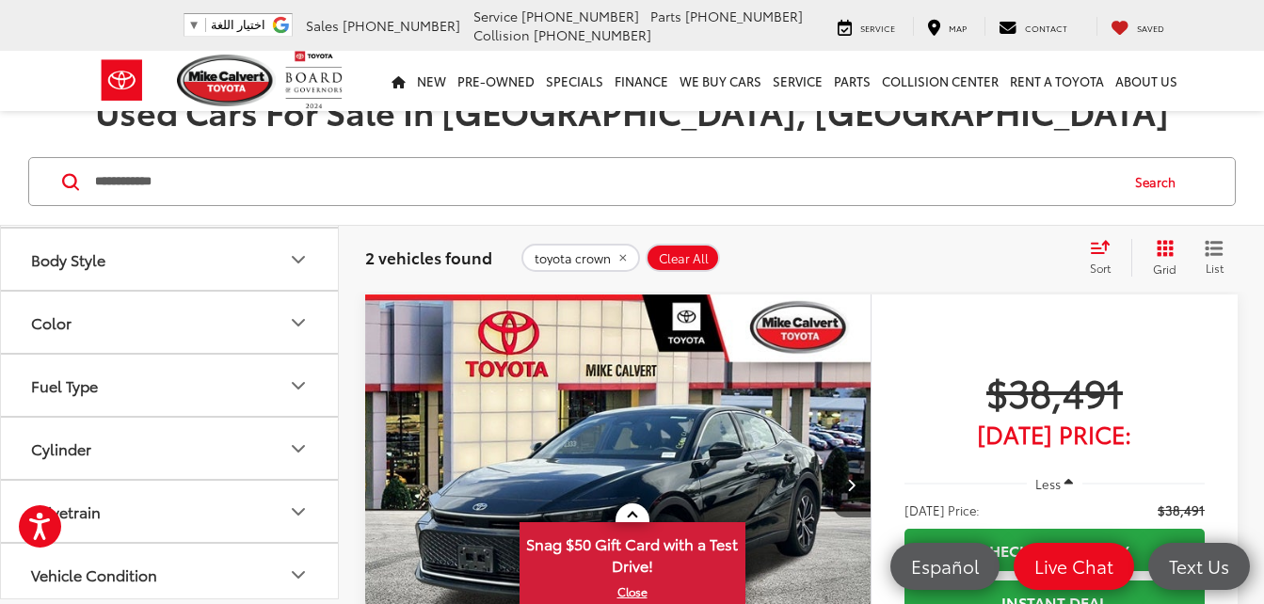
click at [180, 182] on input "**********" at bounding box center [605, 181] width 1024 height 45
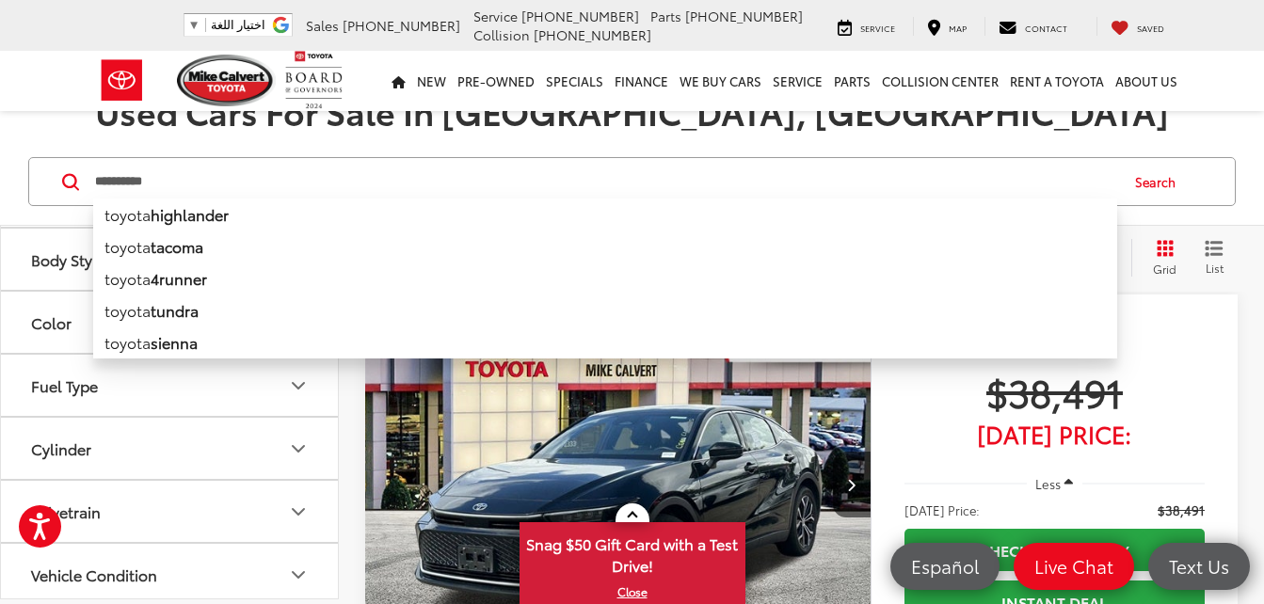
scroll to position [161, 0]
type input "**********"
